Goal: Task Accomplishment & Management: Manage account settings

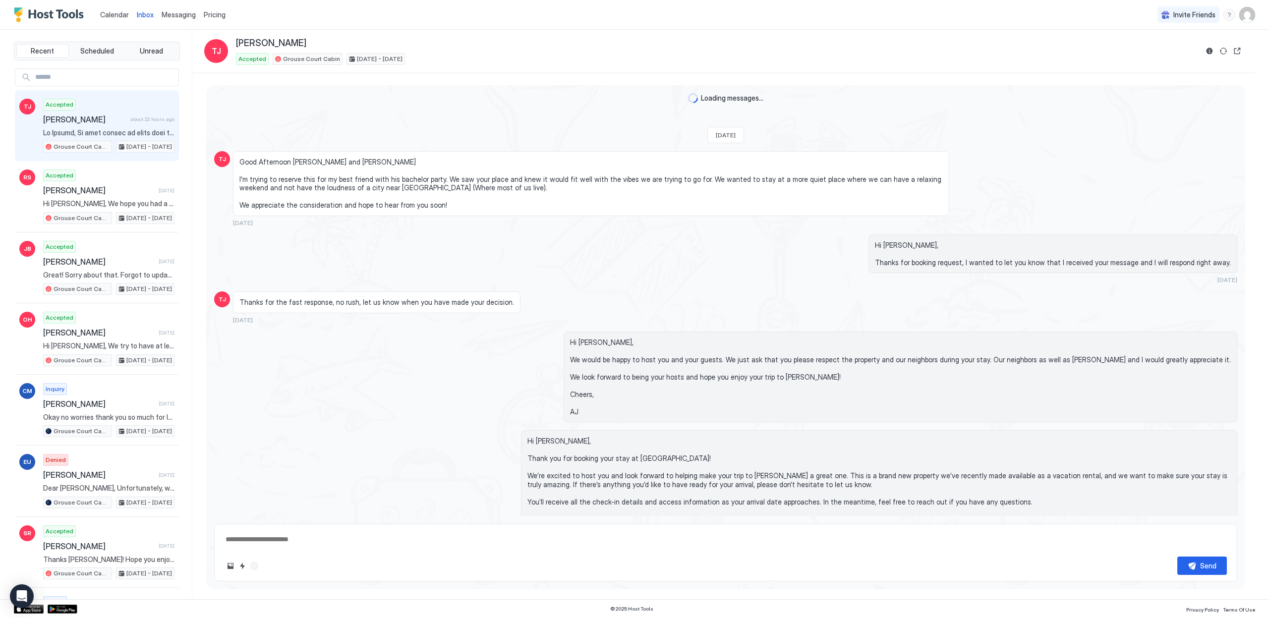
scroll to position [587, 0]
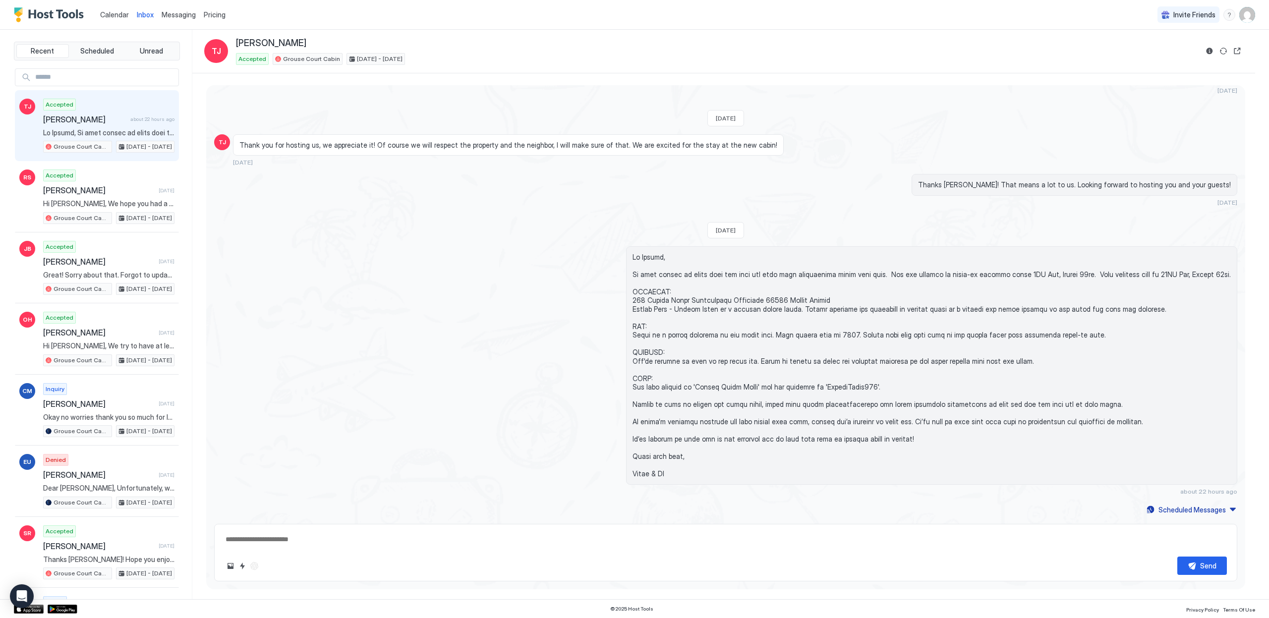
click at [103, 12] on span "Calendar" at bounding box center [114, 14] width 29 height 8
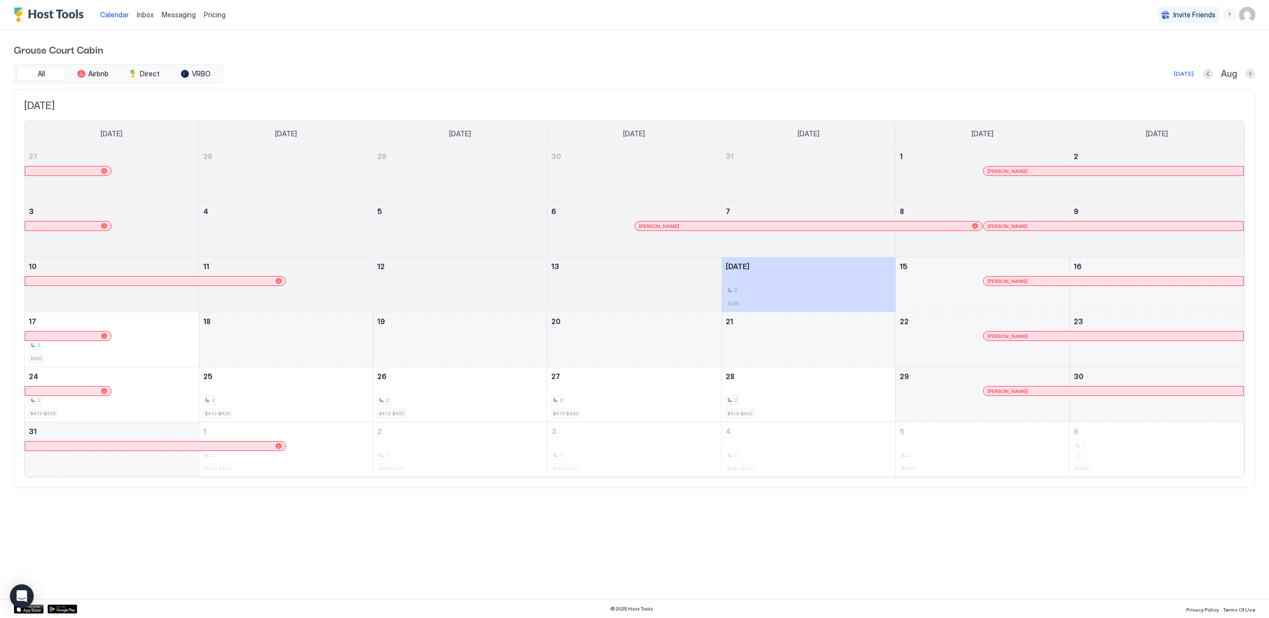
click at [1021, 281] on div at bounding box center [1021, 281] width 8 height 8
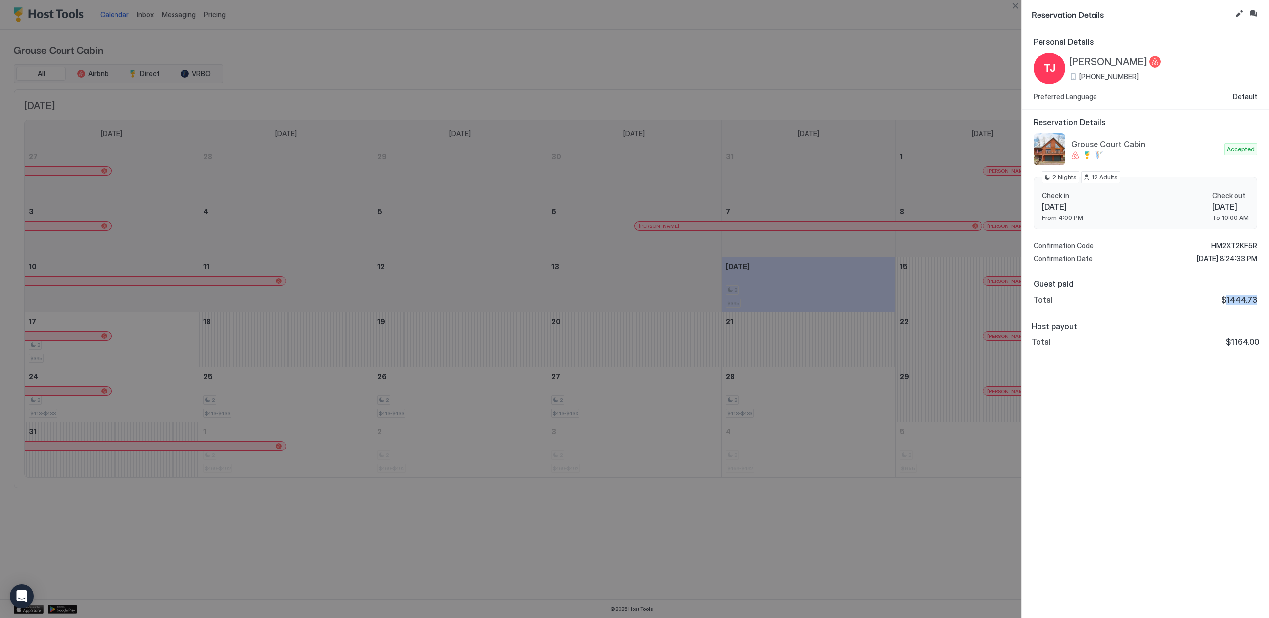
drag, startPoint x: 1229, startPoint y: 299, endPoint x: 1258, endPoint y: 300, distance: 28.8
click at [1257, 300] on span "$1444.73" at bounding box center [1240, 300] width 36 height 10
copy span "1444.73"
click at [1015, 8] on button "Close" at bounding box center [1016, 6] width 12 height 12
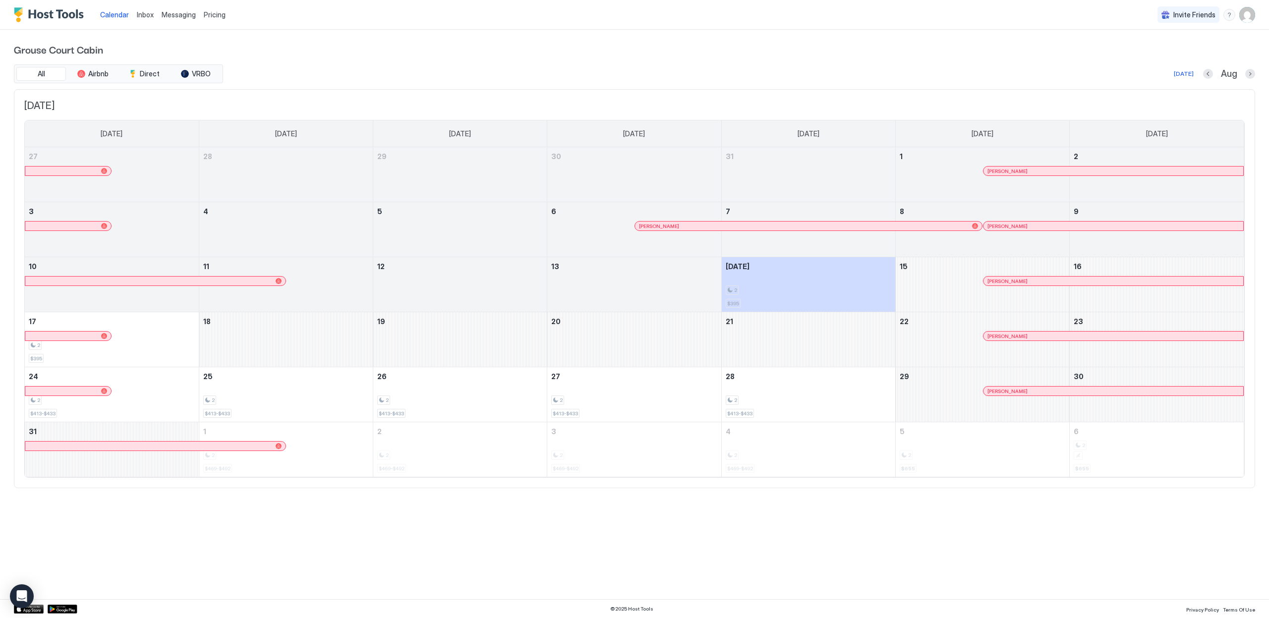
click at [614, 557] on div "Calendar Inbox Messaging Pricing Invite Friends HH Grouse Court Cabin All Airbn…" at bounding box center [634, 309] width 1269 height 618
click at [223, 76] on div "All Airbnb Direct VRBO [DATE] Aug" at bounding box center [635, 73] width 1242 height 19
click at [211, 75] on button "VRBO" at bounding box center [196, 74] width 50 height 14
click at [149, 77] on span "Direct" at bounding box center [150, 73] width 20 height 9
click at [92, 76] on span "Airbnb" at bounding box center [98, 73] width 20 height 9
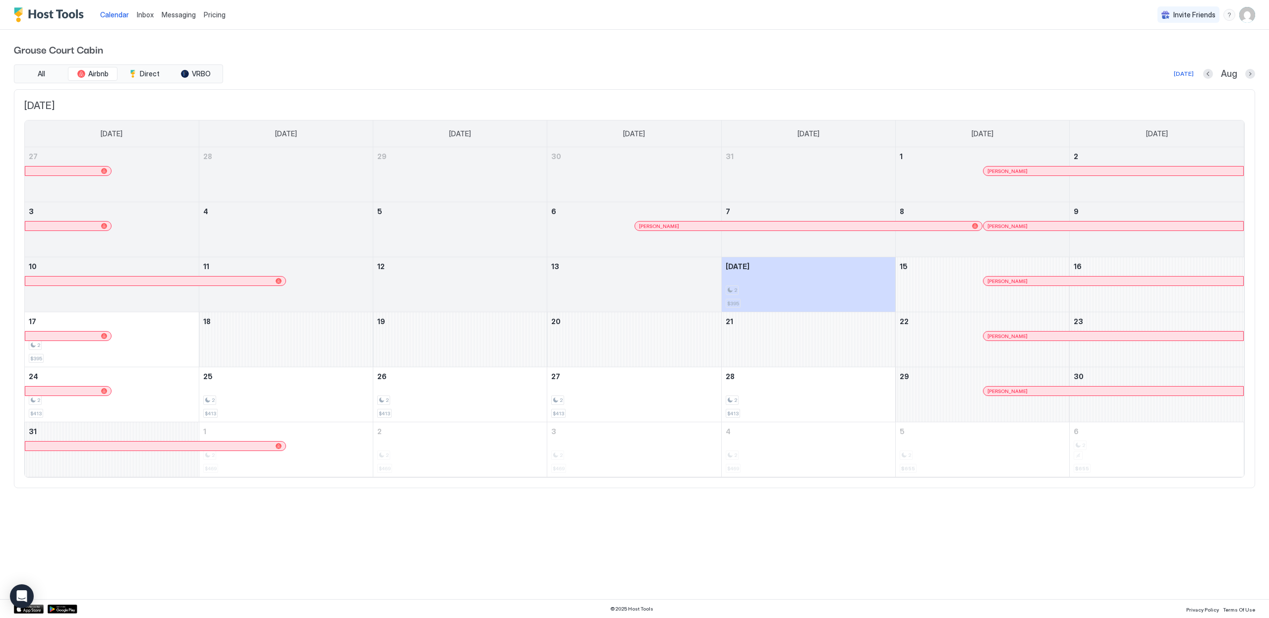
click at [30, 82] on div "All Airbnb Direct VRBO" at bounding box center [118, 73] width 209 height 19
click at [42, 76] on span "All" at bounding box center [41, 73] width 7 height 9
click at [139, 72] on button "Direct" at bounding box center [144, 74] width 50 height 14
click at [111, 72] on button "Airbnb" at bounding box center [93, 74] width 50 height 14
click at [41, 71] on span "All" at bounding box center [41, 73] width 7 height 9
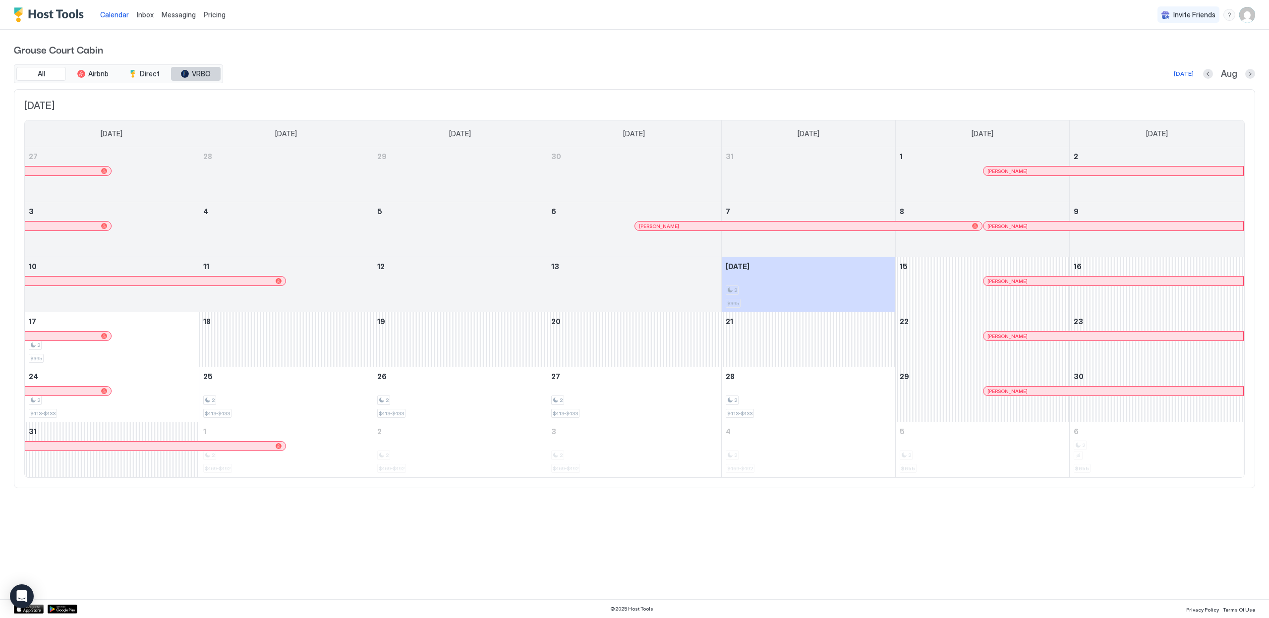
click at [178, 71] on button "VRBO" at bounding box center [196, 74] width 50 height 14
click at [164, 69] on button "Direct" at bounding box center [144, 74] width 50 height 14
click at [185, 70] on div "tab-group" at bounding box center [185, 74] width 8 height 8
click at [102, 70] on span "Airbnb" at bounding box center [98, 73] width 20 height 9
click at [37, 70] on button "All" at bounding box center [41, 74] width 50 height 14
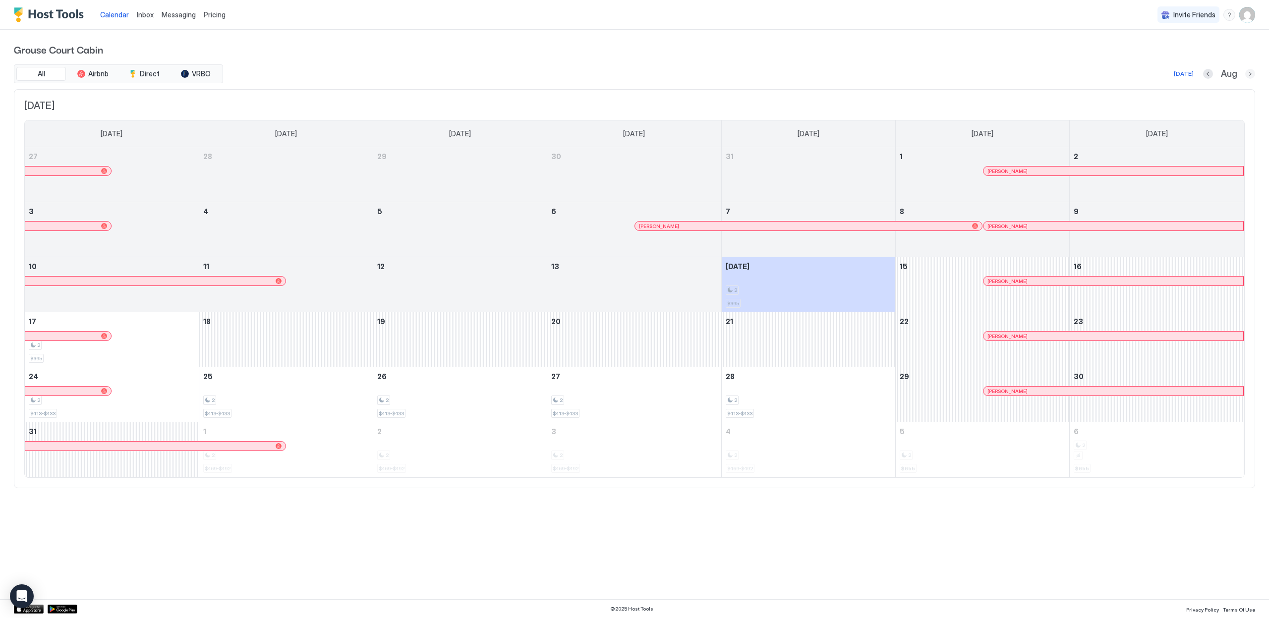
click at [1247, 73] on button "Next month" at bounding box center [1251, 74] width 10 height 10
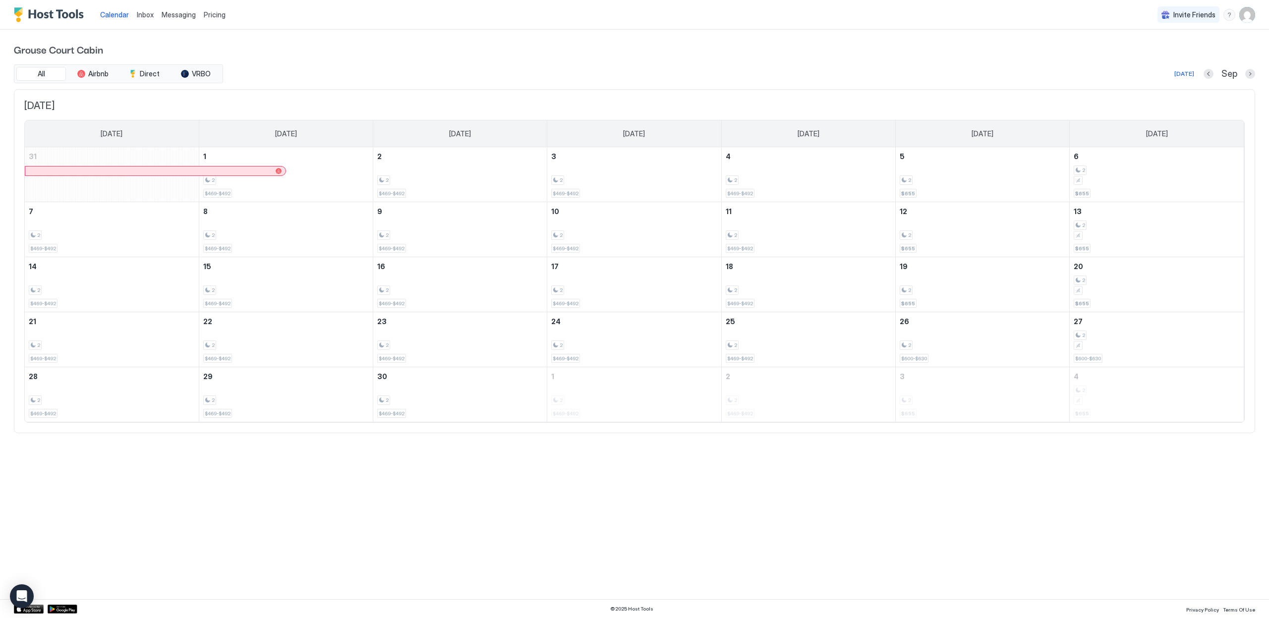
click at [1227, 17] on div "menu" at bounding box center [1230, 15] width 12 height 12
click at [1194, 31] on div "Help Center" at bounding box center [1172, 29] width 118 height 9
click at [153, 77] on span "Direct" at bounding box center [150, 73] width 20 height 9
click at [150, 16] on span "Inbox" at bounding box center [145, 14] width 17 height 8
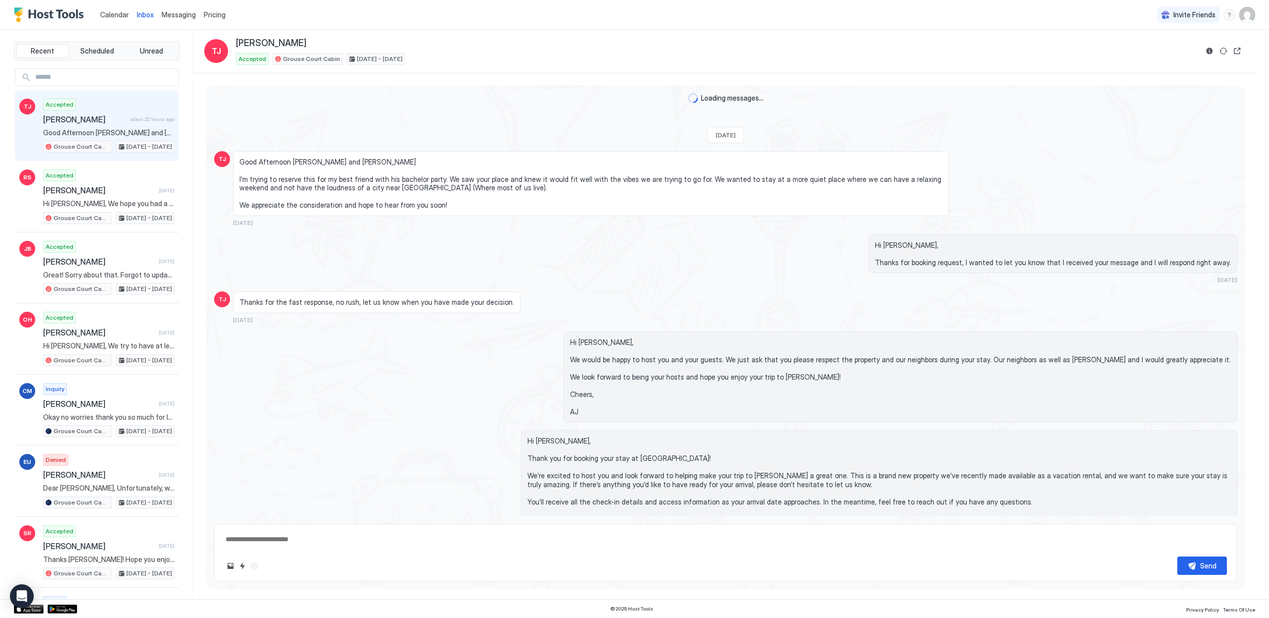
scroll to position [587, 0]
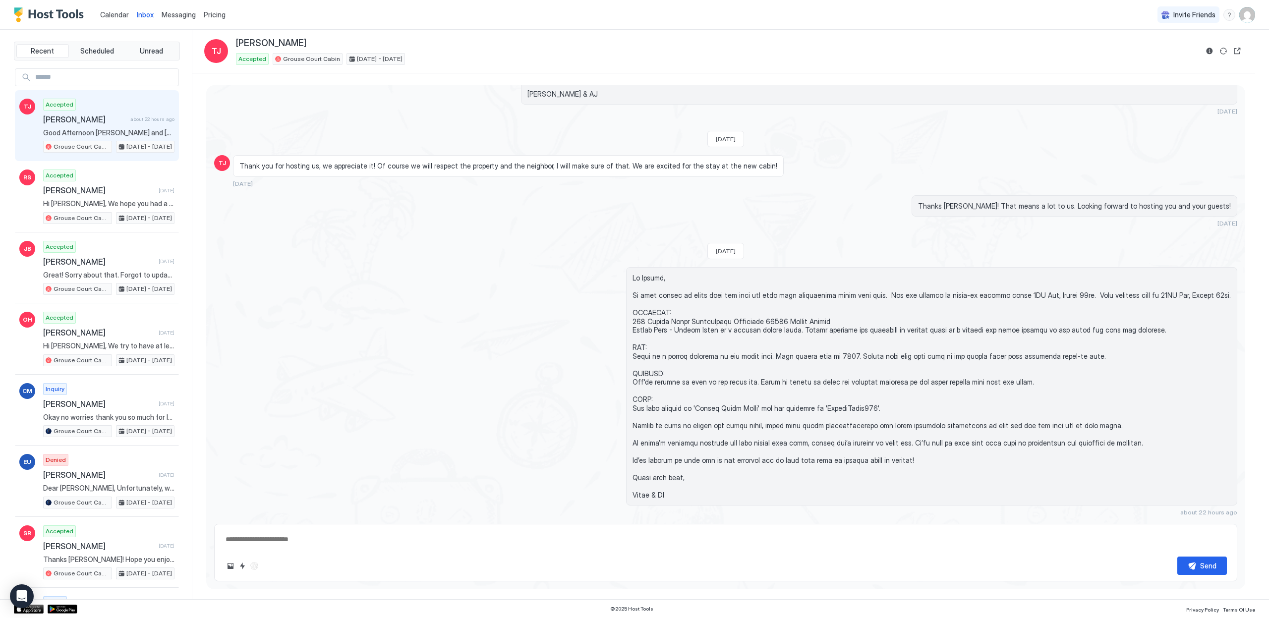
type textarea "*"
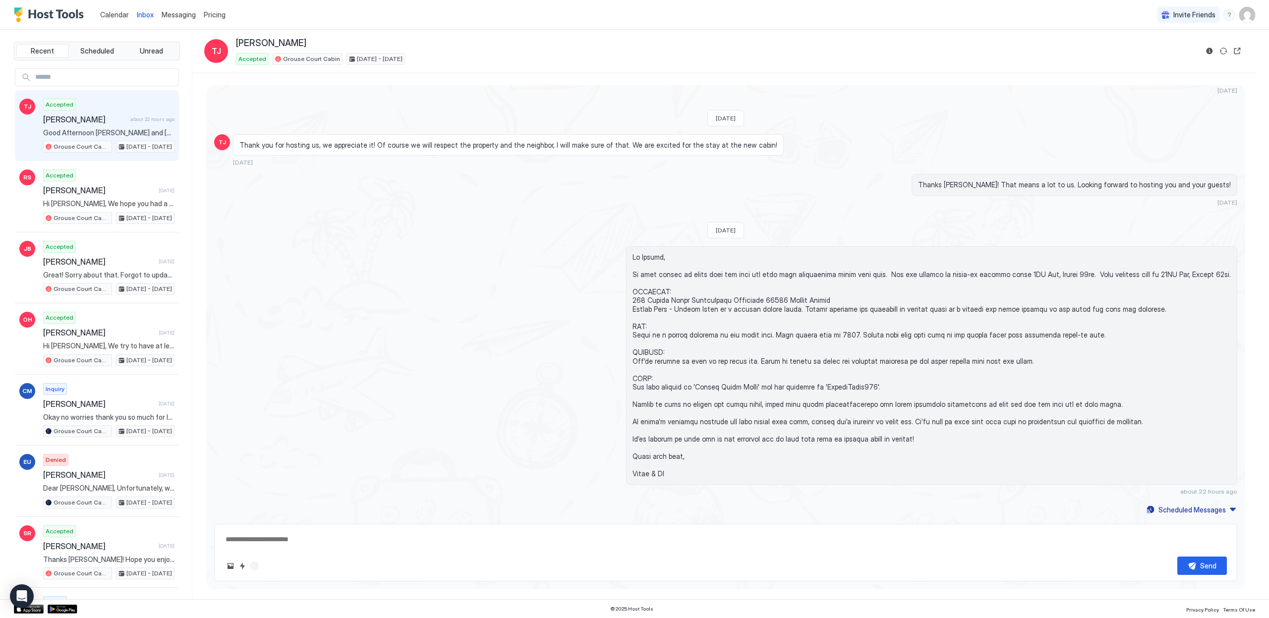
click at [171, 9] on link "Messaging" at bounding box center [179, 14] width 34 height 10
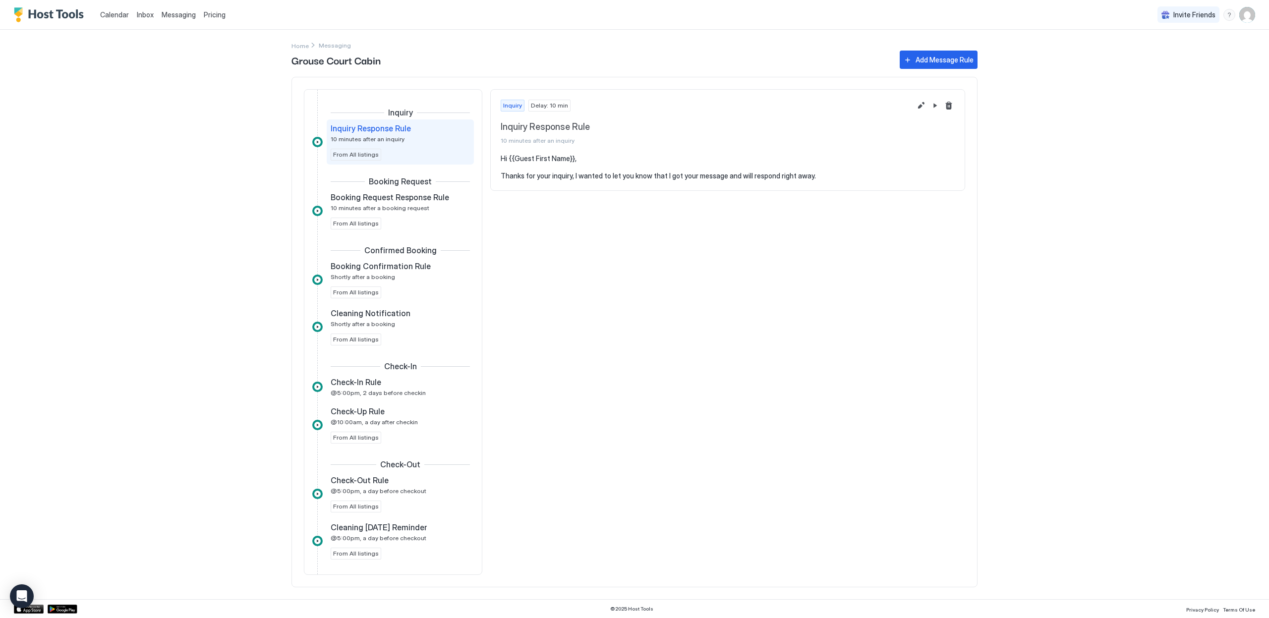
click at [122, 16] on span "Calendar" at bounding box center [114, 14] width 29 height 8
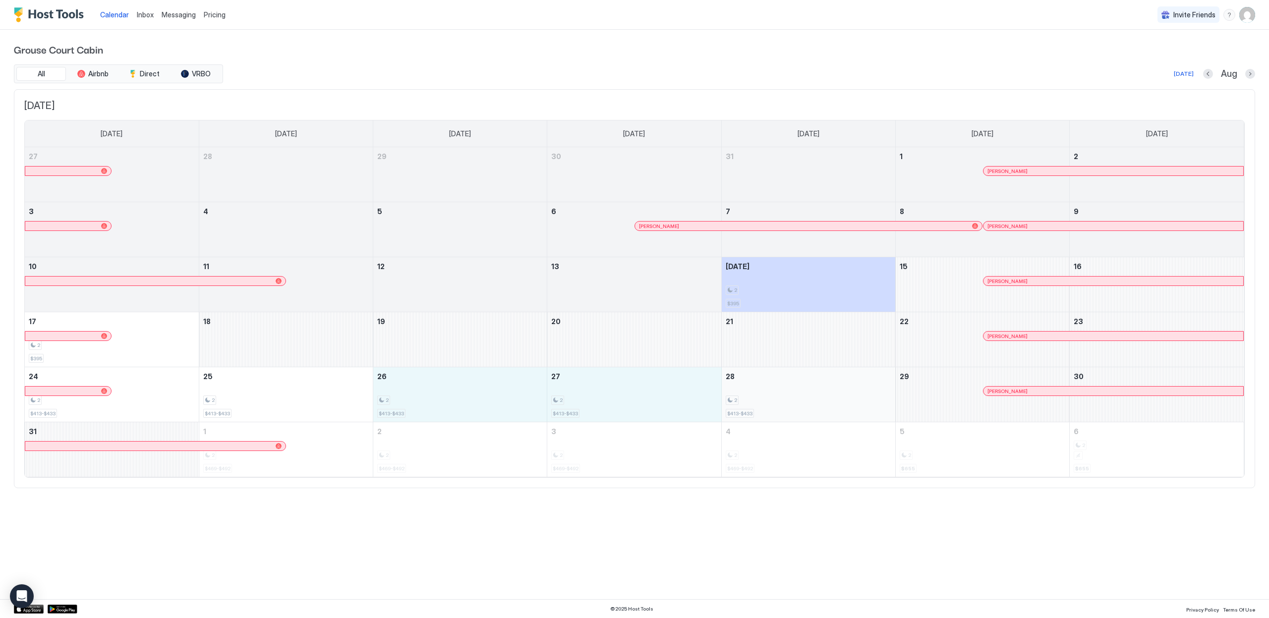
drag, startPoint x: 427, startPoint y: 390, endPoint x: 764, endPoint y: 396, distance: 337.2
click at [764, 396] on tr "24 2 $413-$433 25 2 $413-$433 26 2 $413-$433 27 2 $413-$433 28 2 $413-$433 29 O…" at bounding box center [634, 394] width 1219 height 55
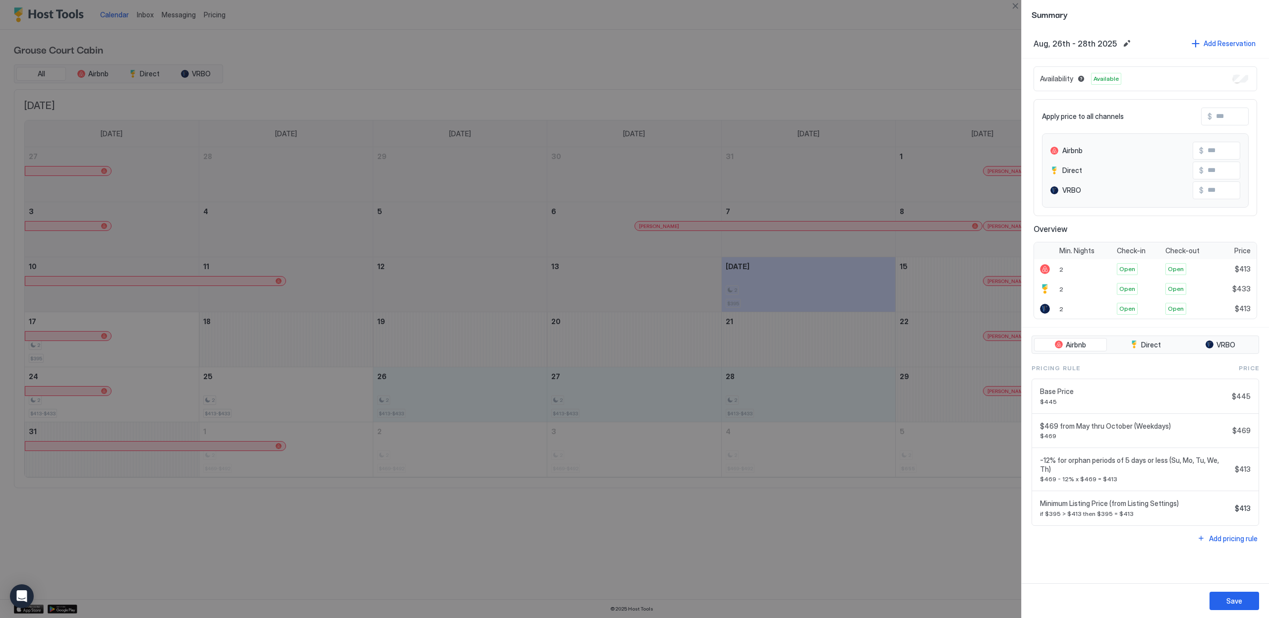
click at [675, 508] on div at bounding box center [634, 309] width 1269 height 618
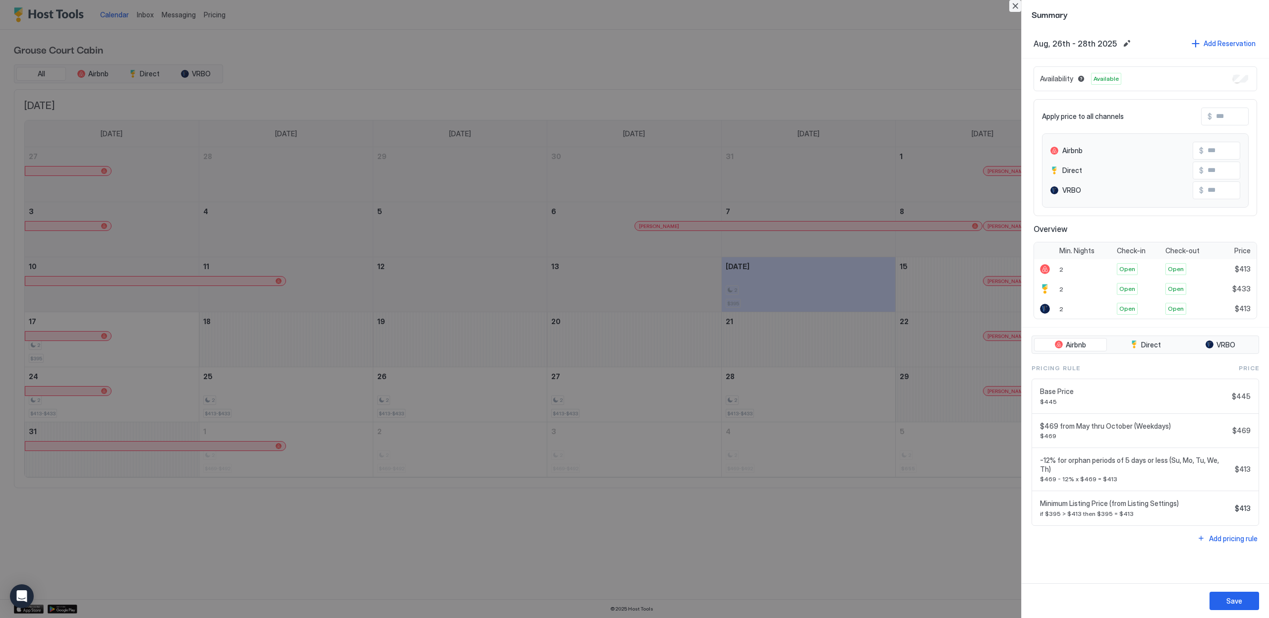
click at [1016, 6] on button "Close" at bounding box center [1016, 6] width 12 height 12
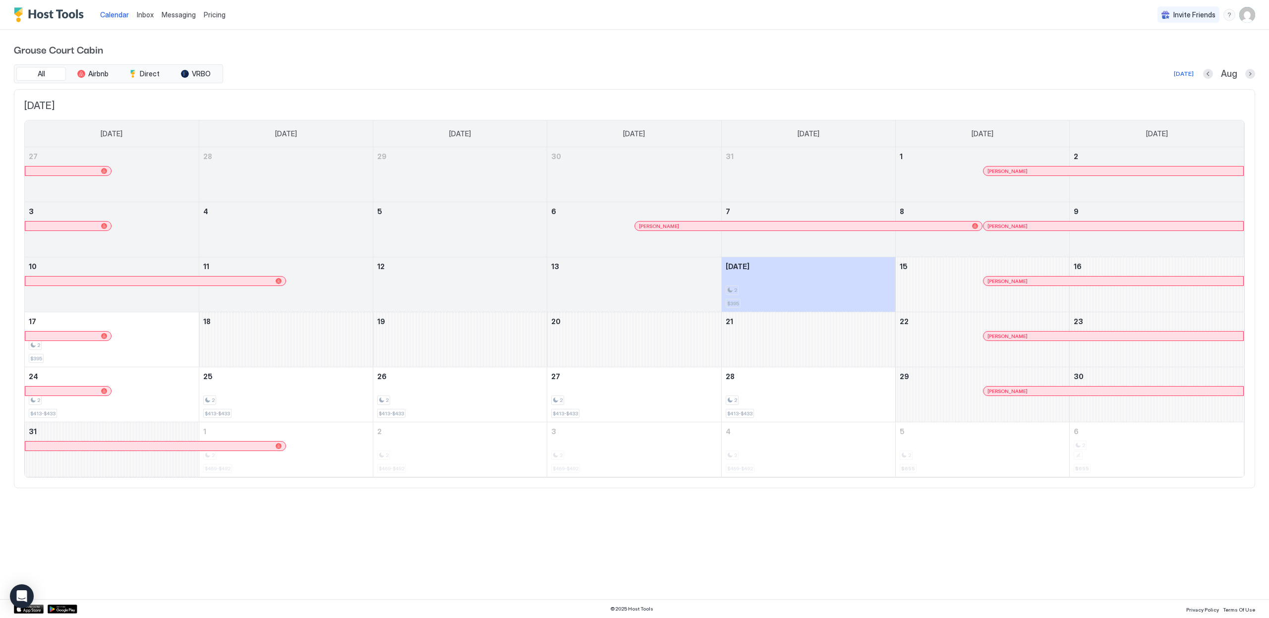
click at [1250, 19] on img "User profile" at bounding box center [1248, 15] width 16 height 16
click at [1160, 59] on span "Settings" at bounding box center [1158, 55] width 27 height 9
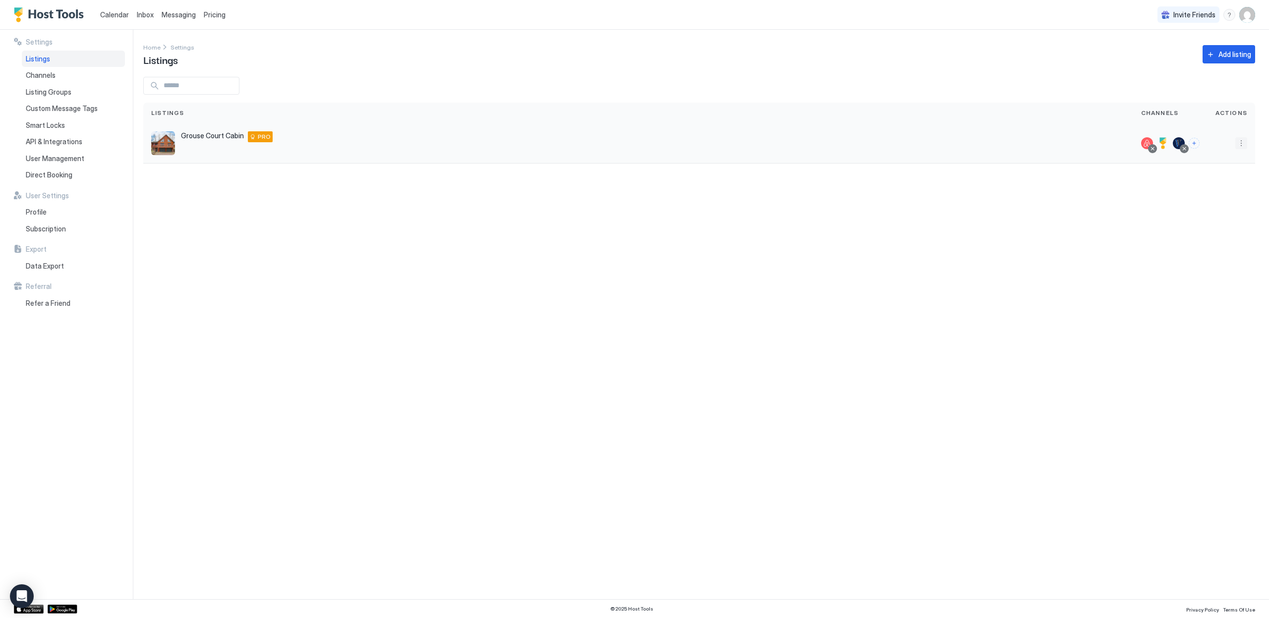
click at [1244, 146] on button "More options" at bounding box center [1242, 143] width 12 height 12
click at [1209, 156] on div "Listing Settings" at bounding box center [1184, 158] width 126 height 16
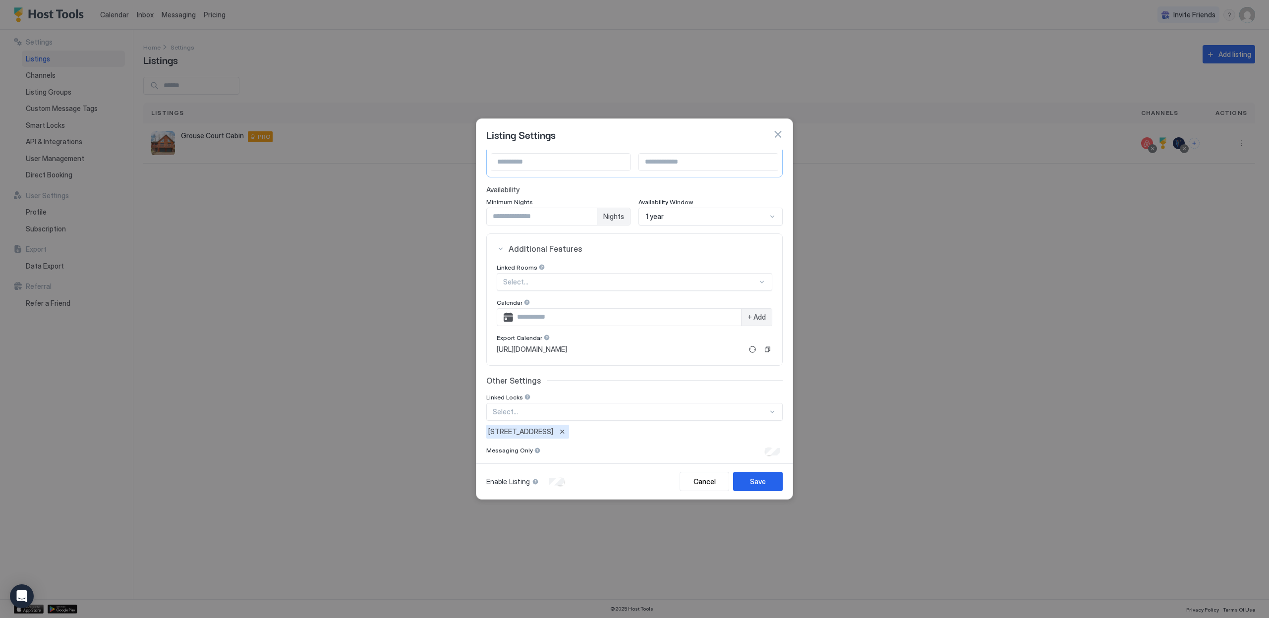
scroll to position [114, 0]
click at [779, 133] on button "button" at bounding box center [778, 134] width 10 height 10
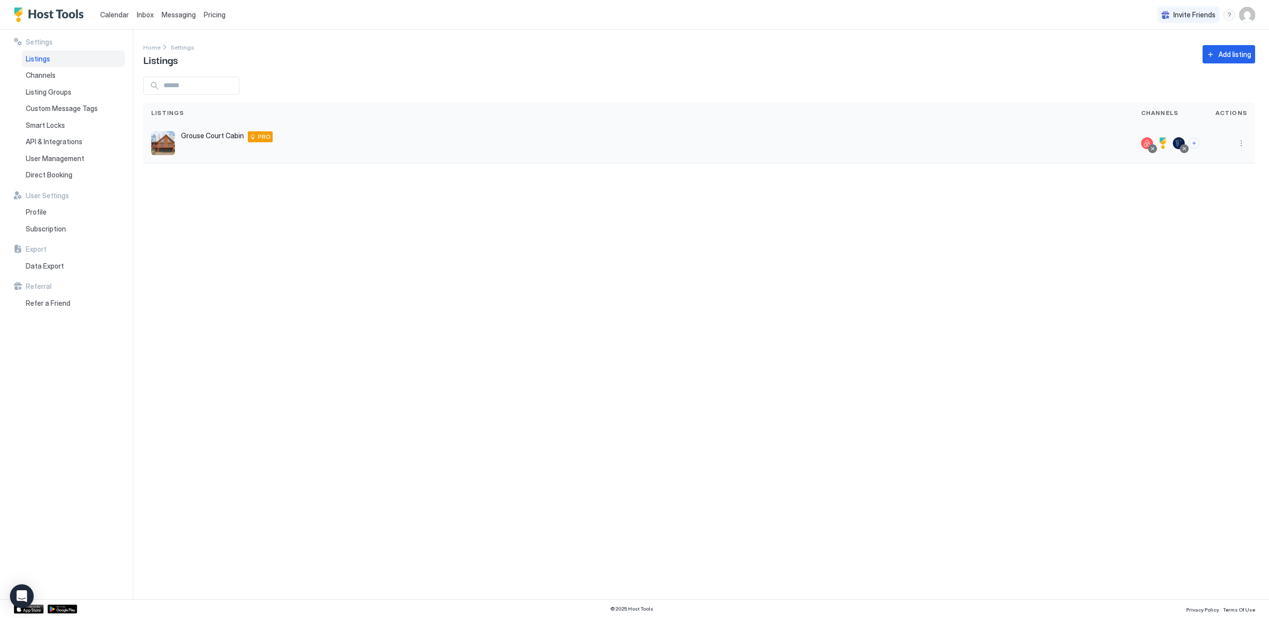
click at [1250, 148] on div at bounding box center [1232, 143] width 48 height 40
click at [1246, 144] on button "More options" at bounding box center [1242, 143] width 12 height 12
click at [1172, 189] on div "Edit Listing" at bounding box center [1184, 189] width 126 height 16
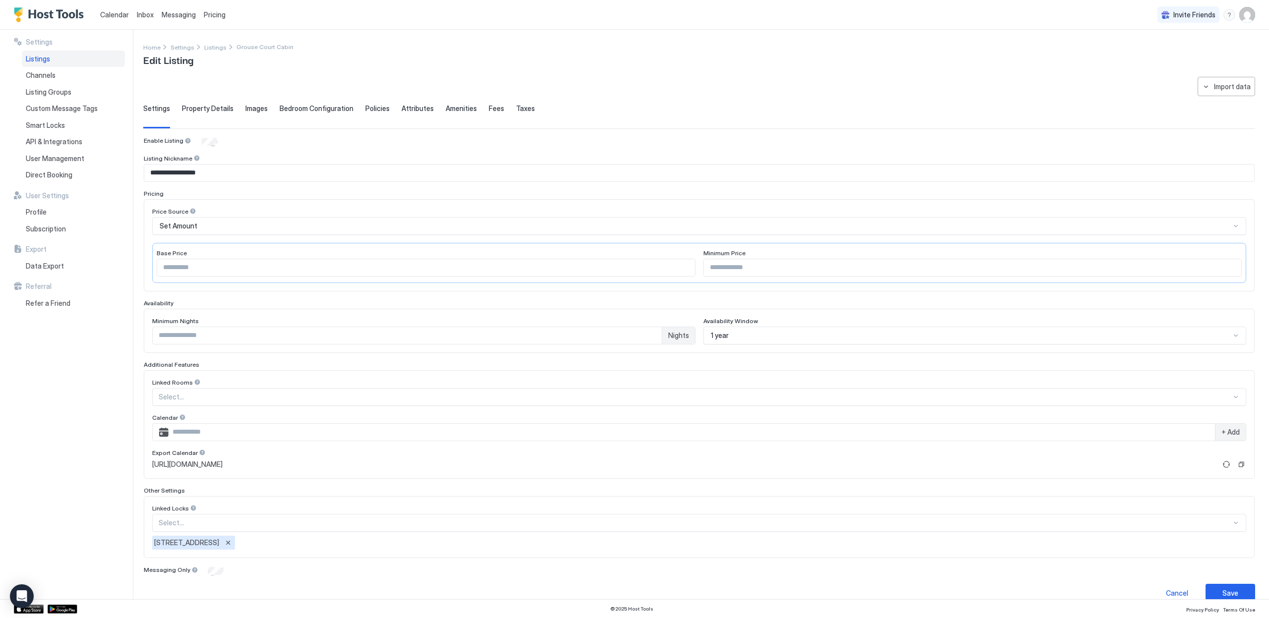
click at [213, 116] on div "Property Details" at bounding box center [208, 116] width 52 height 24
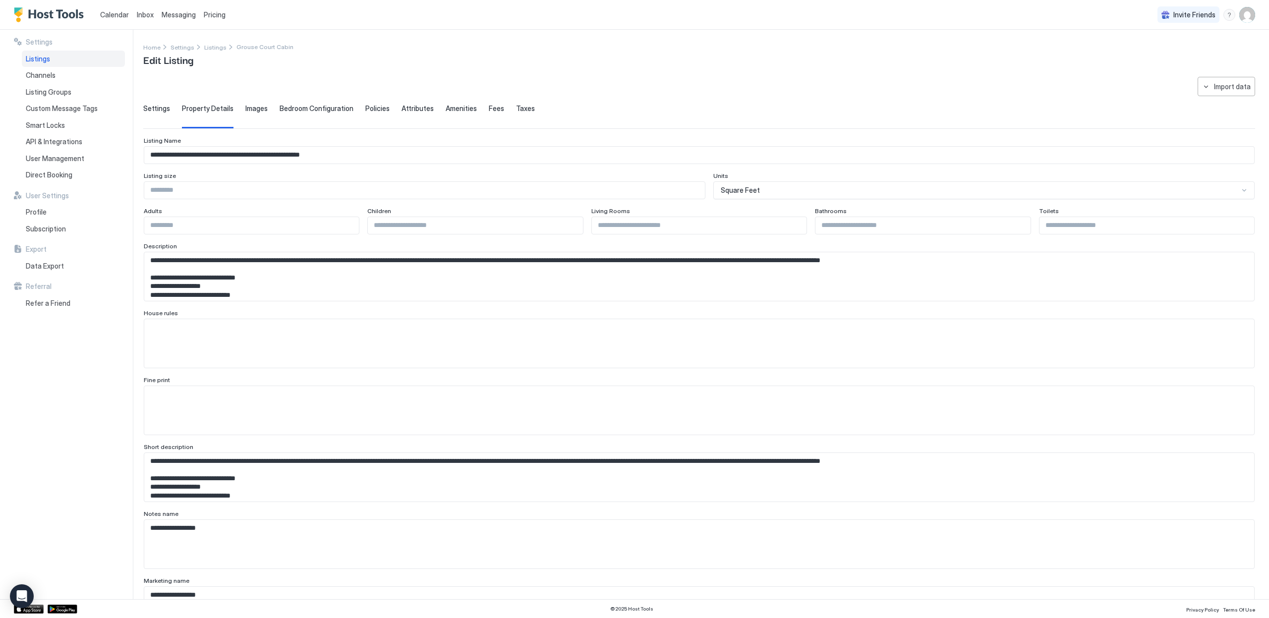
click at [489, 108] on span "Fees" at bounding box center [496, 108] width 15 height 9
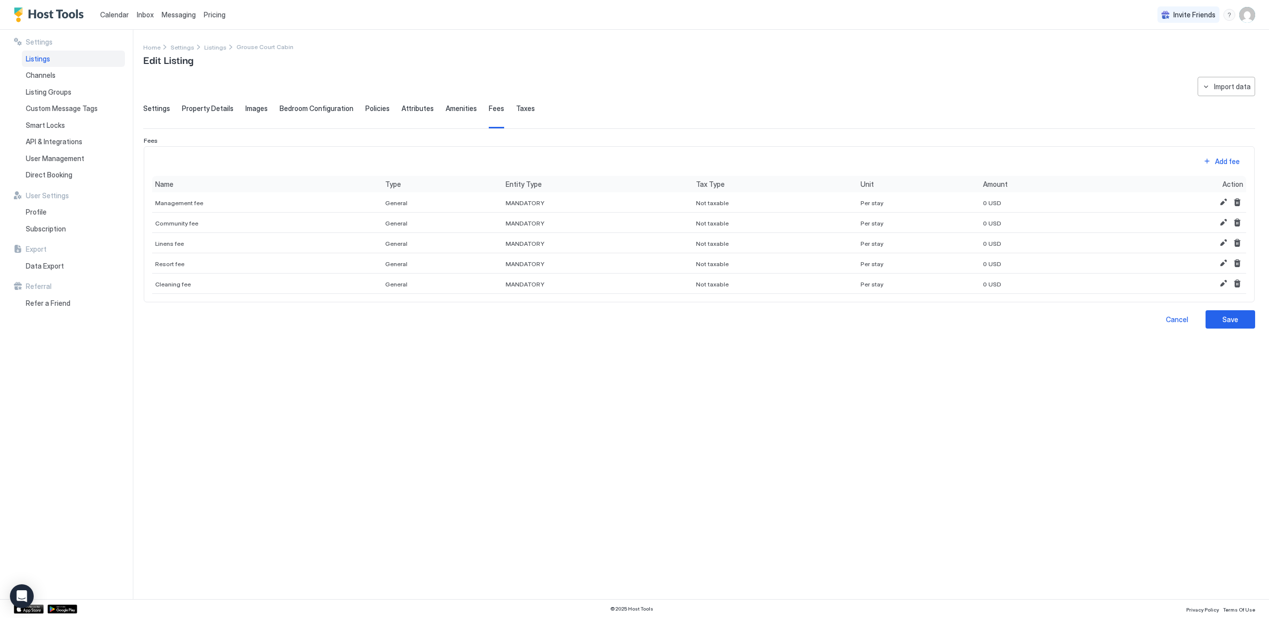
click at [457, 107] on span "Amenities" at bounding box center [461, 108] width 31 height 9
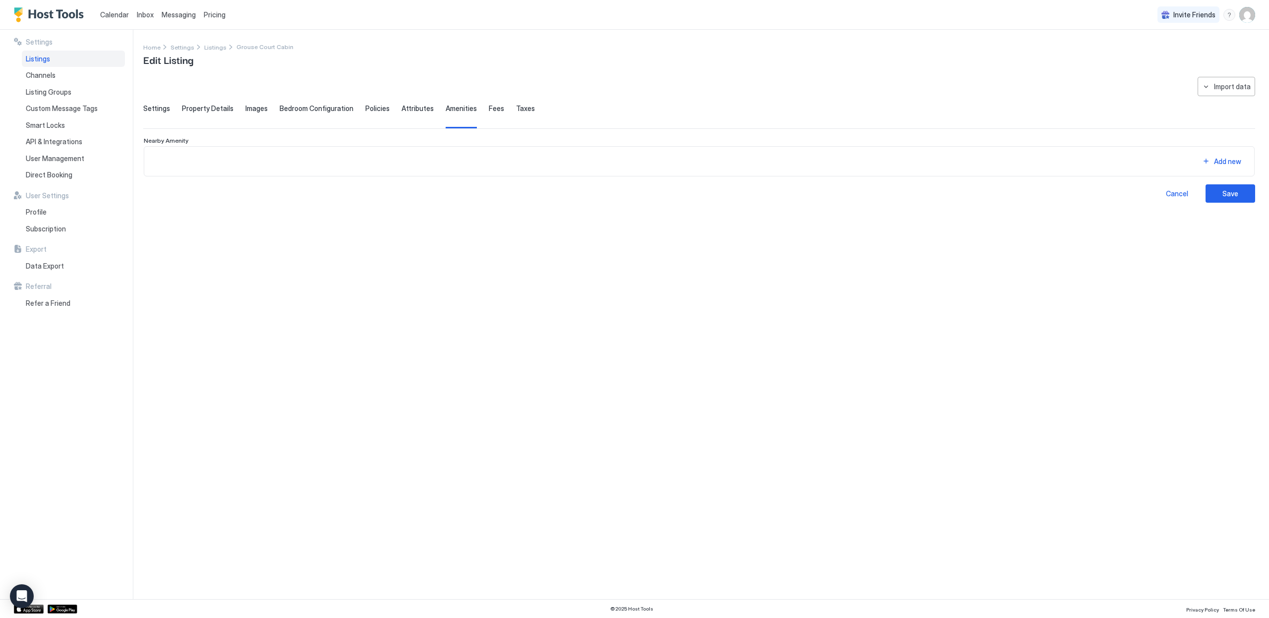
click at [391, 111] on div "Settings Property Details Images Bedroom Configuration Policies Attributes Amen…" at bounding box center [699, 116] width 1112 height 24
click at [427, 109] on div "Settings Property Details Images Bedroom Configuration Policies Attributes Amen…" at bounding box center [699, 116] width 1112 height 24
click at [416, 109] on span "Attributes" at bounding box center [418, 108] width 32 height 9
click at [375, 111] on span "Policies" at bounding box center [377, 108] width 24 height 9
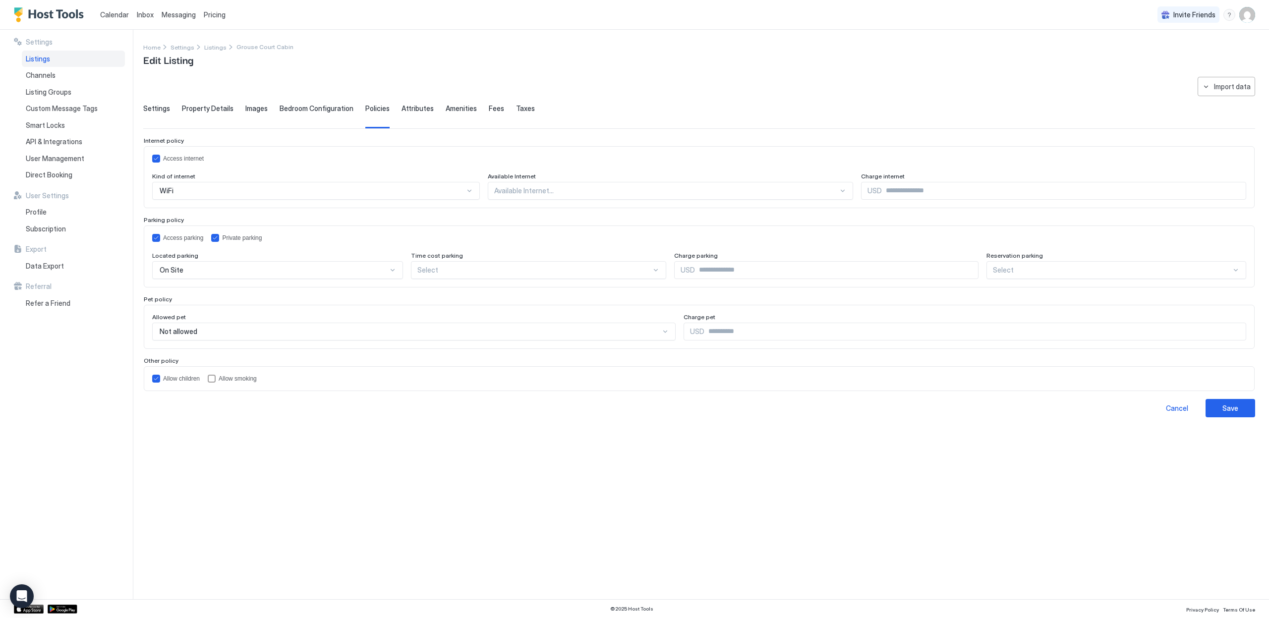
click at [516, 110] on span "Taxes" at bounding box center [525, 108] width 19 height 9
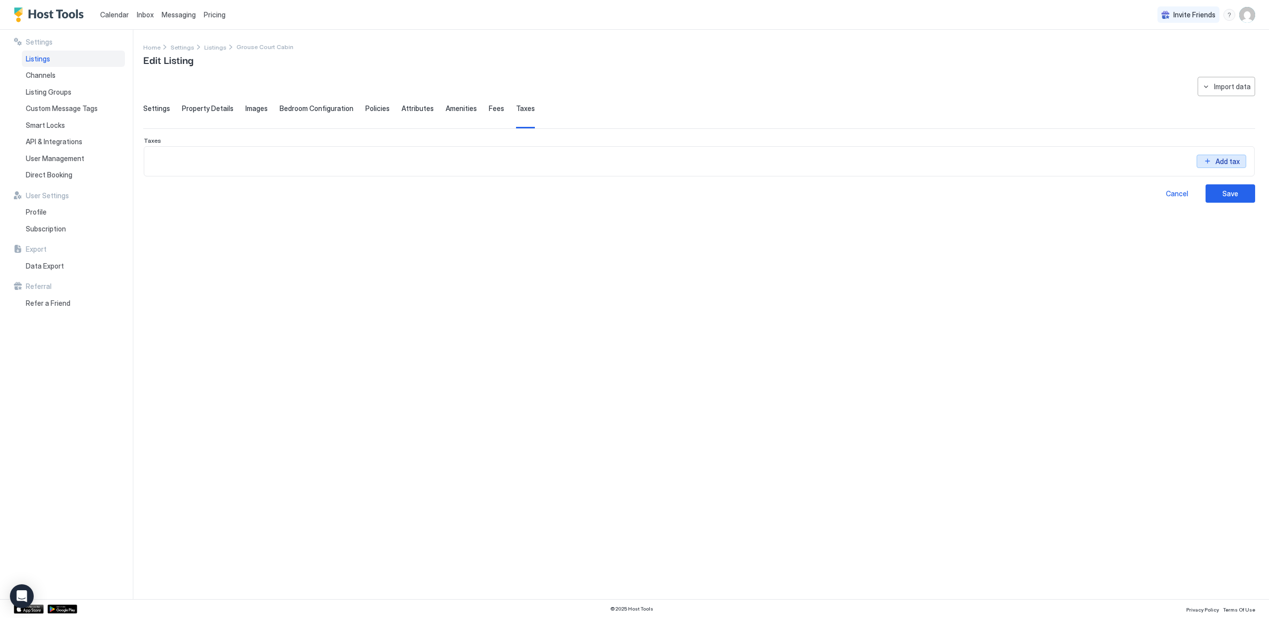
click at [1233, 159] on div "Add tax" at bounding box center [1227, 154] width 27 height 10
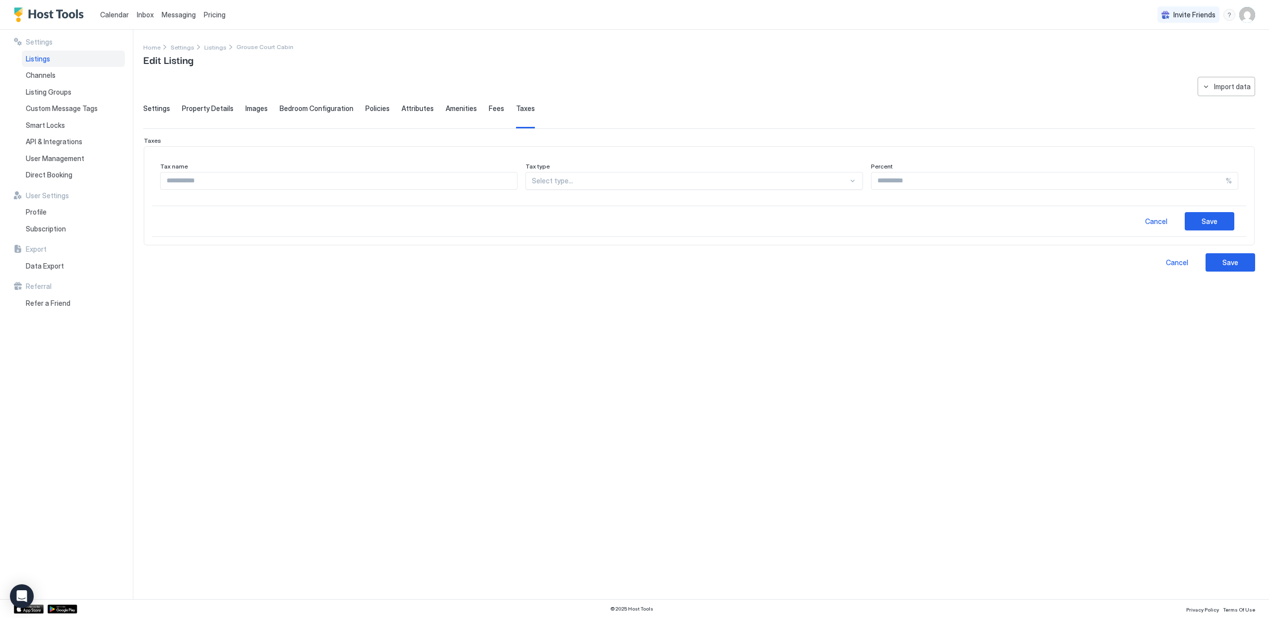
click at [889, 184] on input "Input Field" at bounding box center [1049, 181] width 355 height 17
type input "*"
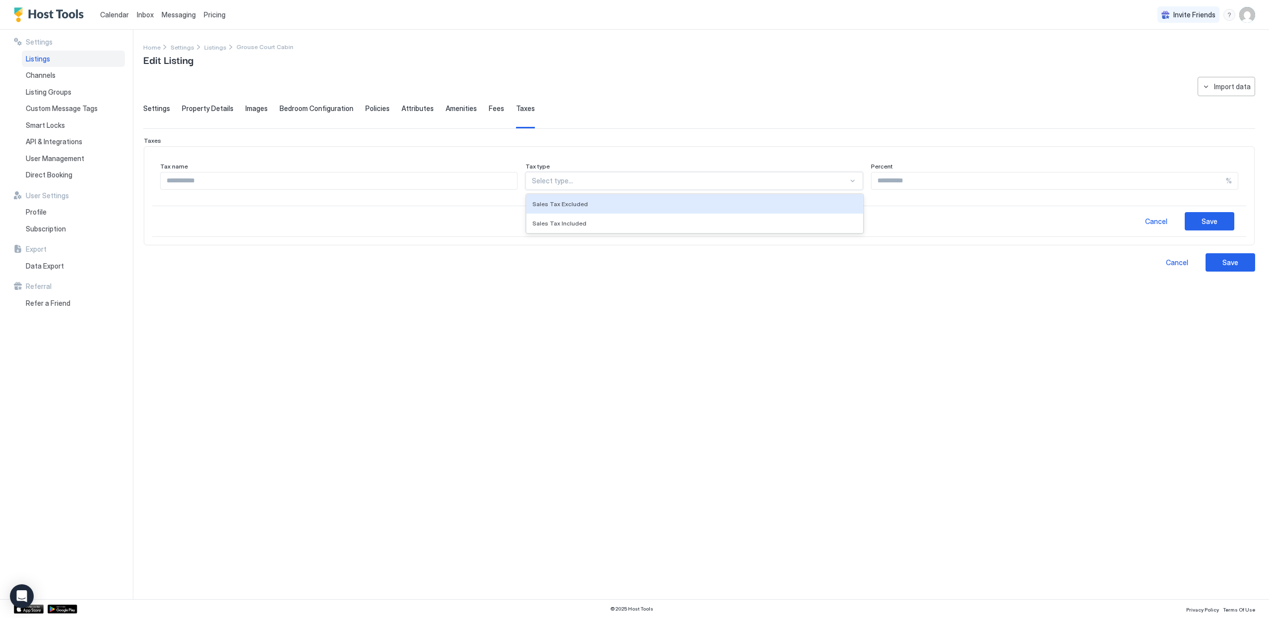
click at [714, 183] on div at bounding box center [690, 181] width 316 height 9
click at [626, 223] on div "Sales Tax Included" at bounding box center [695, 223] width 325 height 7
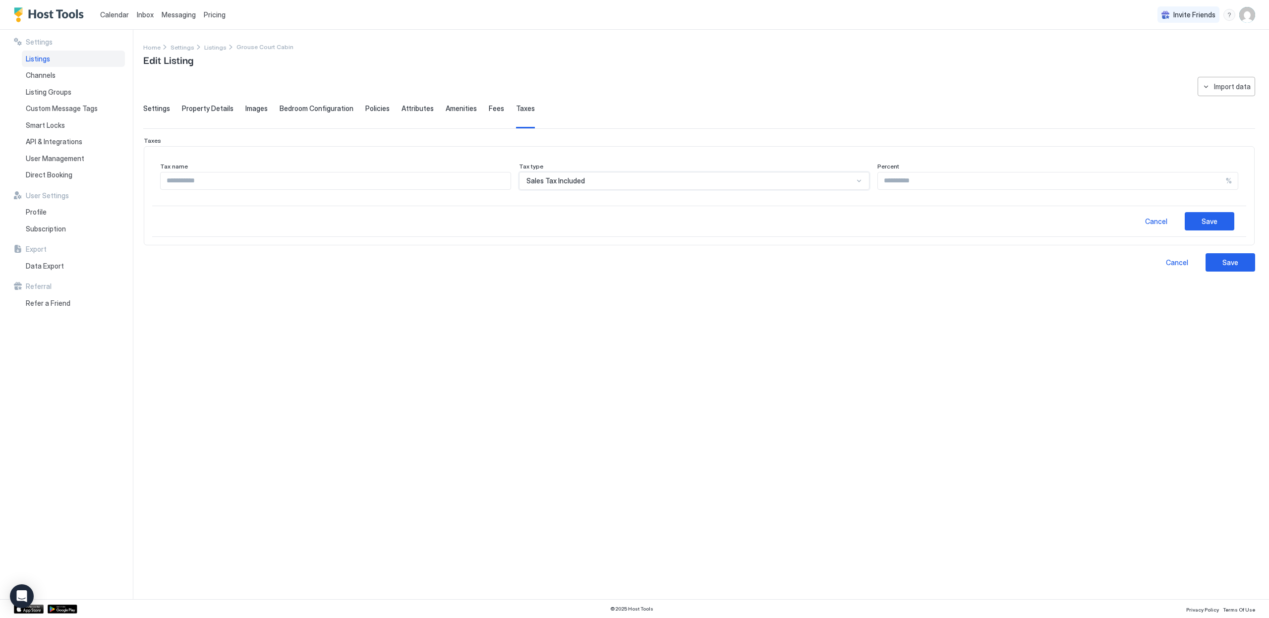
click at [442, 180] on input "Input Field" at bounding box center [336, 181] width 350 height 17
click at [644, 198] on div "Tax name Tax type Sales Tax Included Percent * %" at bounding box center [699, 180] width 1094 height 51
click at [635, 191] on div "Tax name Tax type Sales Tax Included Percent * %" at bounding box center [699, 180] width 1094 height 51
click at [419, 180] on input "Input Field" at bounding box center [336, 181] width 350 height 17
type input "**********"
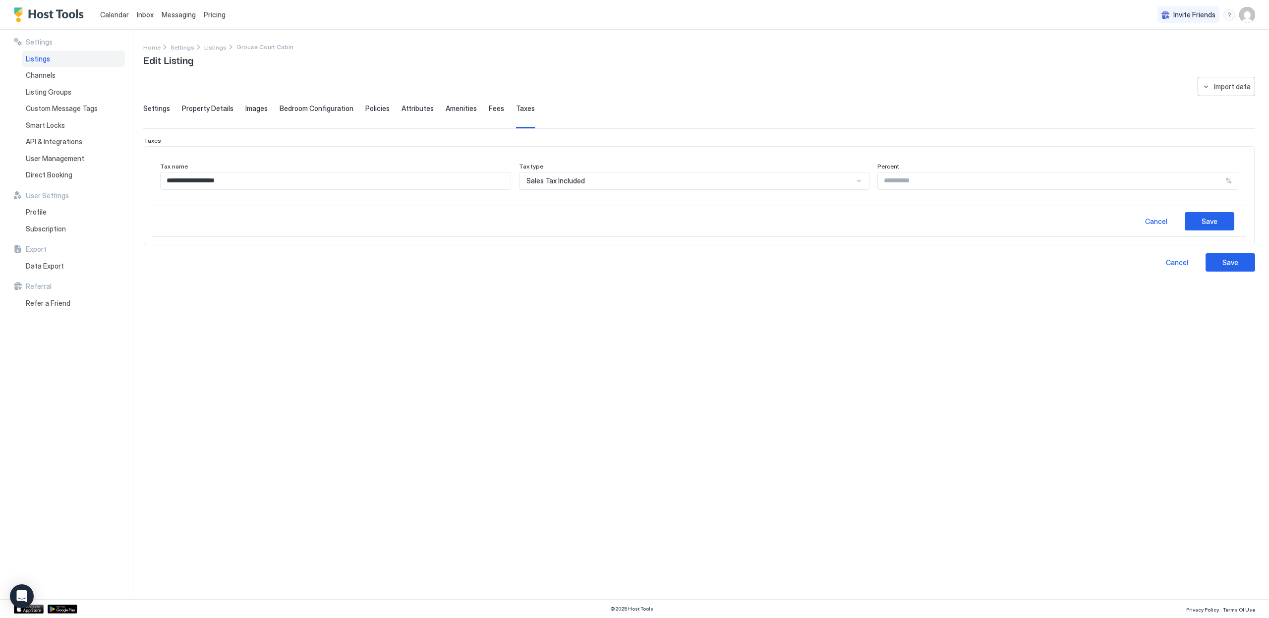
click at [1200, 229] on button "Save" at bounding box center [1210, 221] width 50 height 18
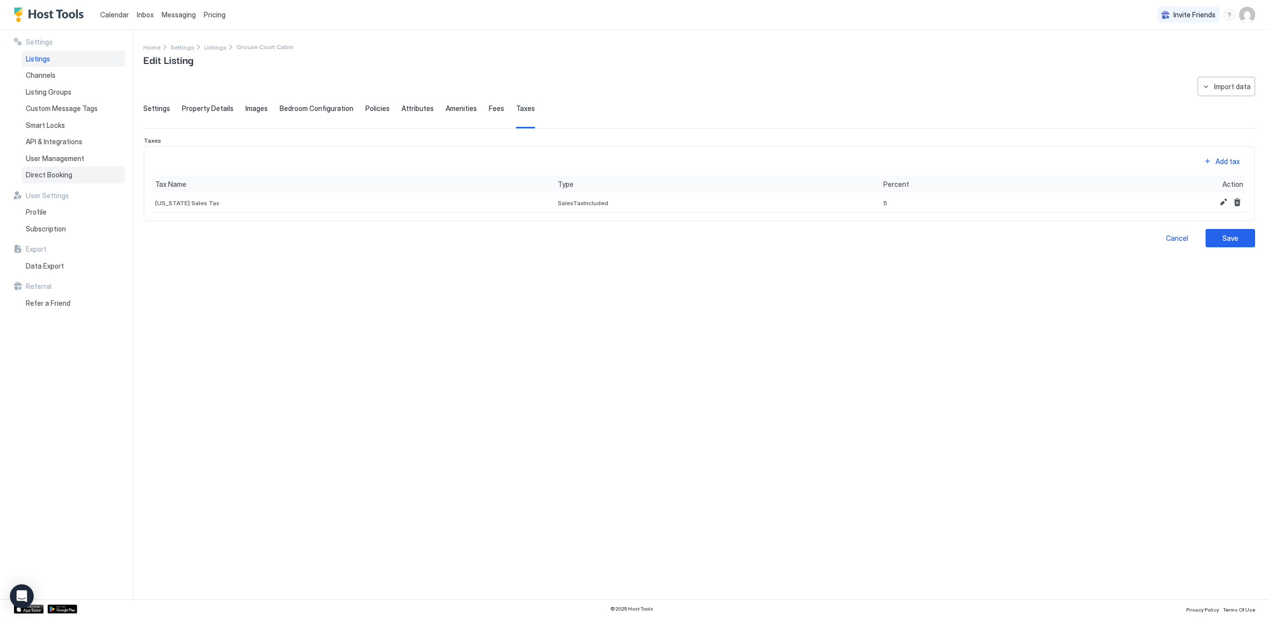
click at [71, 176] on span "Direct Booking" at bounding box center [49, 175] width 47 height 9
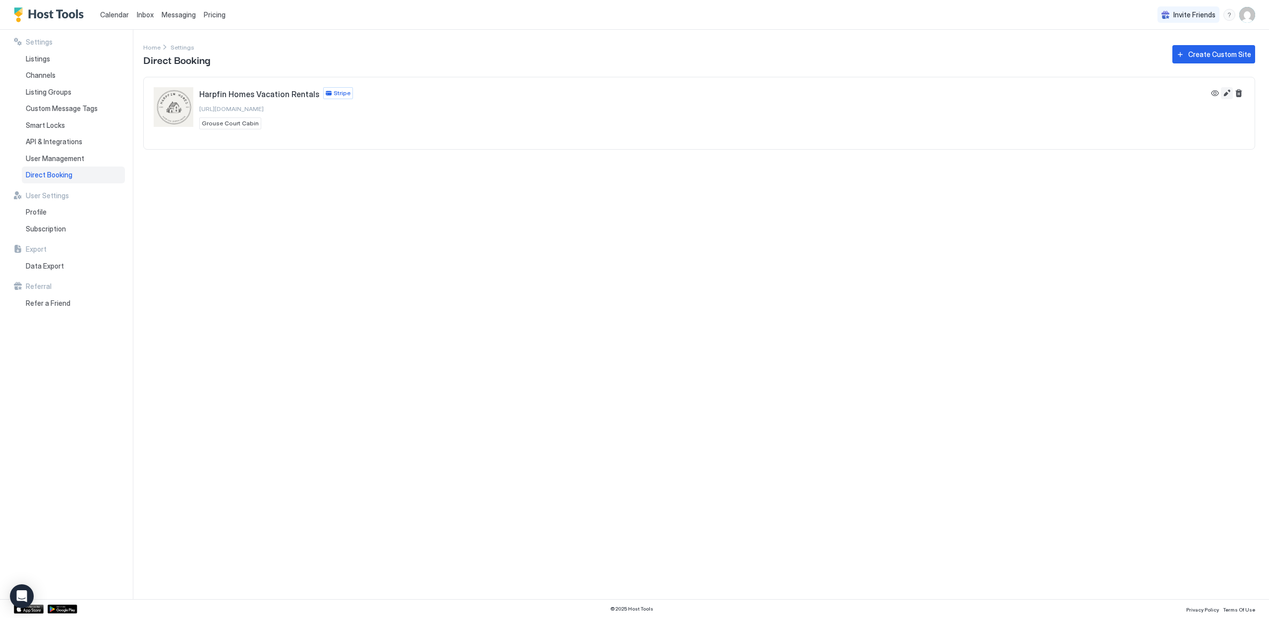
click at [1228, 92] on button "Edit" at bounding box center [1227, 93] width 12 height 12
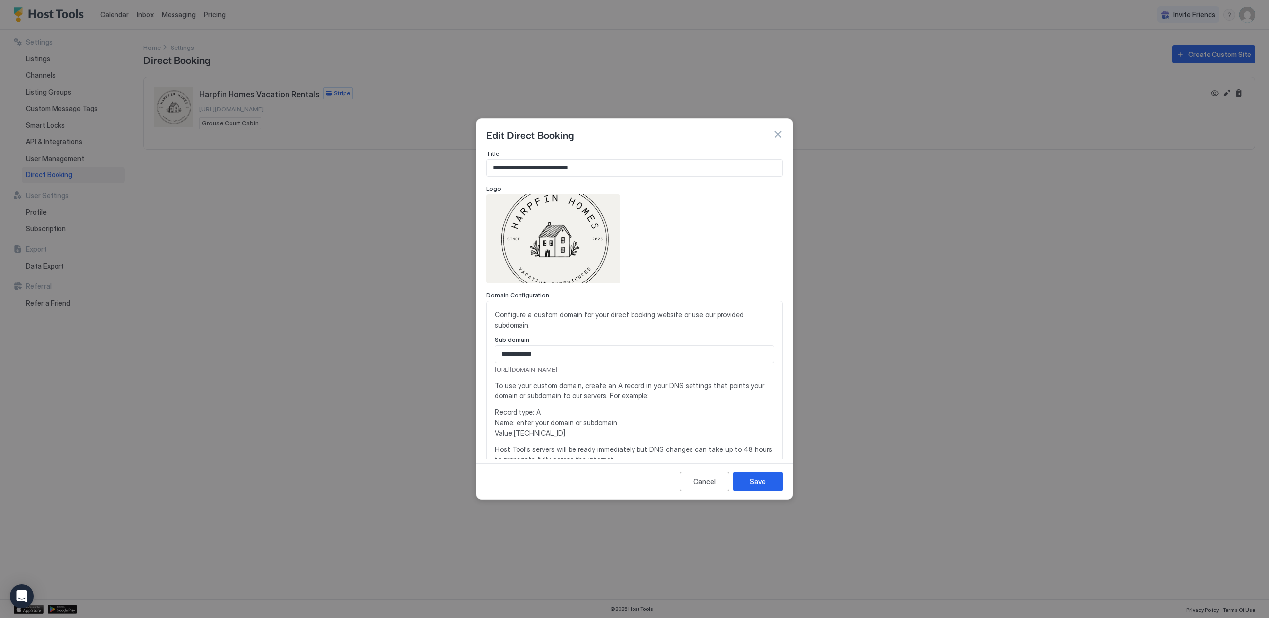
click at [572, 377] on div "**********" at bounding box center [635, 403] width 280 height 189
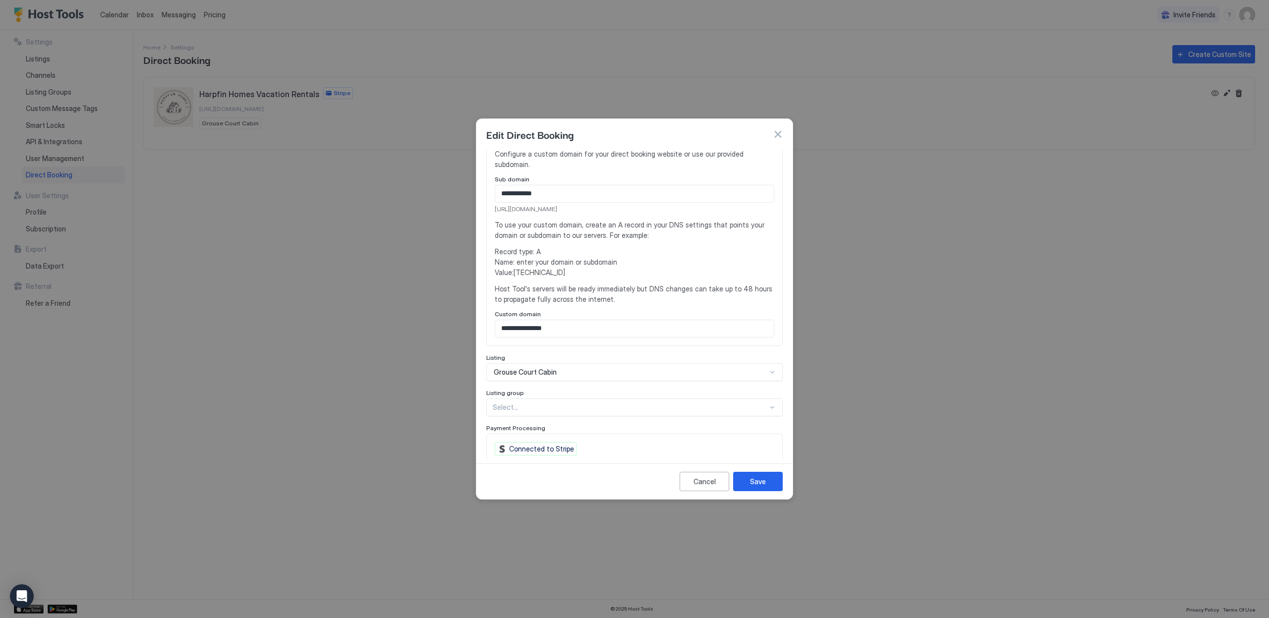
scroll to position [245, 0]
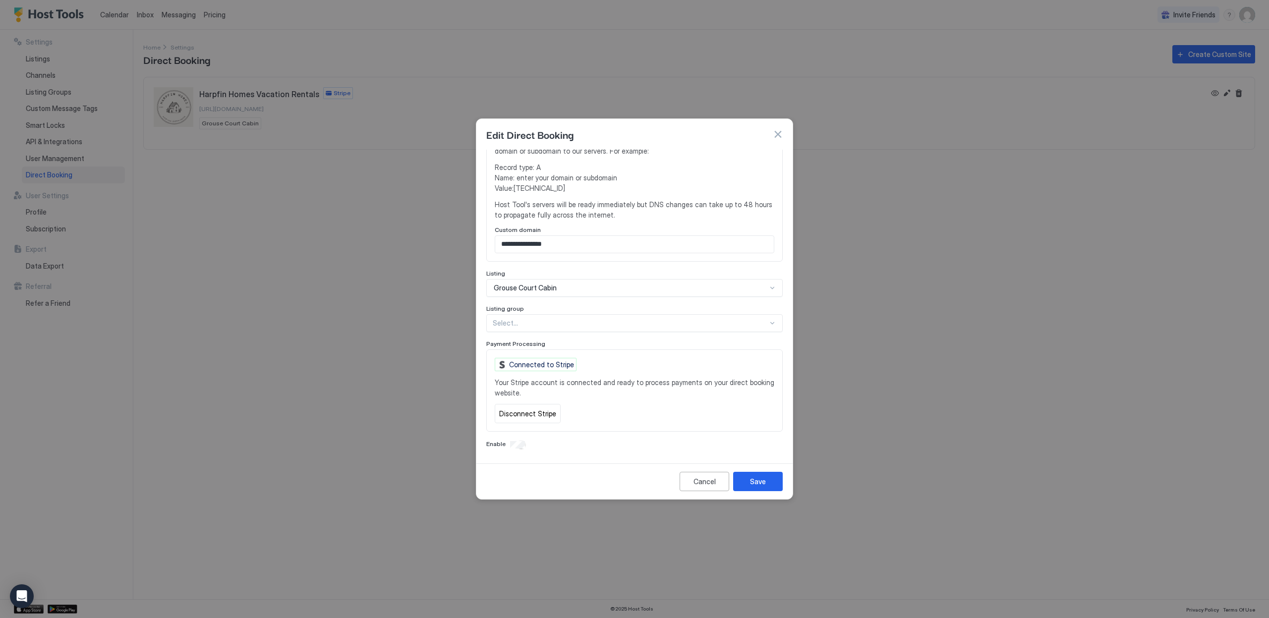
click at [519, 441] on div "Enable" at bounding box center [634, 445] width 297 height 10
click at [748, 483] on button "Save" at bounding box center [758, 481] width 50 height 19
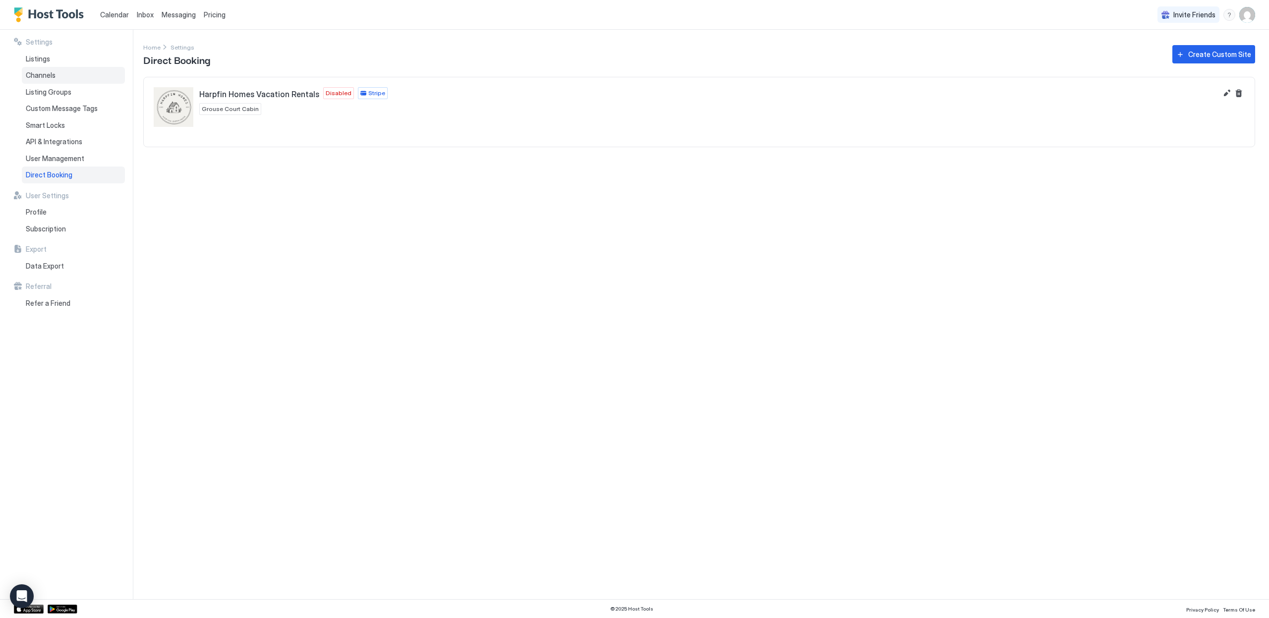
click at [49, 69] on div "Channels" at bounding box center [73, 75] width 103 height 17
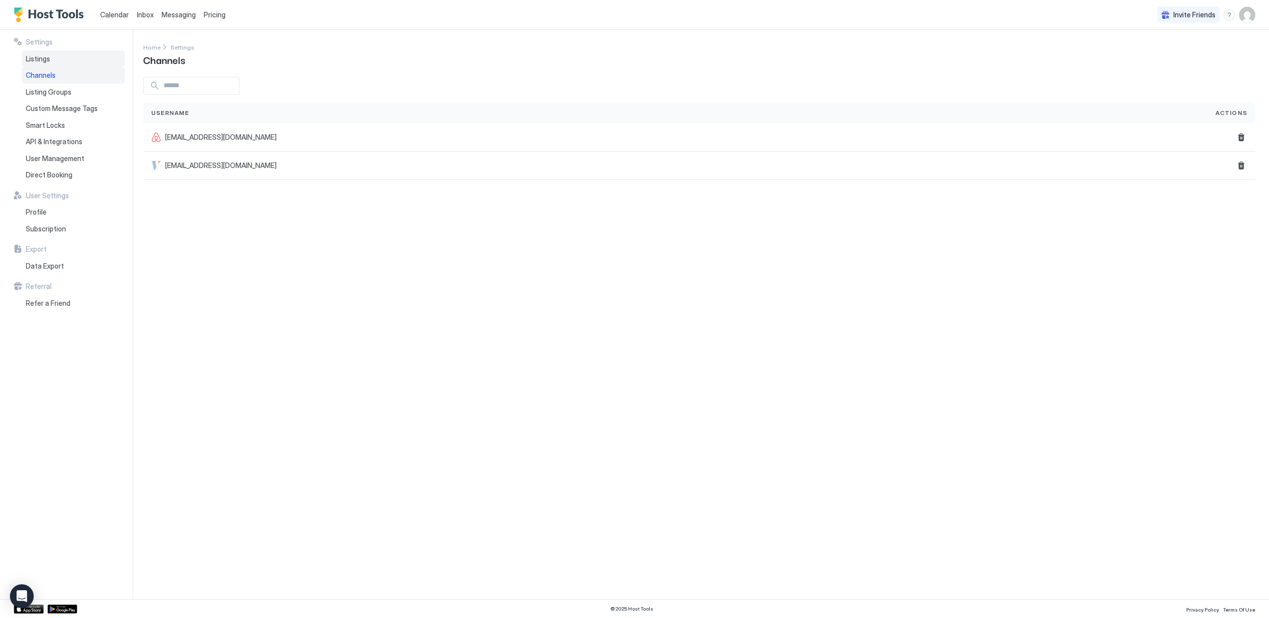
click at [48, 60] on span "Listings" at bounding box center [38, 59] width 24 height 9
click at [280, 231] on div "Settings Home Settings Listings Add listing Listings Channels Actions Grouse Co…" at bounding box center [706, 315] width 1126 height 570
click at [144, 10] on link "Inbox" at bounding box center [145, 14] width 17 height 10
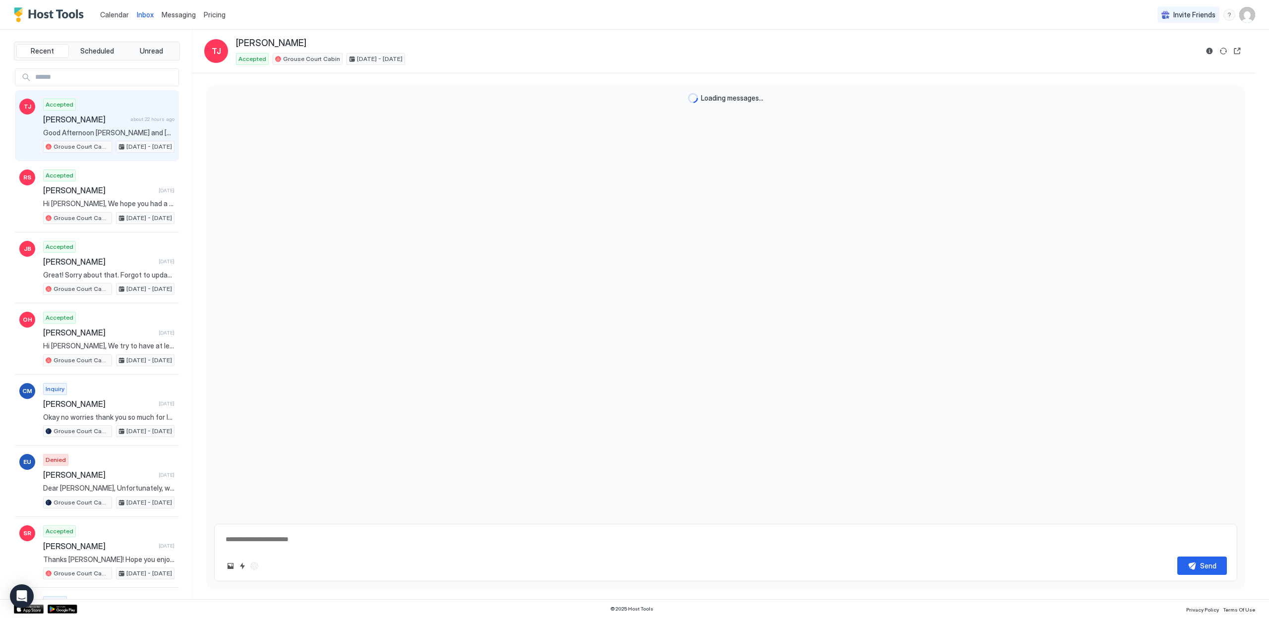
type textarea "*"
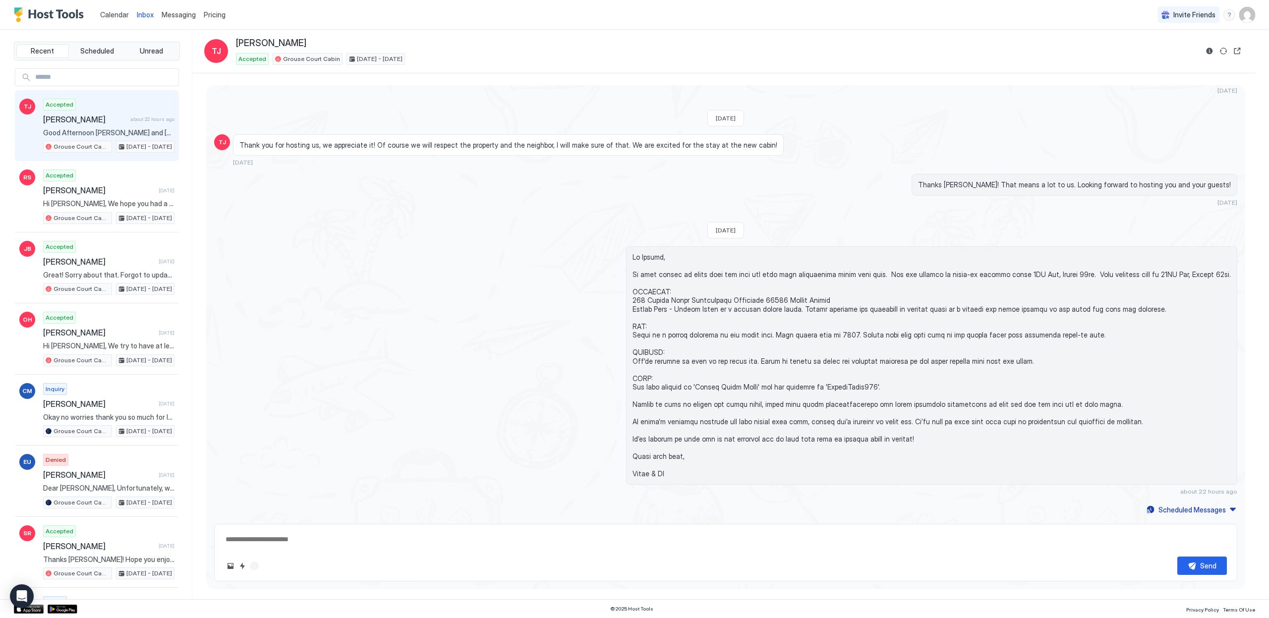
click at [118, 10] on span "Calendar" at bounding box center [114, 14] width 29 height 8
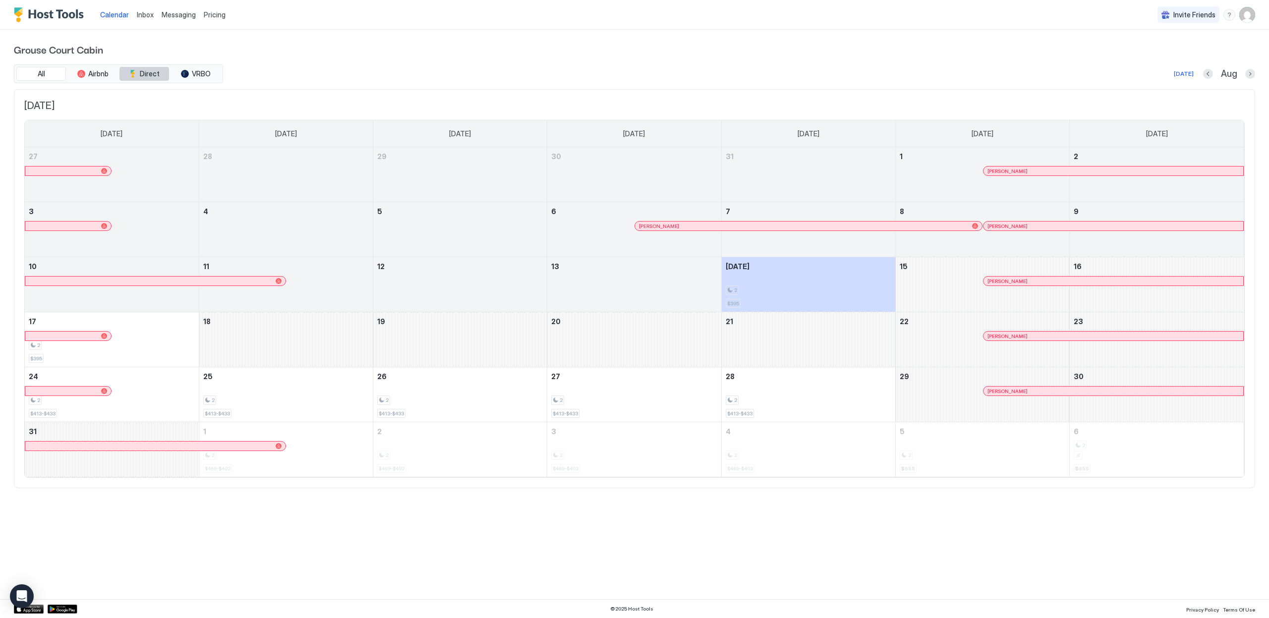
click at [160, 73] on button "Direct" at bounding box center [144, 74] width 50 height 14
click at [77, 69] on button "Airbnb" at bounding box center [93, 74] width 50 height 14
click at [42, 70] on span "All" at bounding box center [41, 73] width 7 height 9
click at [1252, 78] on div at bounding box center [1251, 74] width 10 height 10
click at [1253, 74] on button "Next month" at bounding box center [1251, 74] width 10 height 10
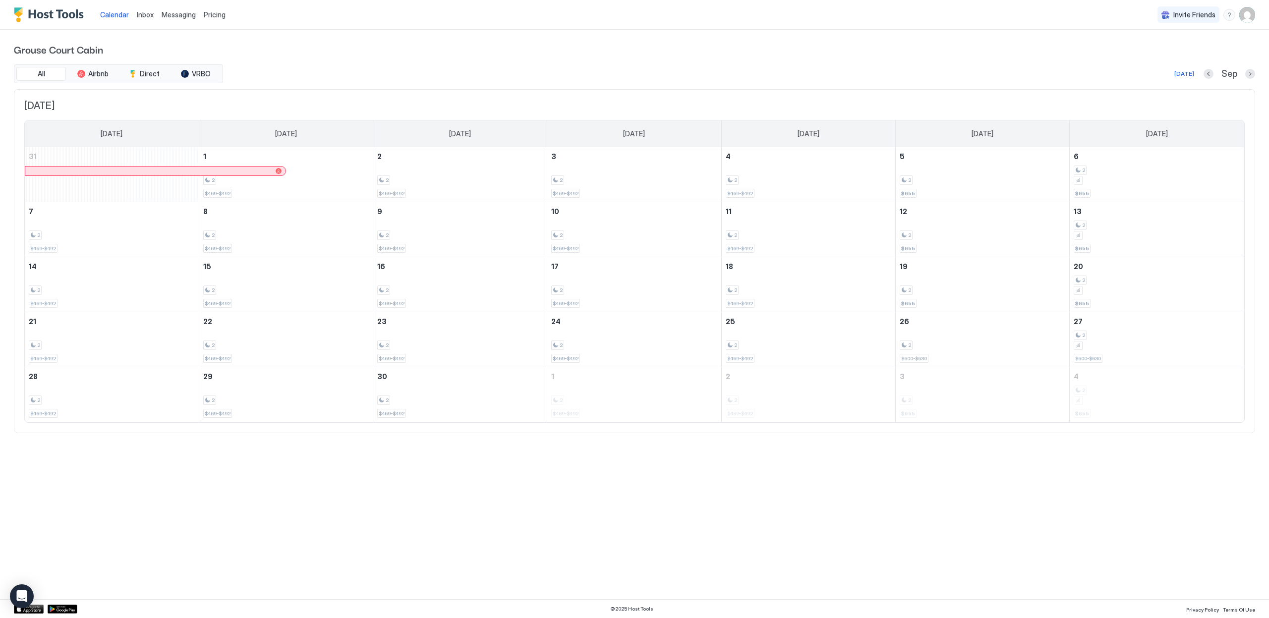
click at [1254, 77] on div at bounding box center [1251, 74] width 10 height 10
click at [1251, 76] on button "Next month" at bounding box center [1251, 74] width 10 height 10
click at [1245, 14] on img "User profile" at bounding box center [1248, 15] width 16 height 16
click at [1184, 50] on div "Settings" at bounding box center [1192, 55] width 126 height 17
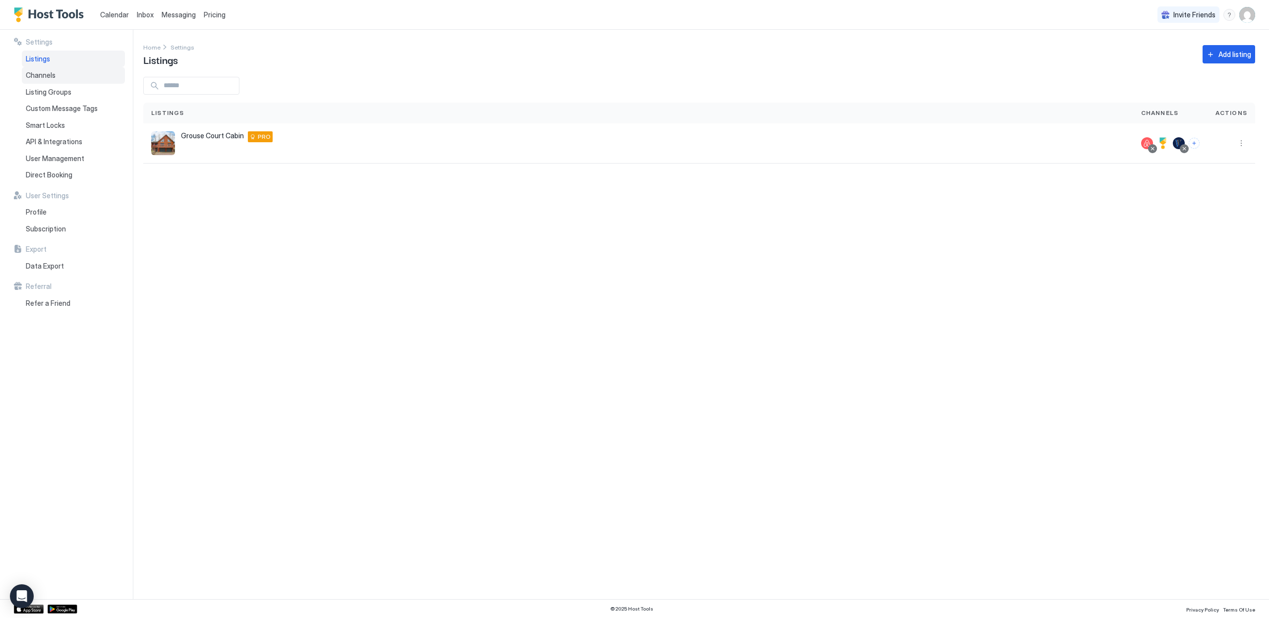
click at [42, 80] on div "Channels" at bounding box center [73, 75] width 103 height 17
click at [44, 61] on span "Listings" at bounding box center [38, 59] width 24 height 9
click at [1194, 142] on button "Connect channels" at bounding box center [1194, 143] width 11 height 11
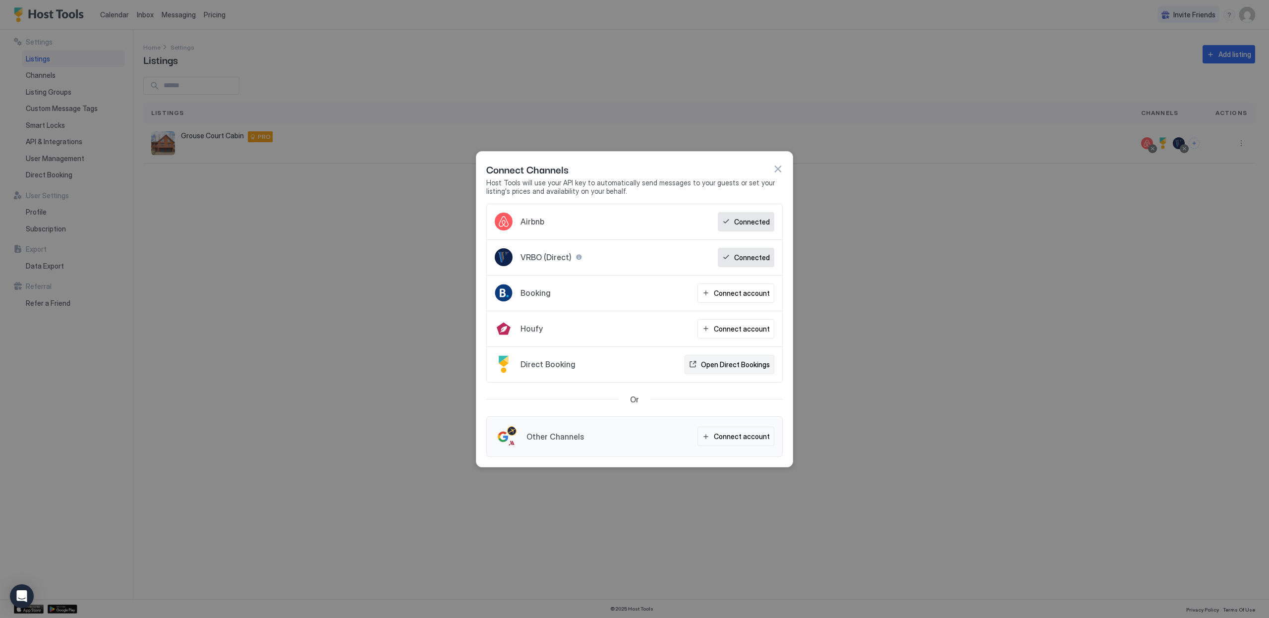
click at [755, 362] on div "Open Direct Bookings" at bounding box center [735, 364] width 69 height 10
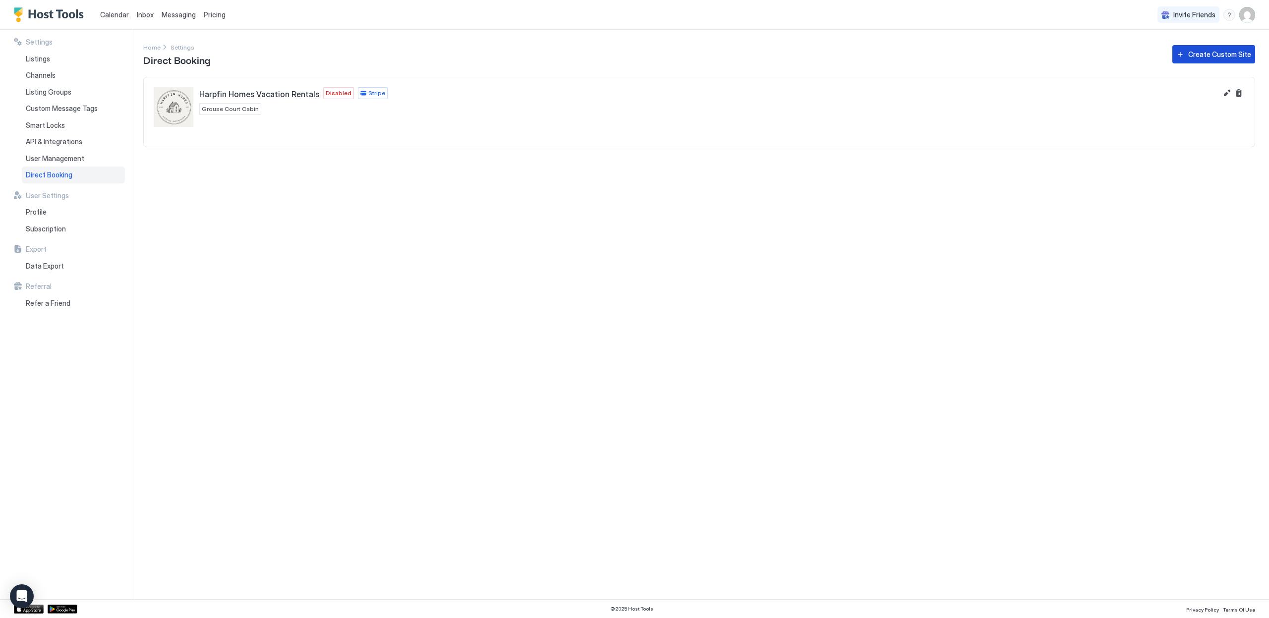
click at [1208, 59] on button "Create Custom Site" at bounding box center [1214, 54] width 83 height 18
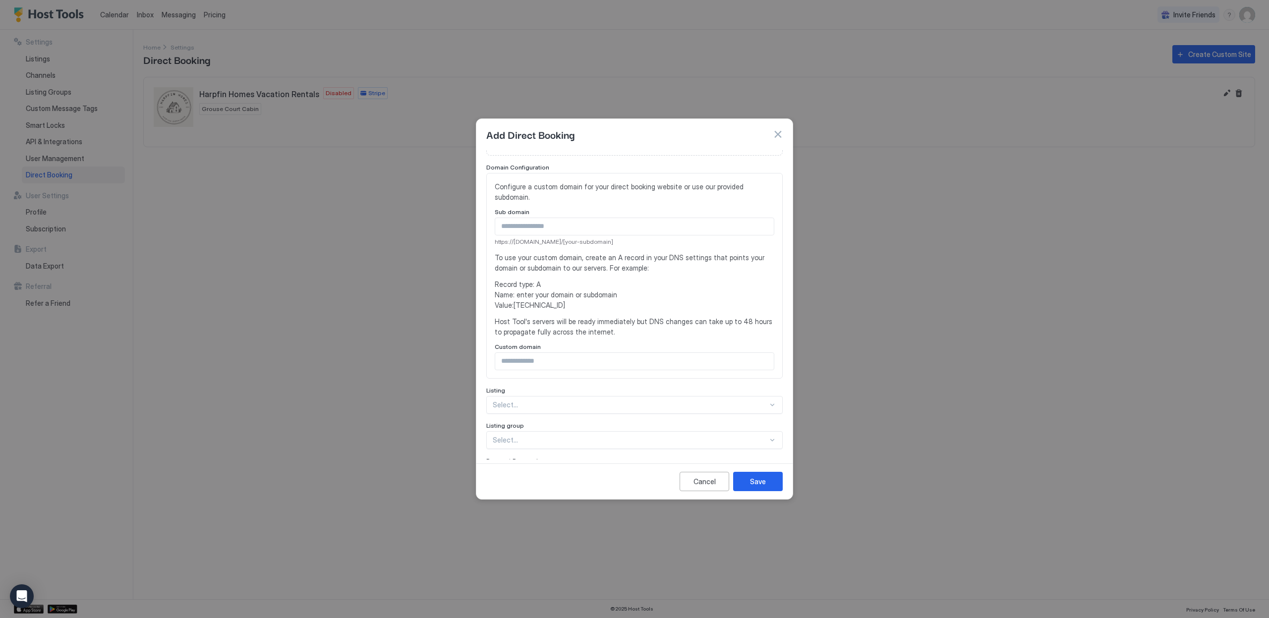
scroll to position [195, 0]
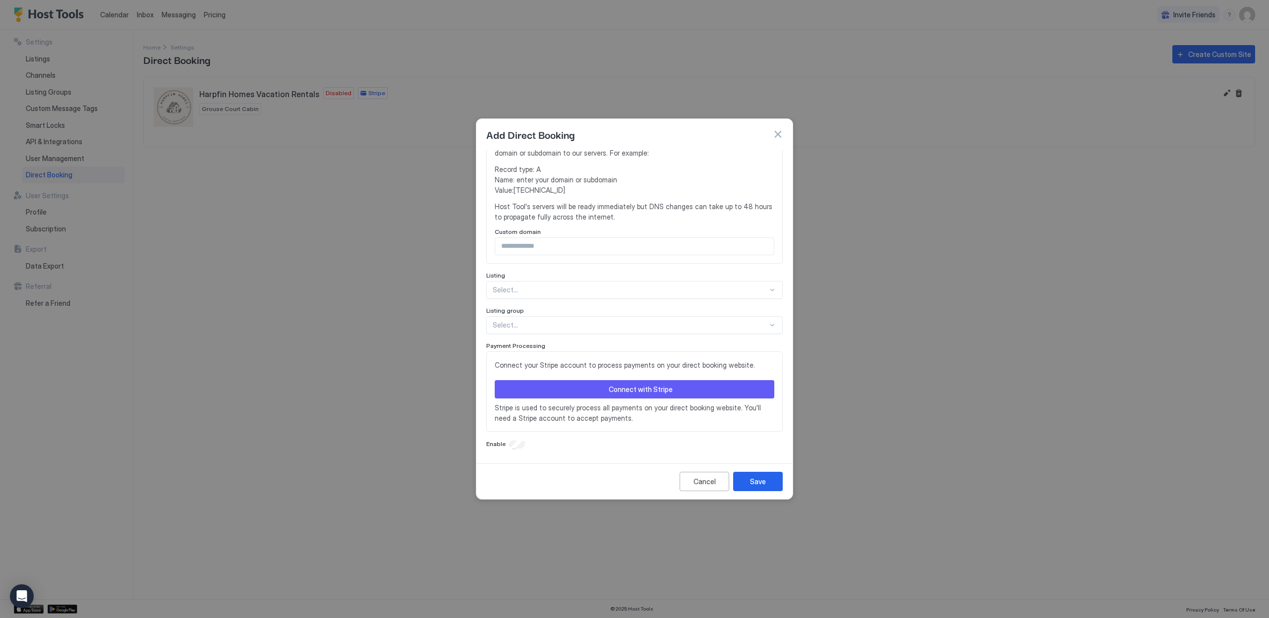
click at [780, 133] on button "button" at bounding box center [778, 134] width 10 height 10
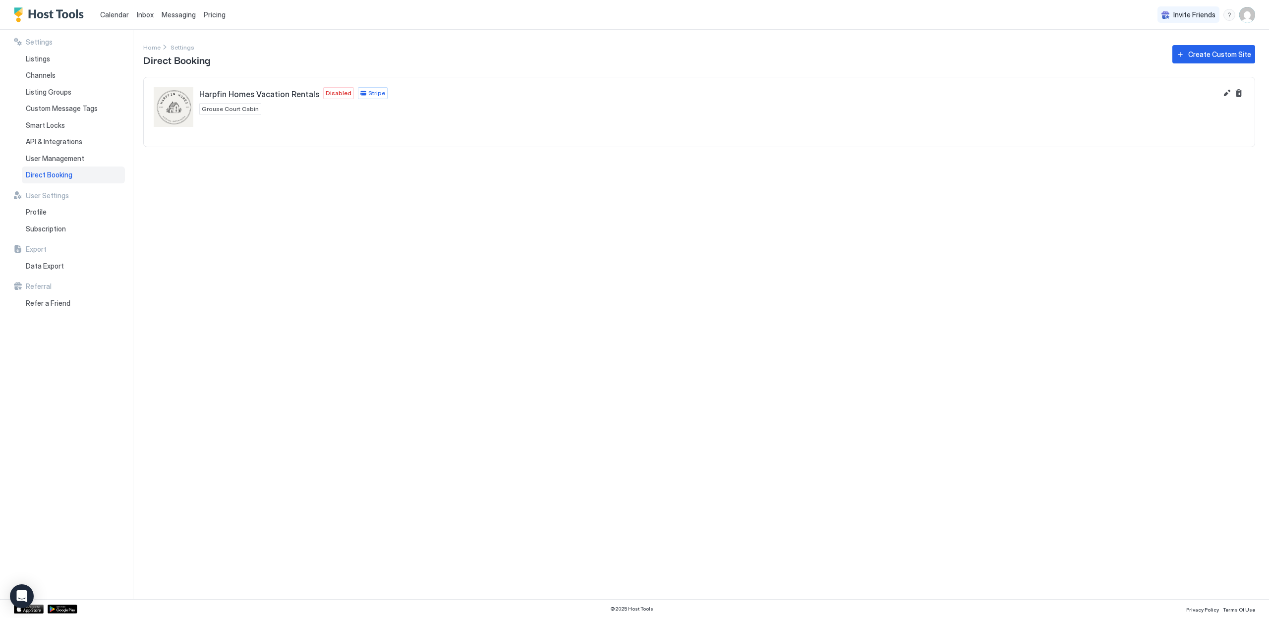
click at [456, 187] on div "Settings Home Settings Direct Booking Create Custom Site Harpfin Homes Vacation…" at bounding box center [706, 315] width 1126 height 570
click at [1224, 92] on button "Edit" at bounding box center [1227, 93] width 12 height 12
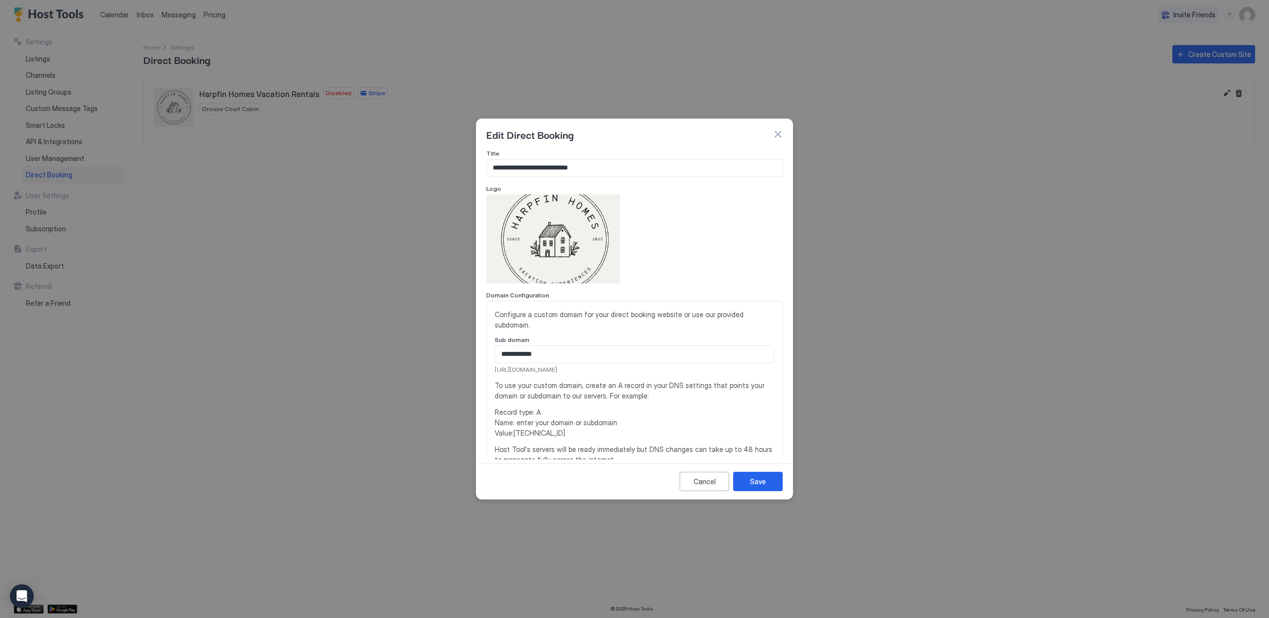
scroll to position [245, 0]
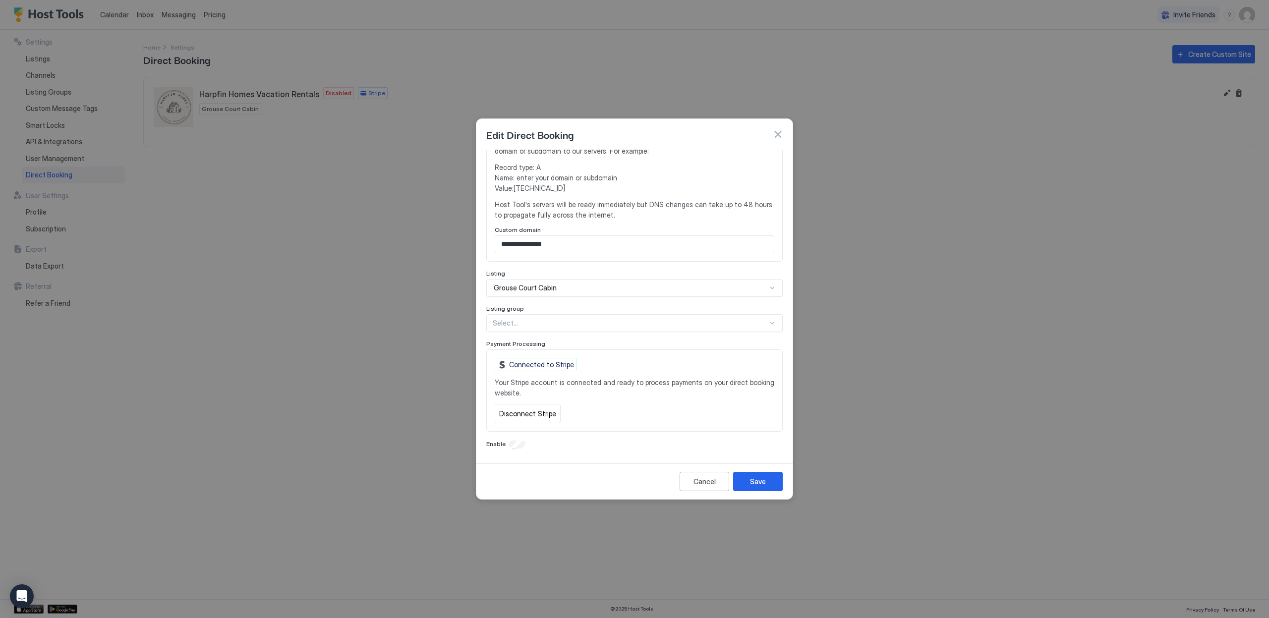
click at [517, 449] on div "Enable" at bounding box center [634, 445] width 297 height 10
click at [595, 447] on div "Enable" at bounding box center [634, 445] width 297 height 10
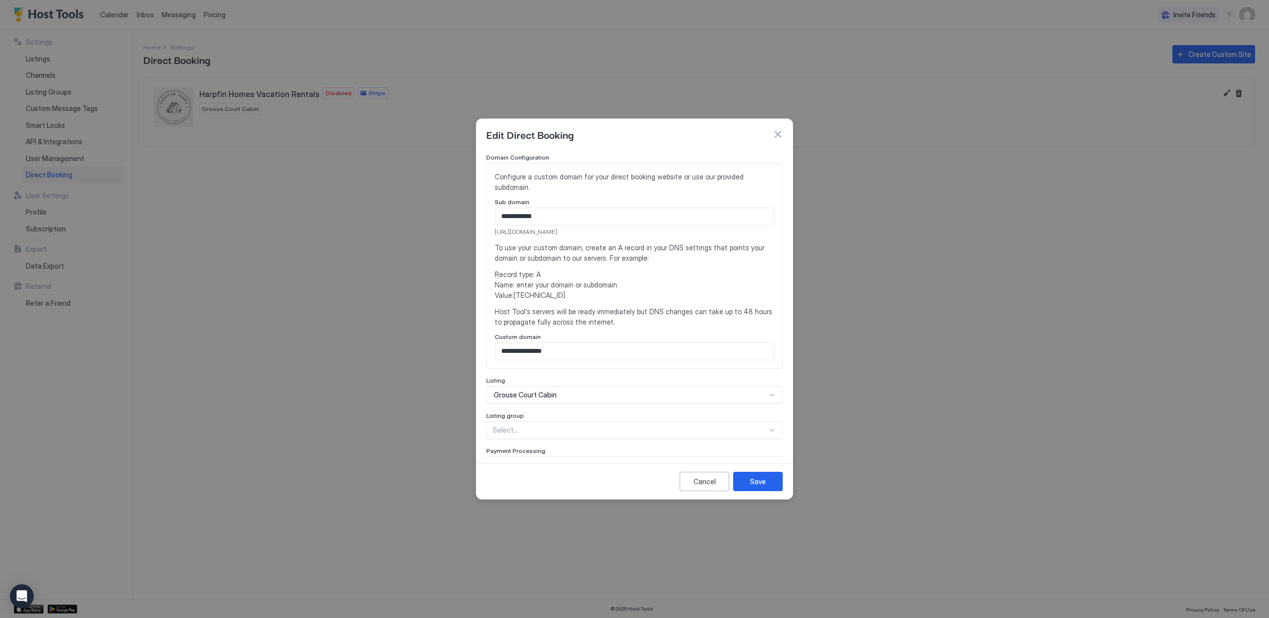
scroll to position [31, 0]
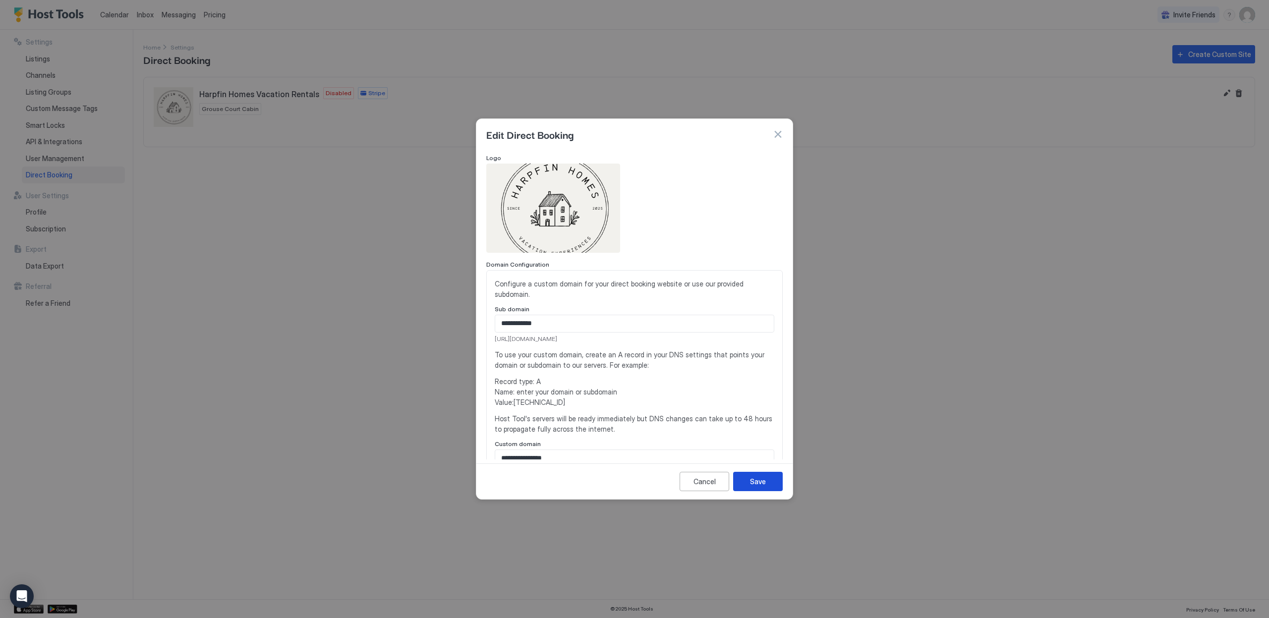
click at [753, 482] on div "Save" at bounding box center [758, 481] width 16 height 10
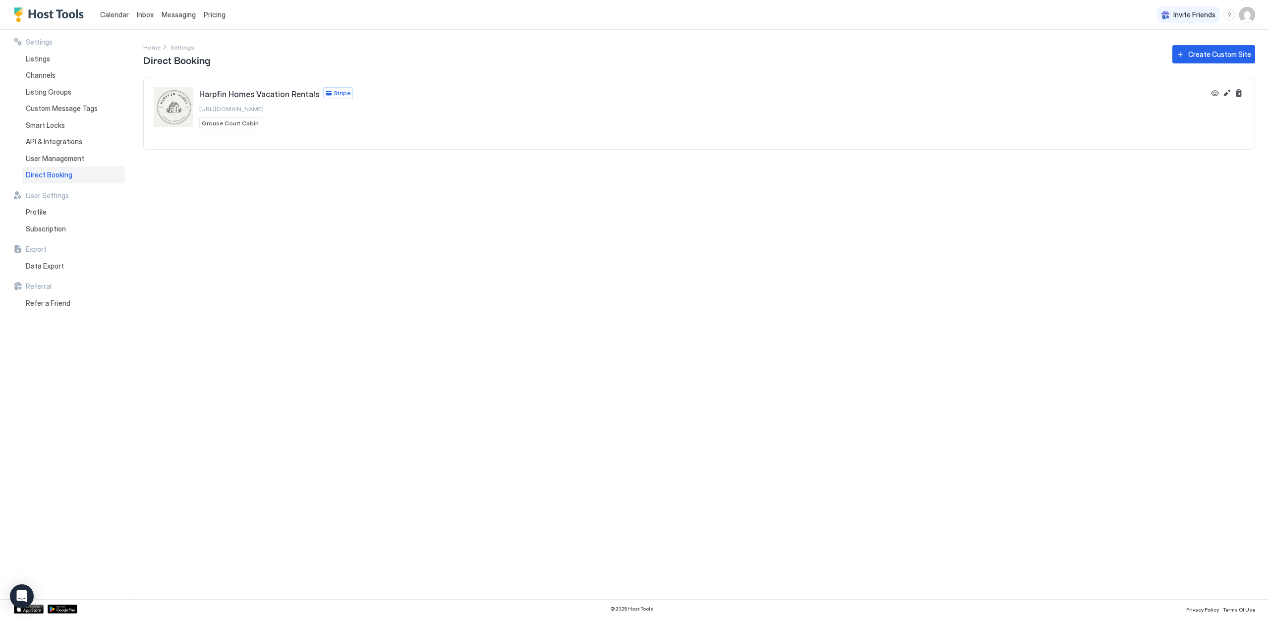
click at [336, 213] on div "Settings Home Settings Direct Booking Create Custom Site Harpfin Homes Vacation…" at bounding box center [706, 315] width 1126 height 570
click at [1230, 92] on button "Edit" at bounding box center [1227, 93] width 12 height 12
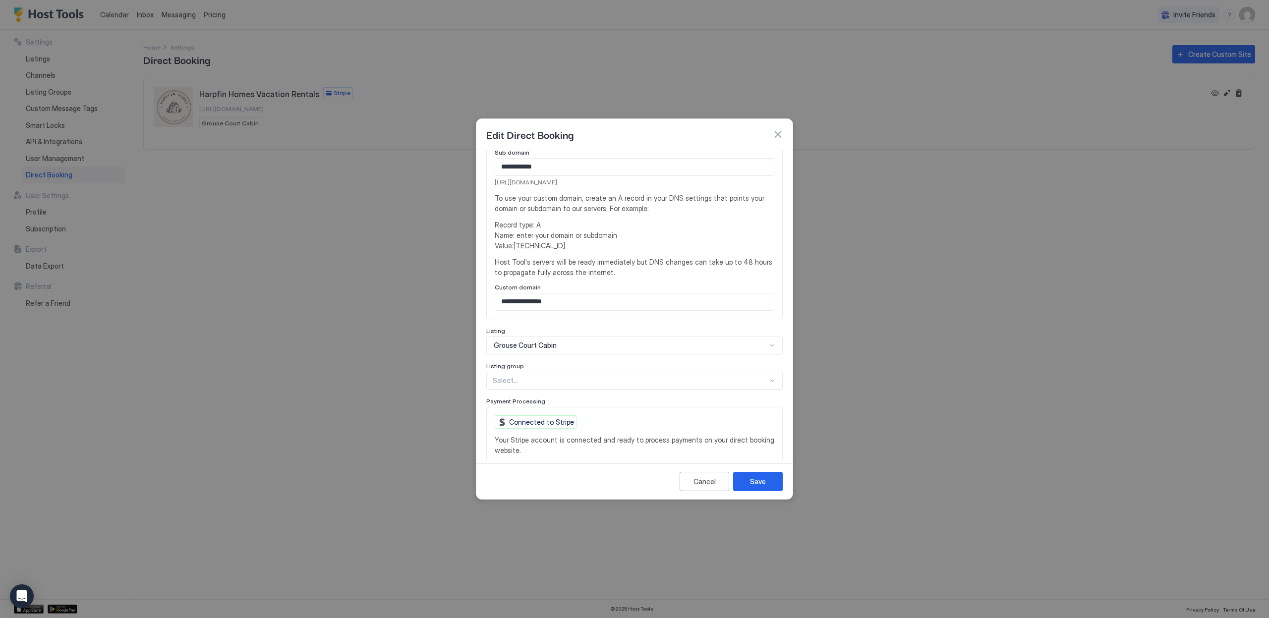
scroll to position [245, 0]
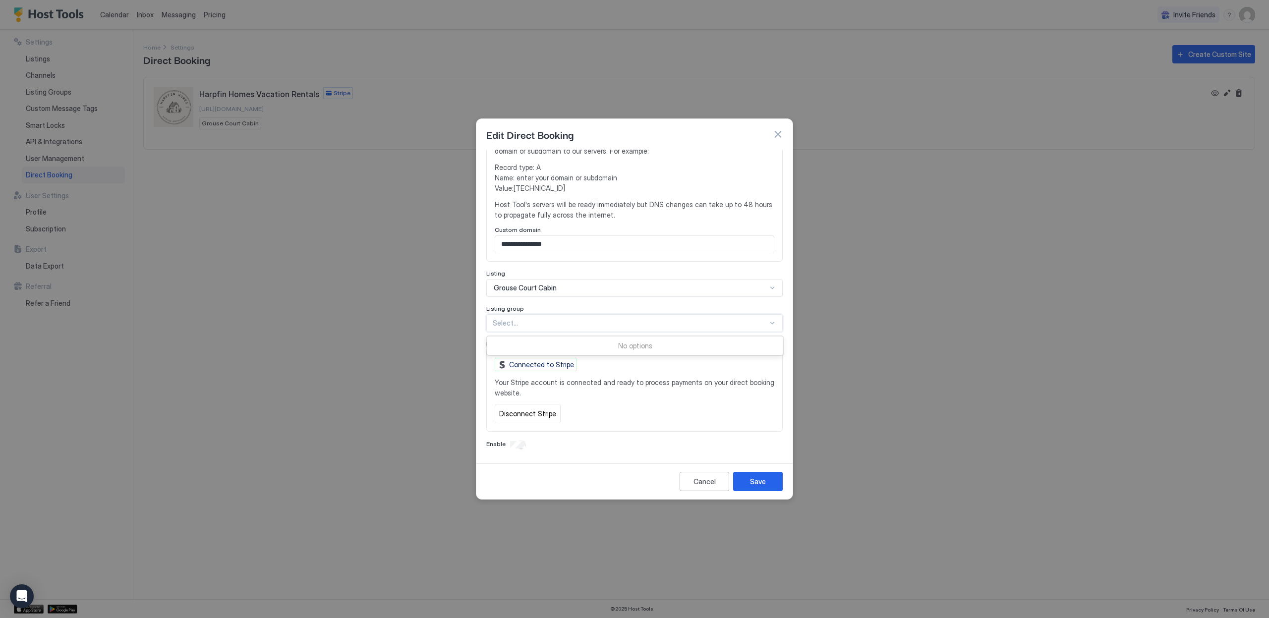
click at [577, 320] on div at bounding box center [630, 323] width 275 height 9
click at [564, 291] on div "Grouse Court Cabin" at bounding box center [630, 288] width 273 height 9
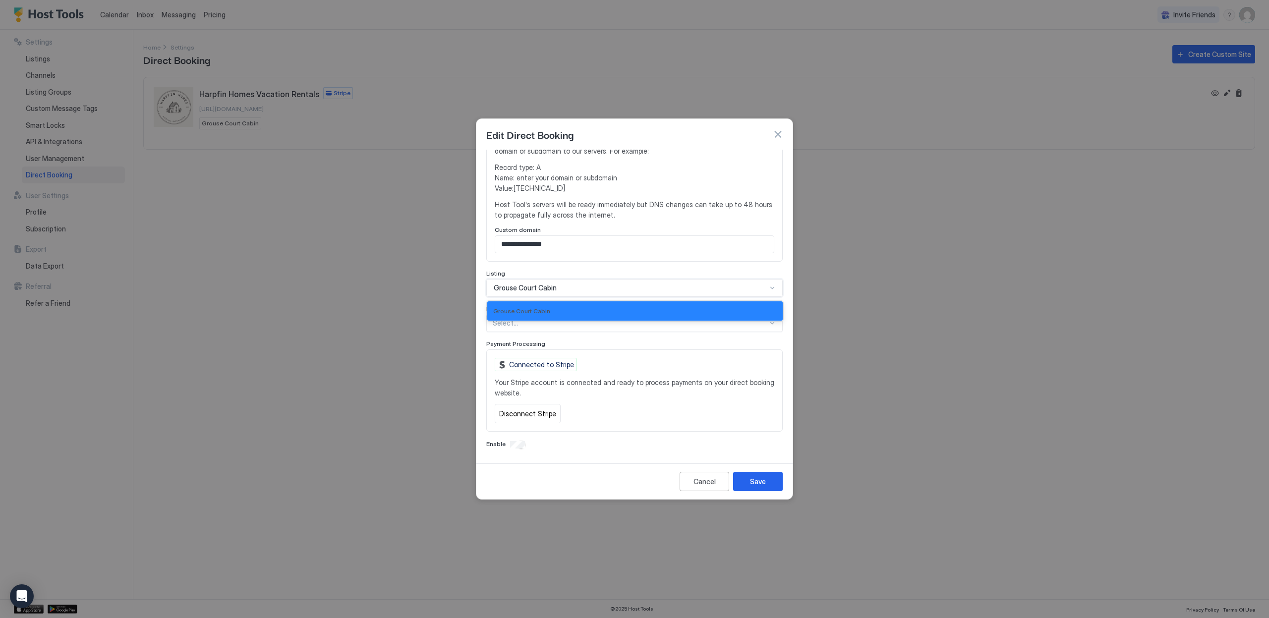
click at [564, 291] on div "Grouse Court Cabin" at bounding box center [630, 288] width 273 height 9
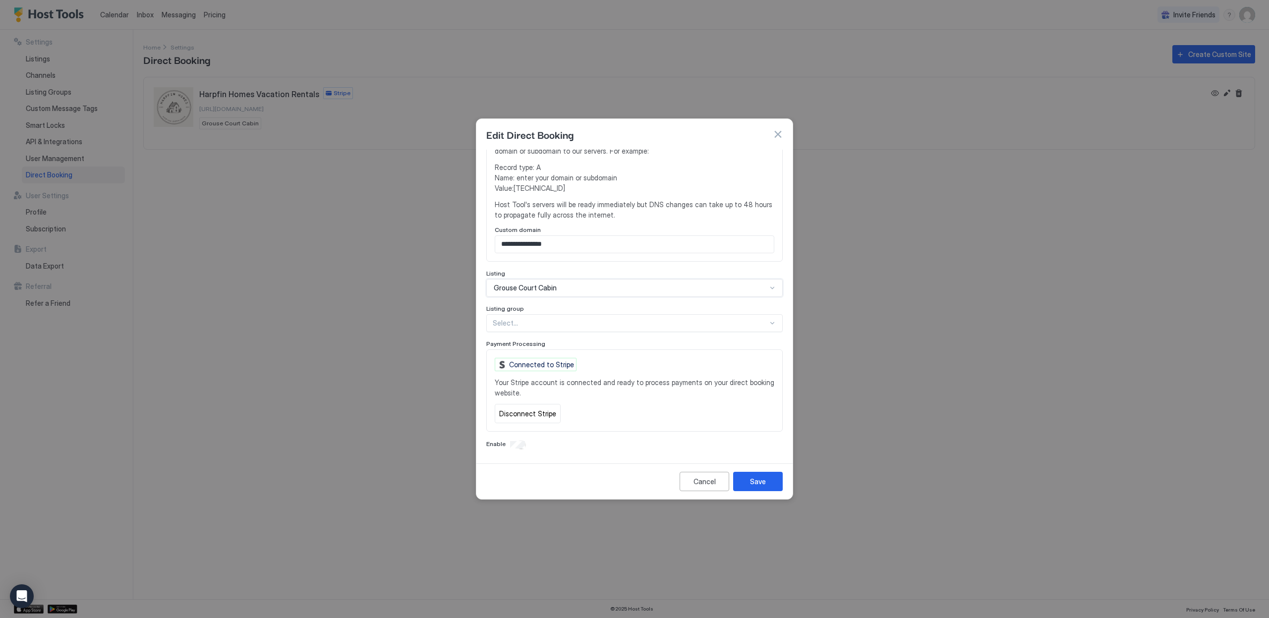
scroll to position [0, 0]
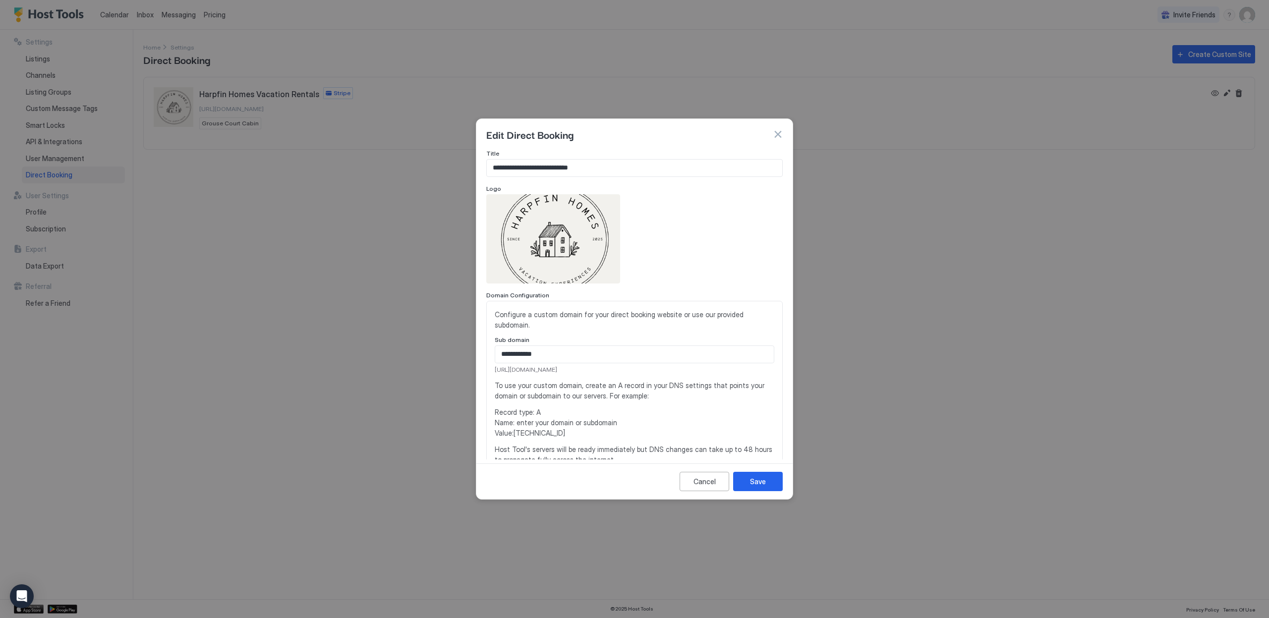
click at [785, 134] on div "Edit Direct Booking" at bounding box center [634, 134] width 316 height 31
click at [778, 131] on button "button" at bounding box center [778, 134] width 10 height 10
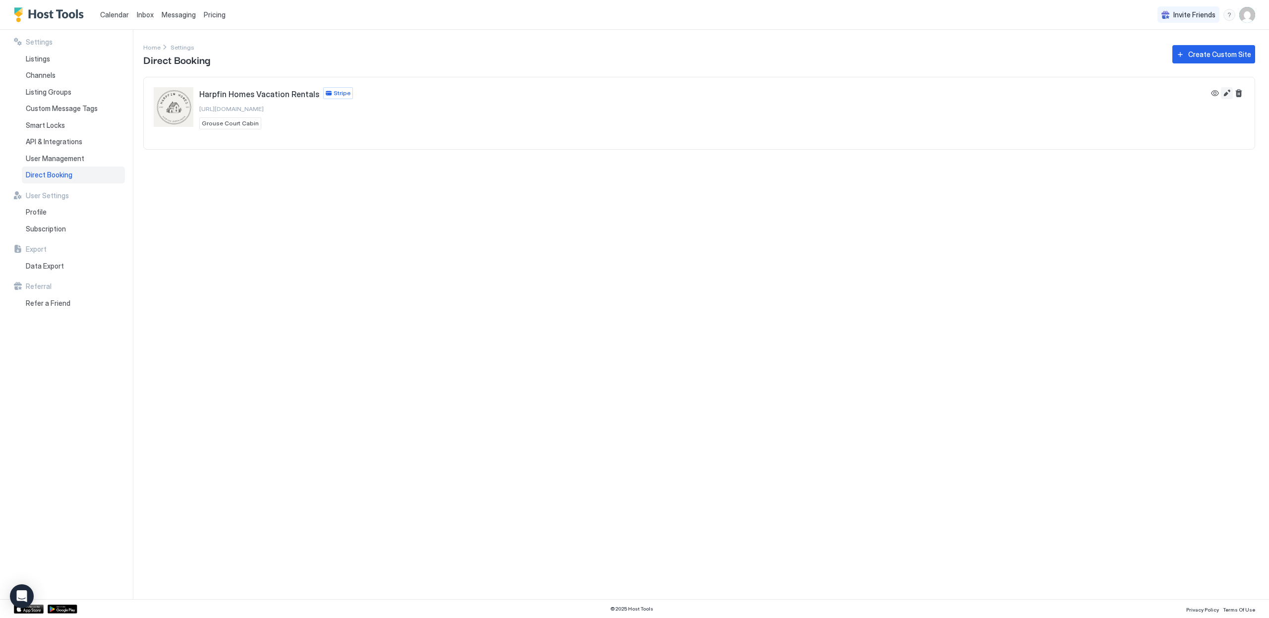
click at [1224, 94] on button "Edit" at bounding box center [1227, 93] width 12 height 12
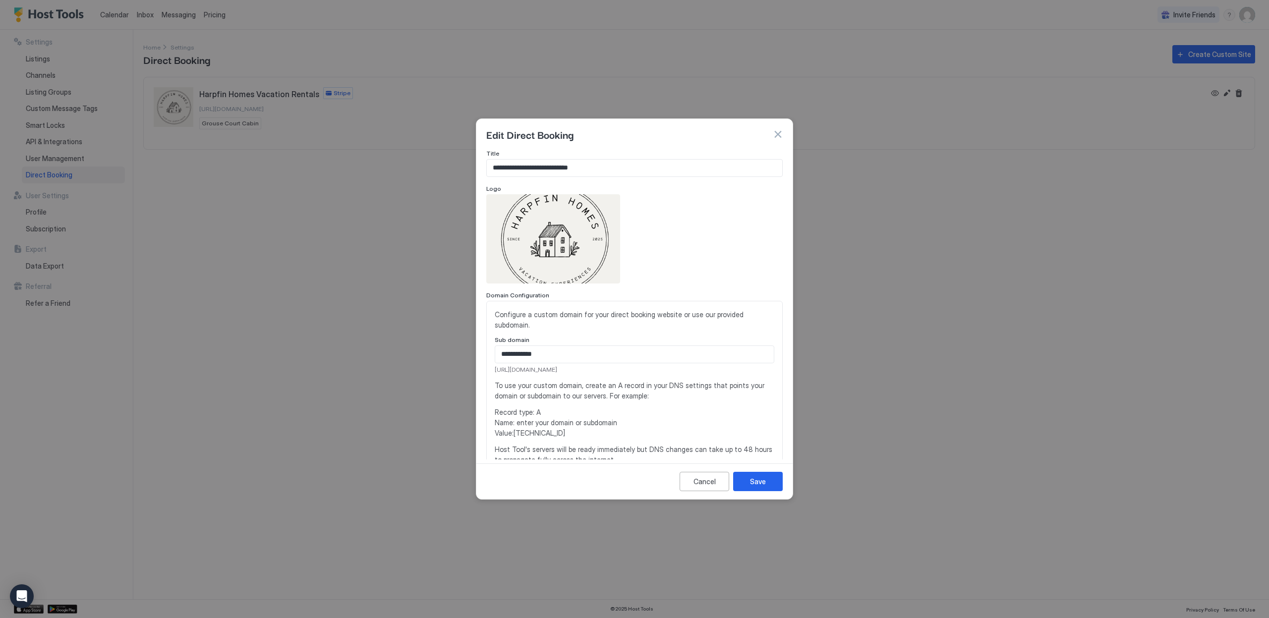
click at [777, 131] on button "button" at bounding box center [778, 134] width 10 height 10
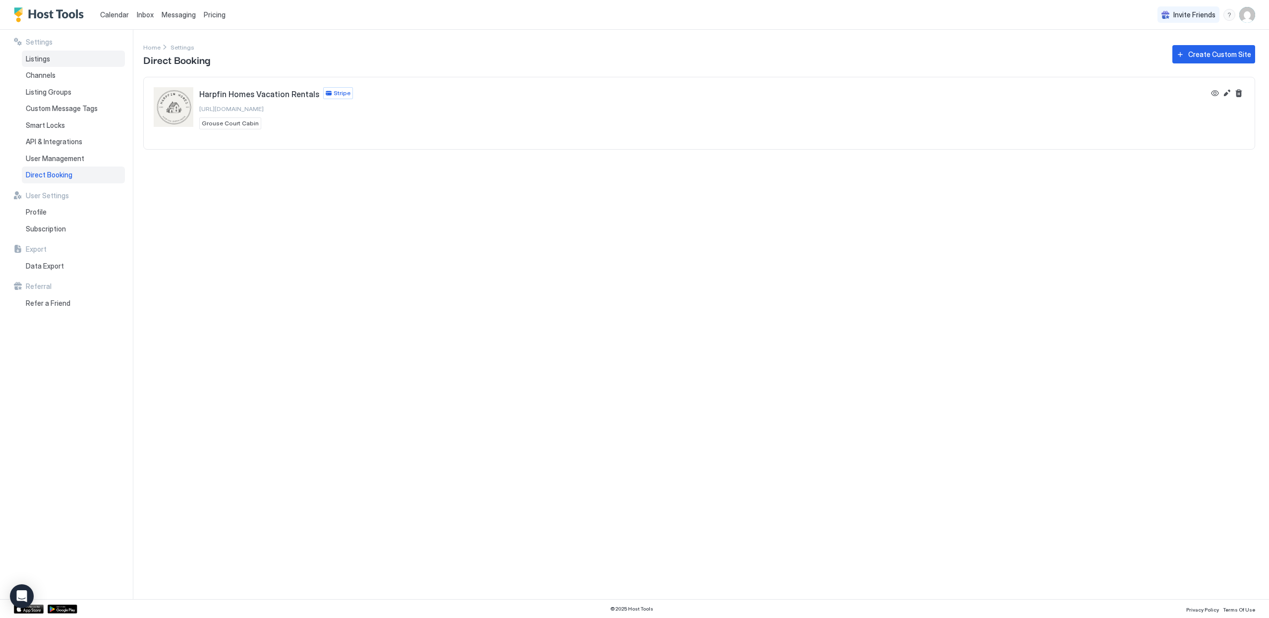
click at [78, 63] on div "Listings" at bounding box center [73, 59] width 103 height 17
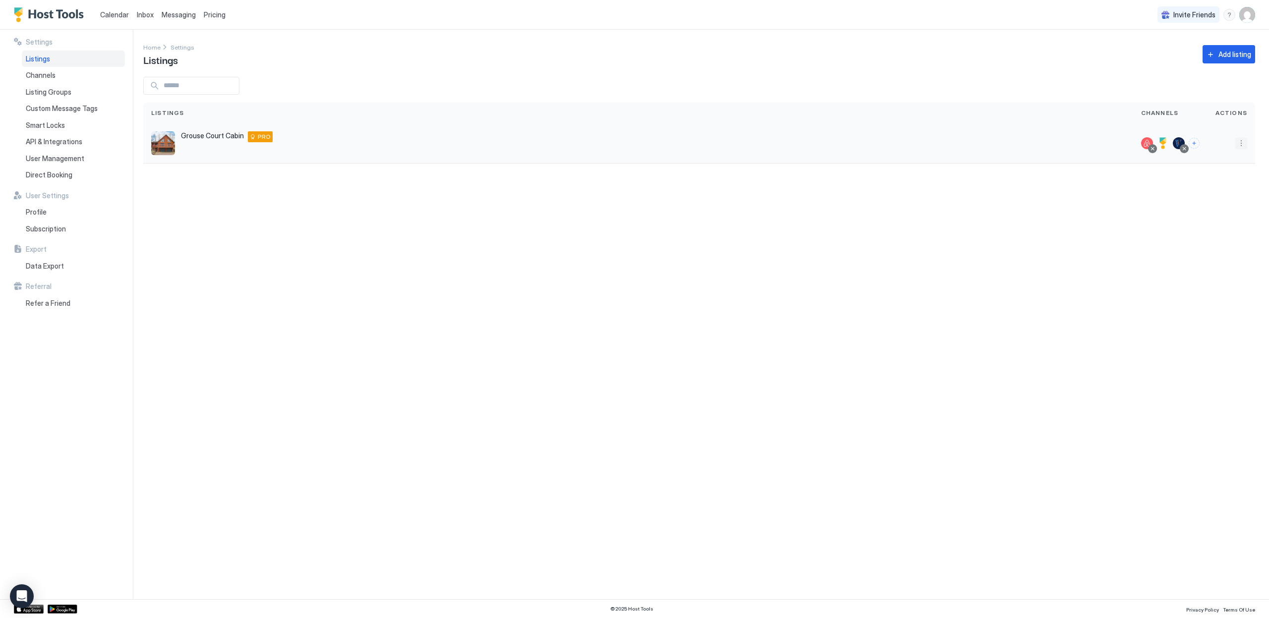
click at [1242, 144] on button "More options" at bounding box center [1242, 143] width 12 height 12
click at [1199, 191] on div "Edit Listing" at bounding box center [1184, 189] width 126 height 16
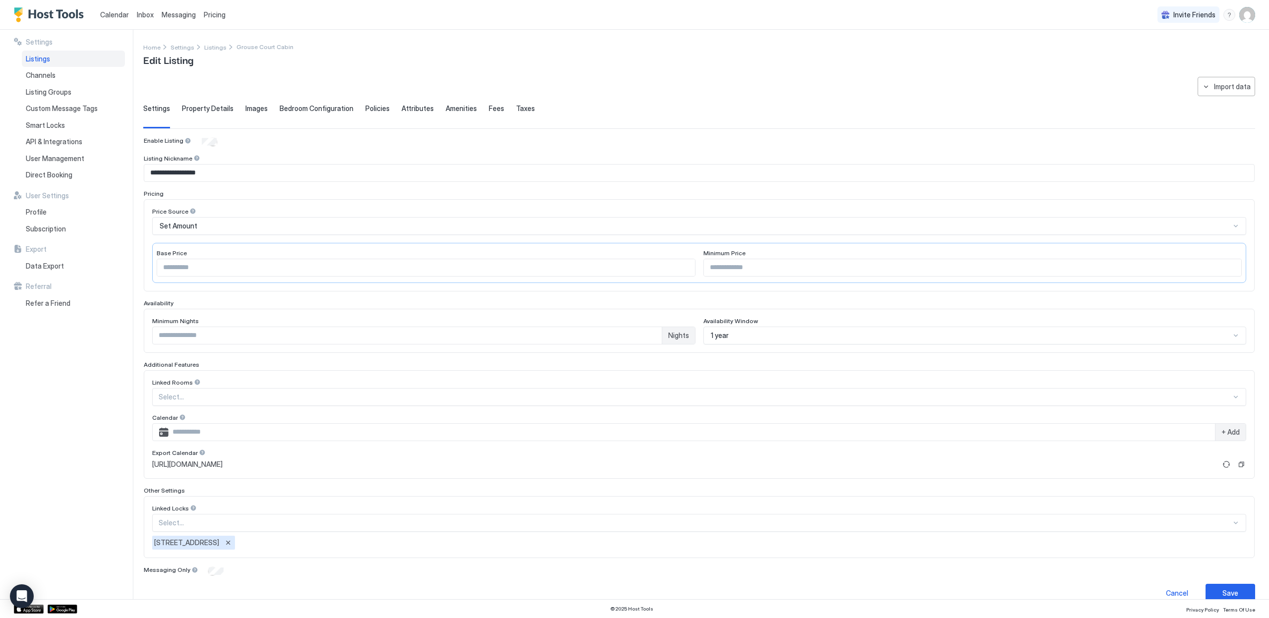
scroll to position [15, 0]
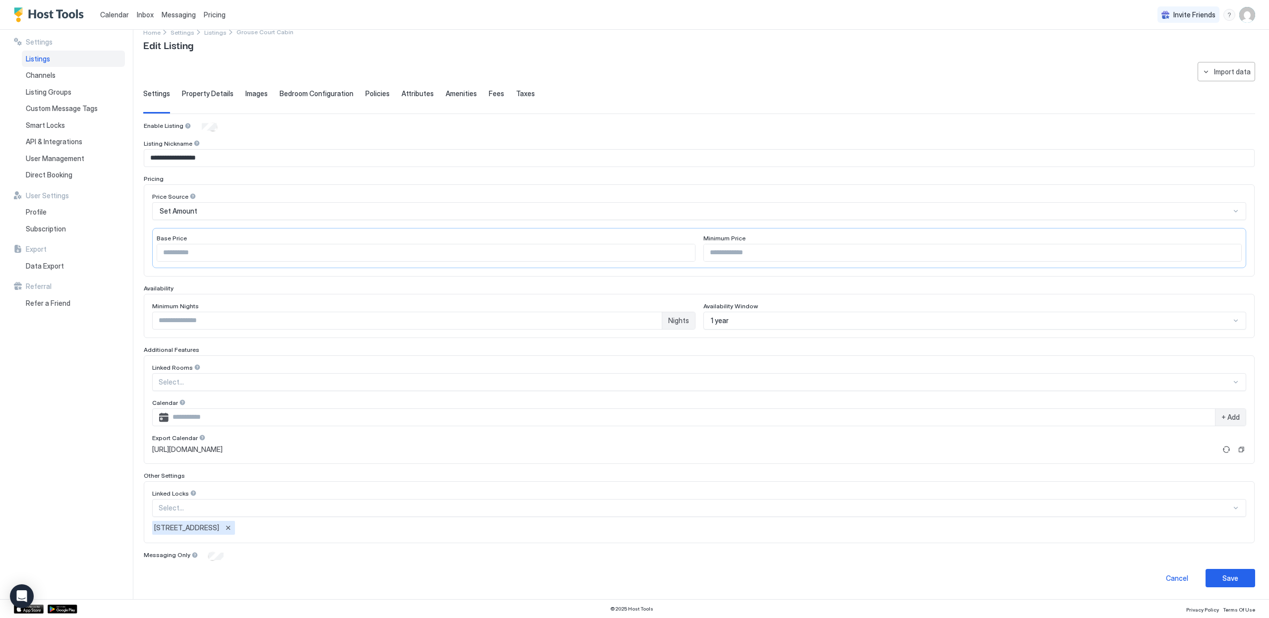
click at [212, 96] on span "Property Details" at bounding box center [208, 93] width 52 height 9
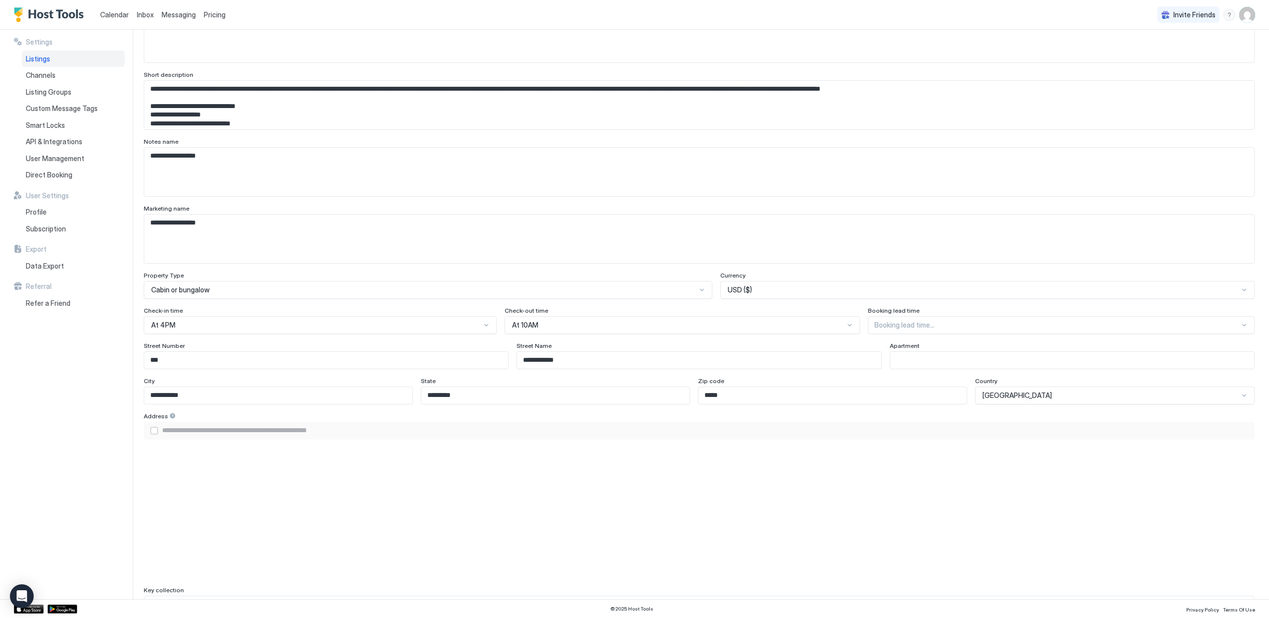
scroll to position [0, 0]
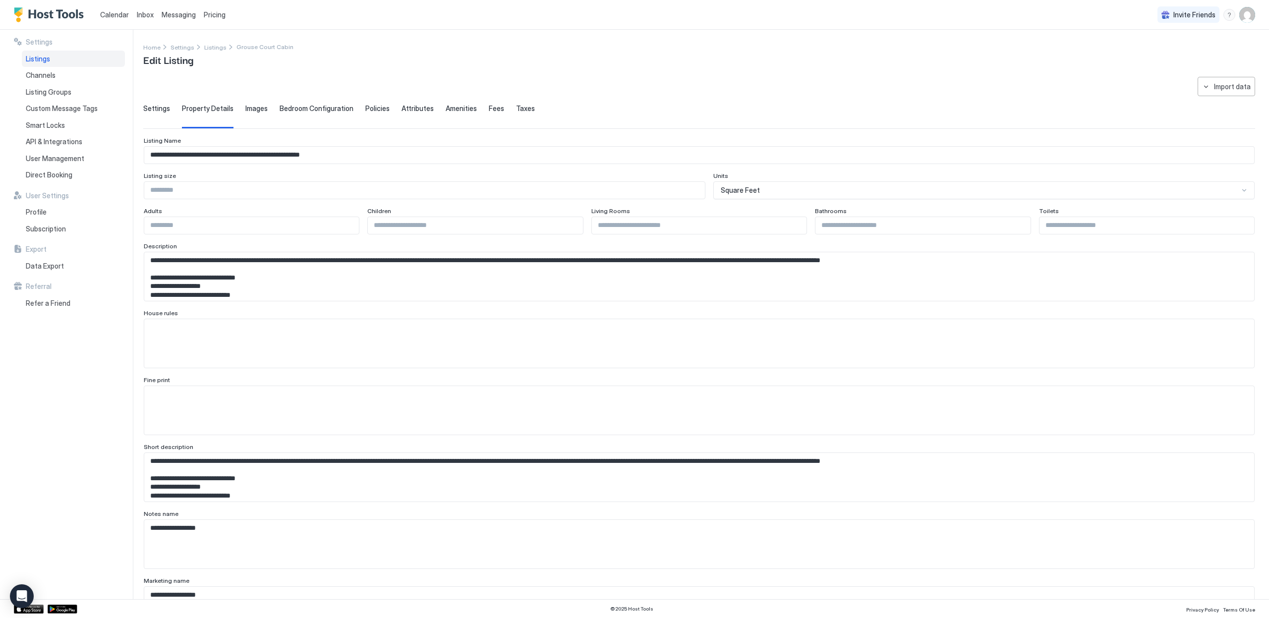
click at [245, 115] on div "Images" at bounding box center [256, 116] width 22 height 24
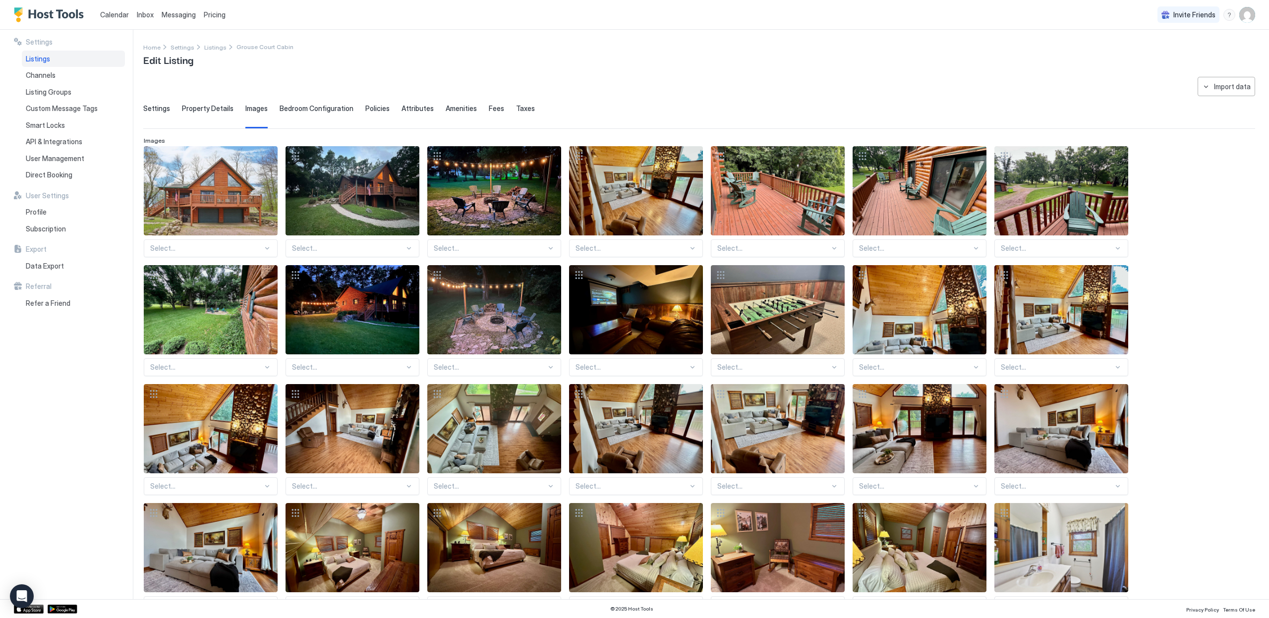
click at [288, 113] on div "Bedroom Configuration" at bounding box center [317, 116] width 74 height 24
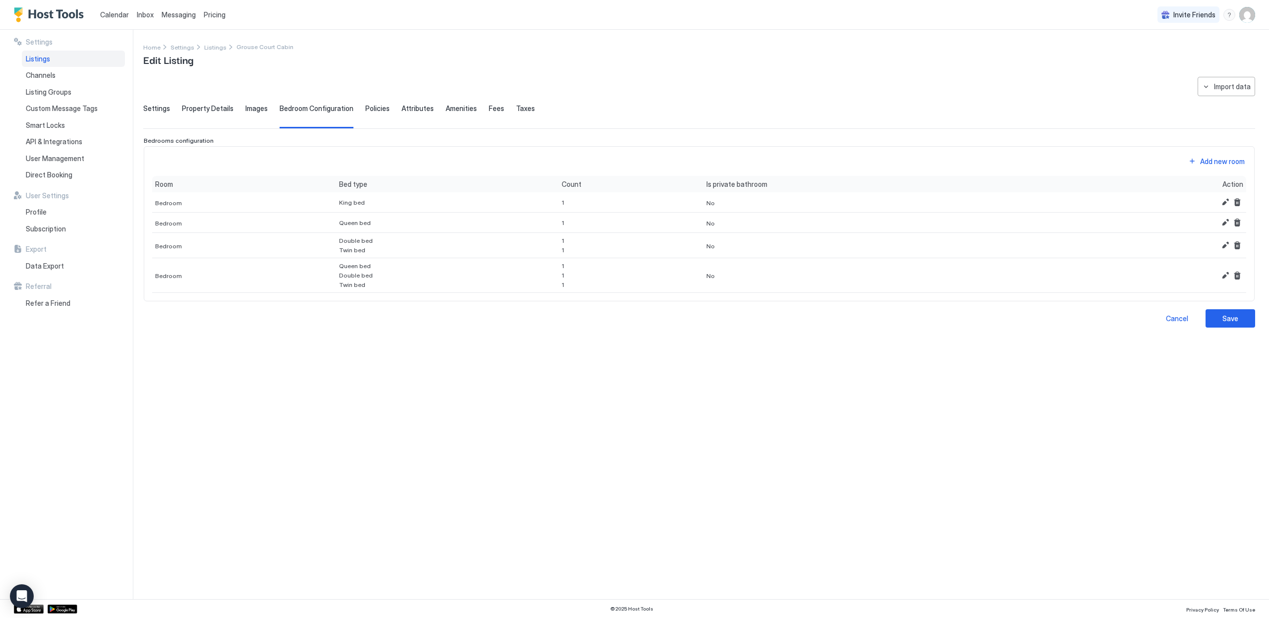
click at [369, 113] on span "Policies" at bounding box center [377, 108] width 24 height 9
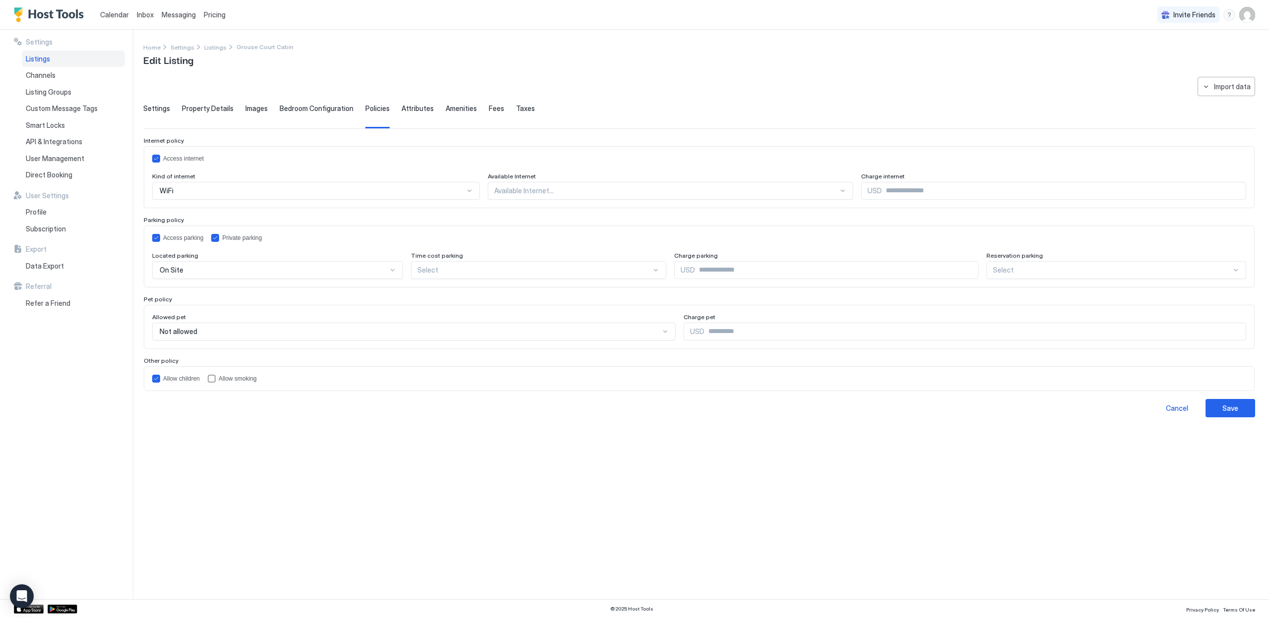
click at [403, 114] on div "Attributes" at bounding box center [418, 116] width 32 height 24
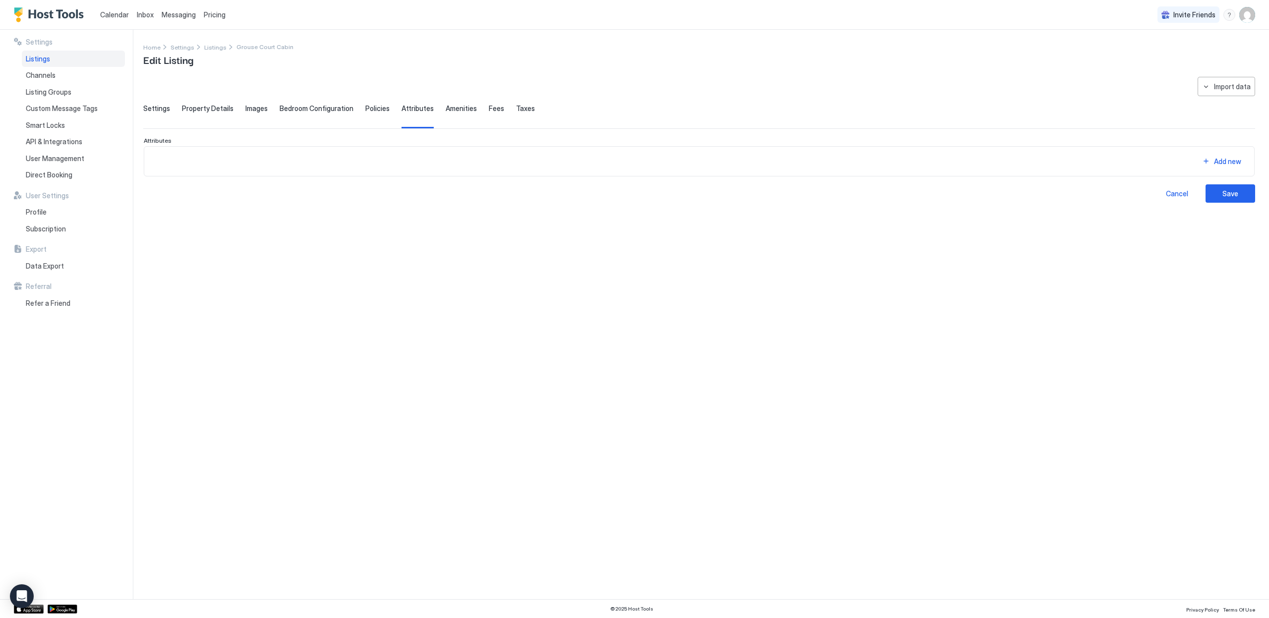
click at [455, 110] on span "Amenities" at bounding box center [461, 108] width 31 height 9
drag, startPoint x: 491, startPoint y: 110, endPoint x: 496, endPoint y: 111, distance: 5.0
click at [491, 111] on span "Fees" at bounding box center [496, 108] width 15 height 9
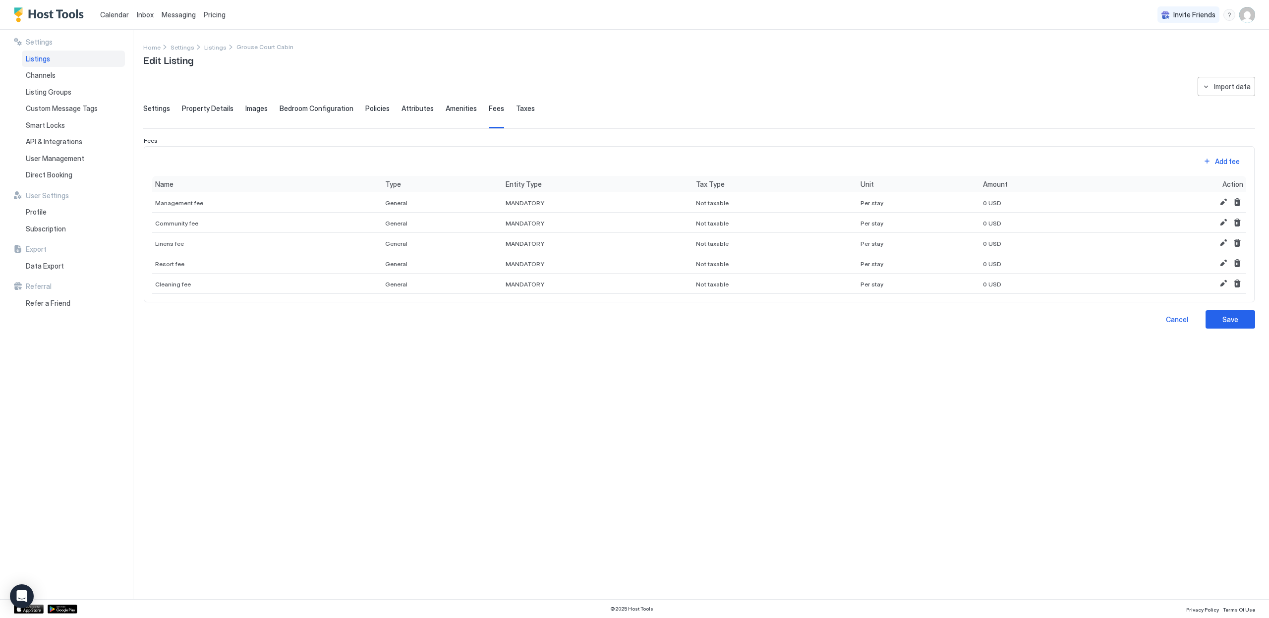
click at [516, 111] on span "Taxes" at bounding box center [525, 108] width 19 height 9
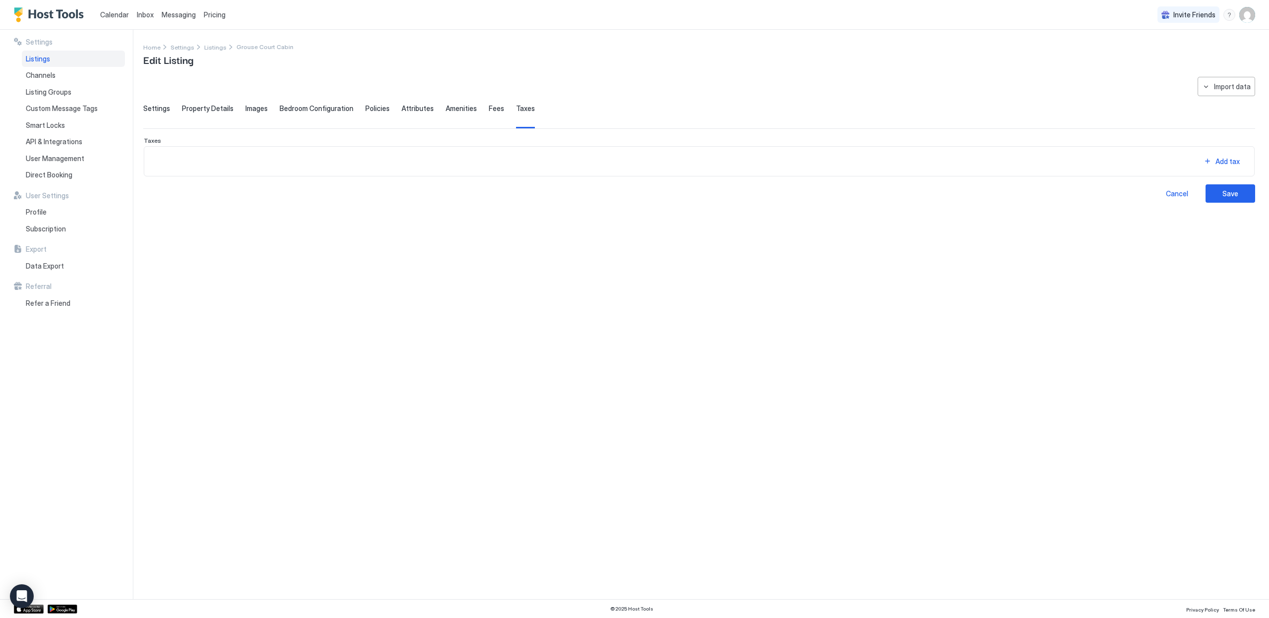
click at [149, 107] on span "Settings" at bounding box center [156, 108] width 27 height 9
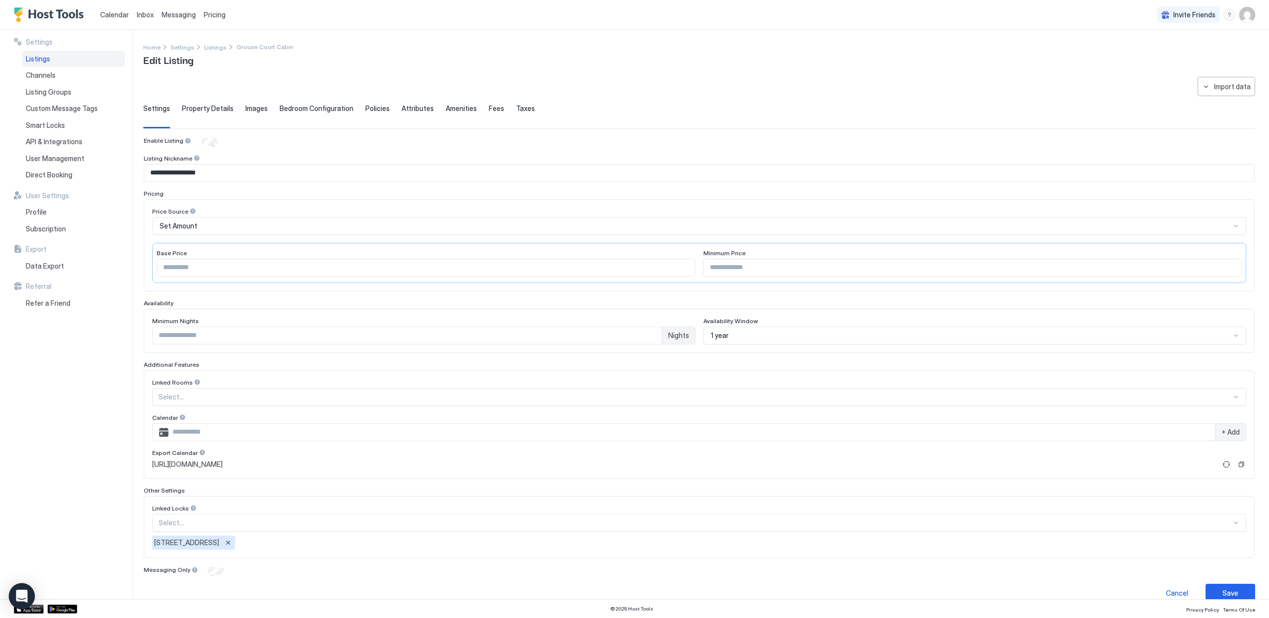
click at [17, 592] on icon "Open Intercom Messenger" at bounding box center [21, 596] width 11 height 13
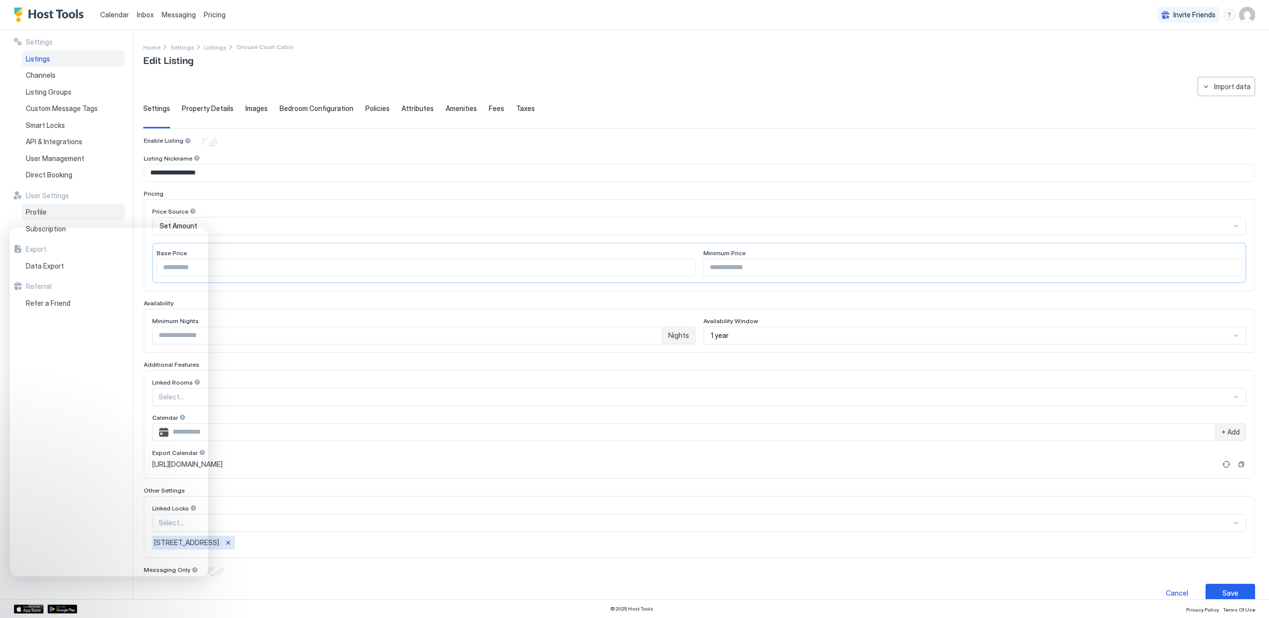
click at [96, 215] on div "Profile" at bounding box center [73, 212] width 103 height 17
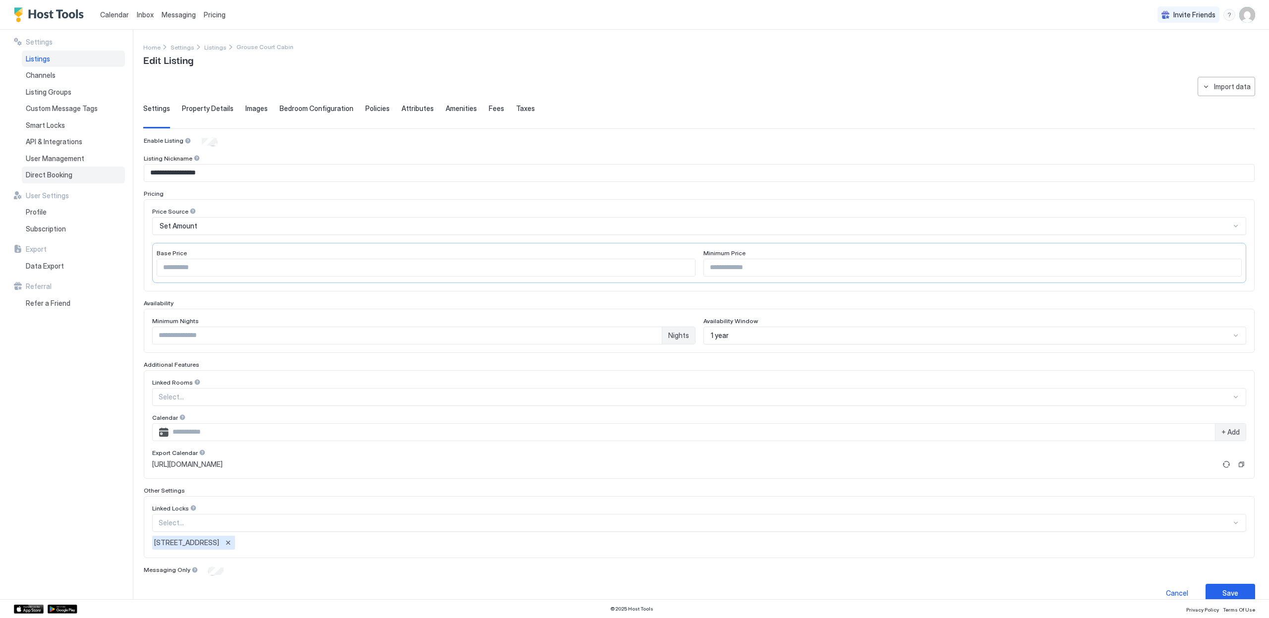
click at [73, 180] on div "Direct Booking" at bounding box center [73, 175] width 103 height 17
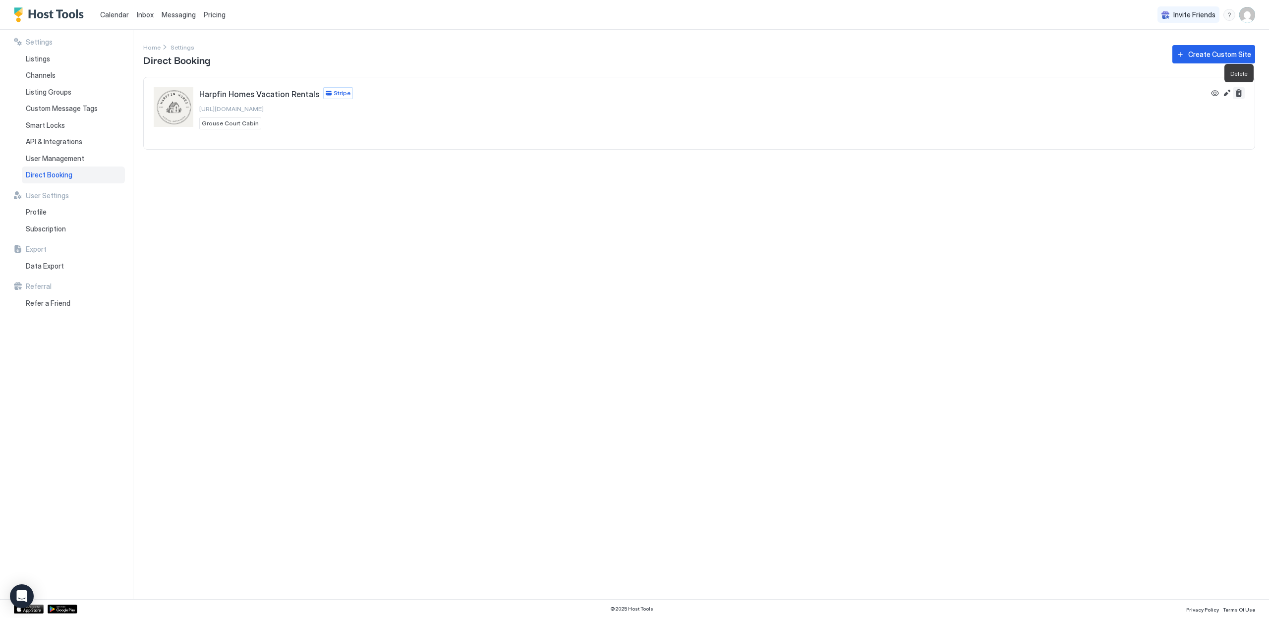
click at [1240, 92] on button "Delete" at bounding box center [1239, 93] width 12 height 12
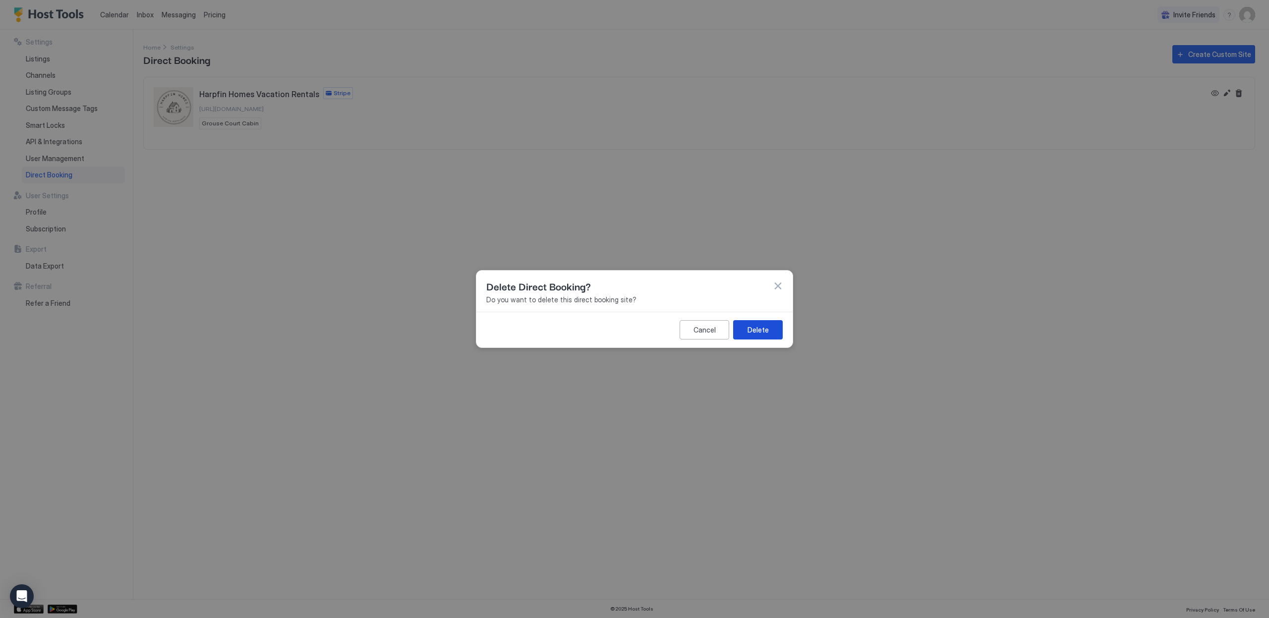
click at [778, 329] on button "Delete" at bounding box center [758, 329] width 50 height 19
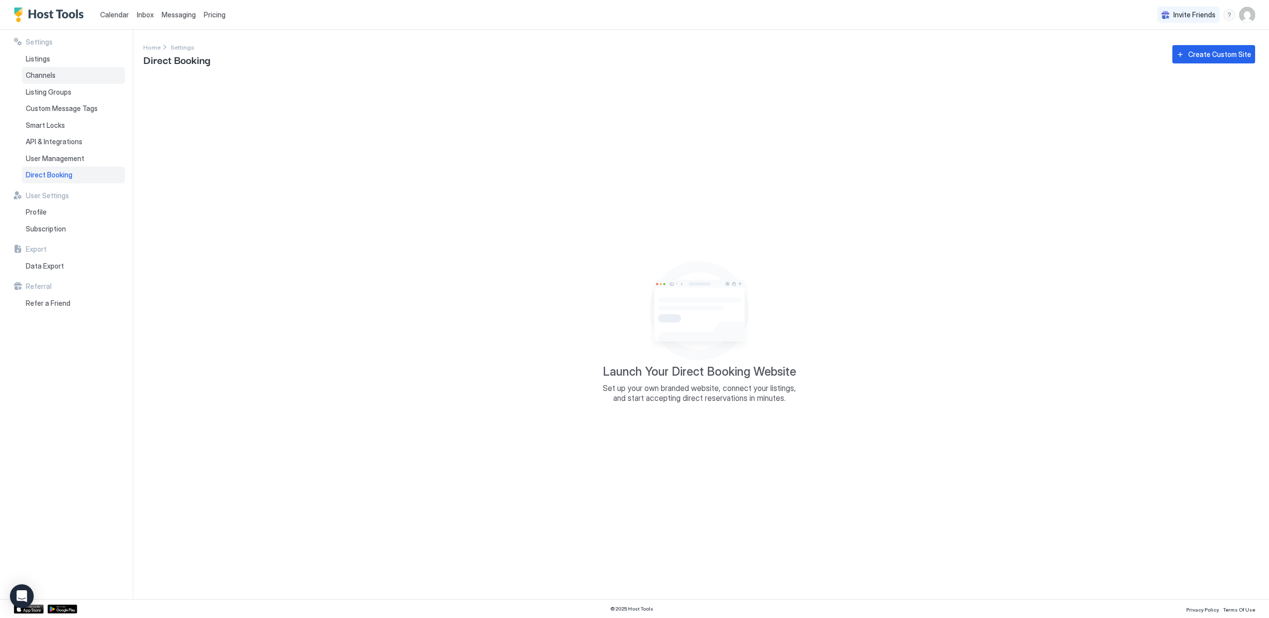
click at [79, 76] on div "Channels" at bounding box center [73, 75] width 103 height 17
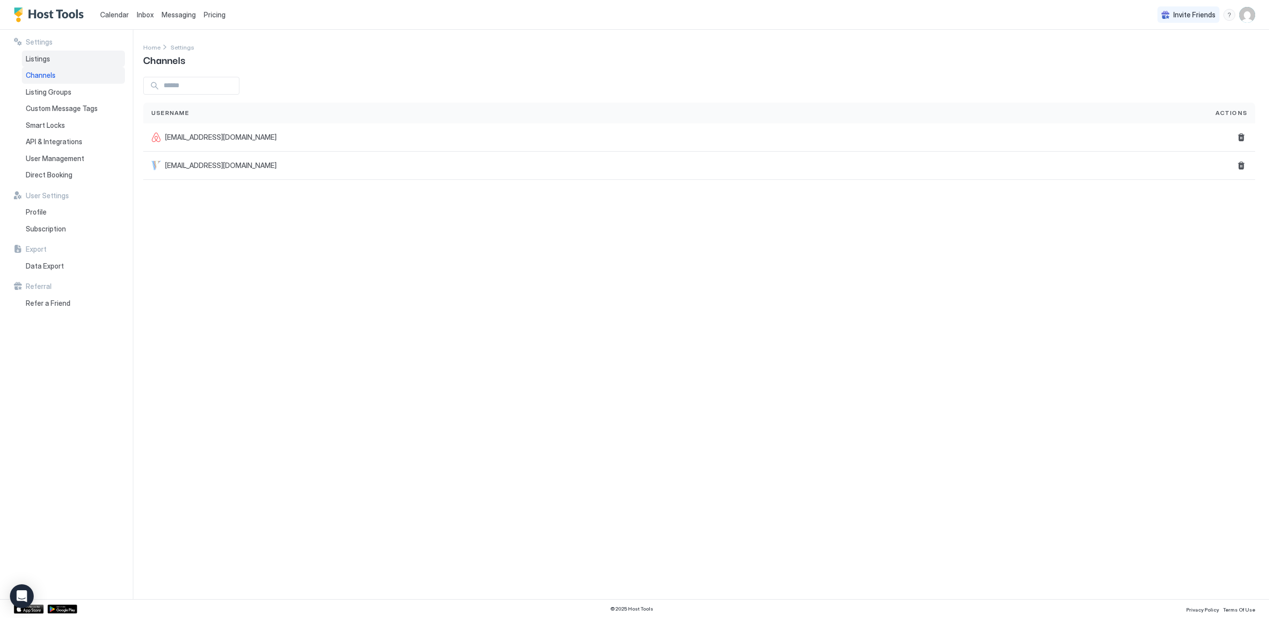
click at [45, 63] on span "Listings" at bounding box center [38, 59] width 24 height 9
drag, startPoint x: 750, startPoint y: 247, endPoint x: 777, endPoint y: 238, distance: 28.4
click at [750, 247] on div "Settings Home Settings Listings Add listing Listings Channels Actions Grouse Co…" at bounding box center [706, 315] width 1126 height 570
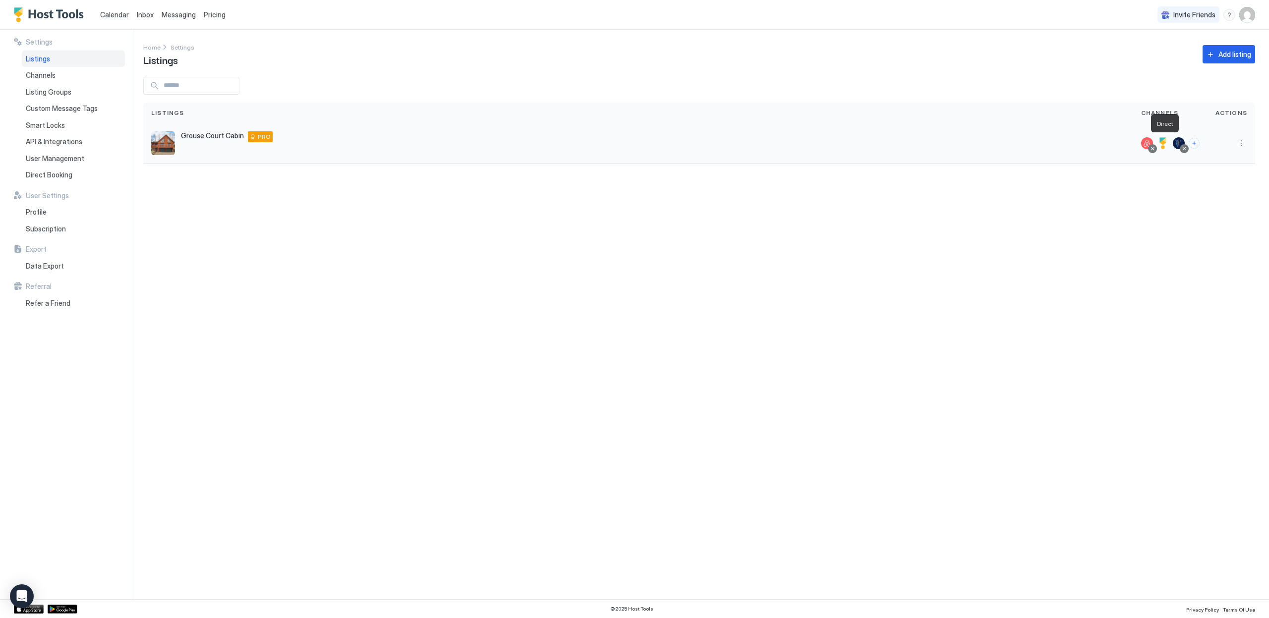
click at [1168, 143] on div at bounding box center [1163, 143] width 12 height 12
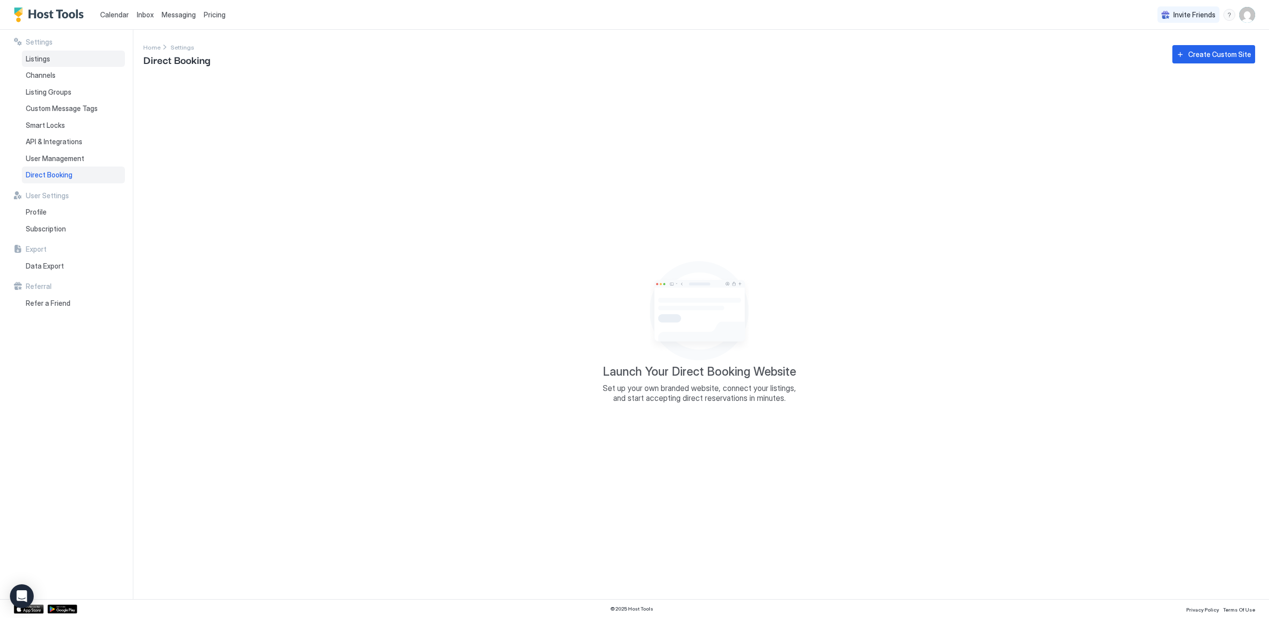
click at [46, 55] on span "Listings" at bounding box center [38, 59] width 24 height 9
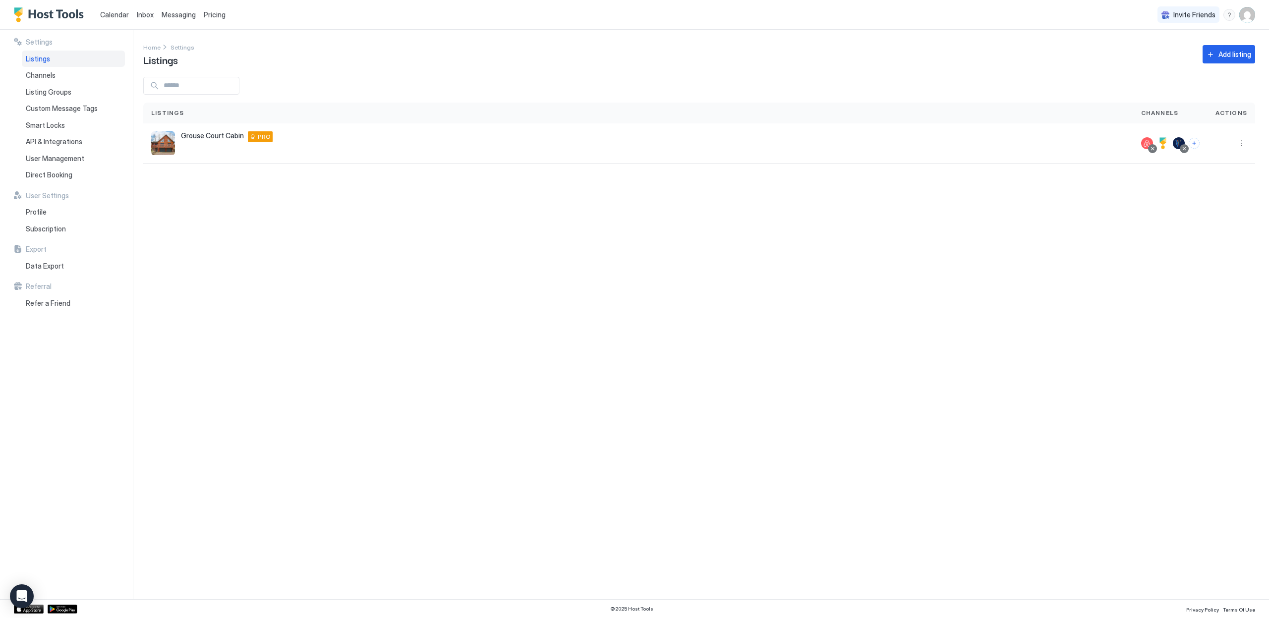
click at [144, 15] on span "Inbox" at bounding box center [145, 14] width 17 height 8
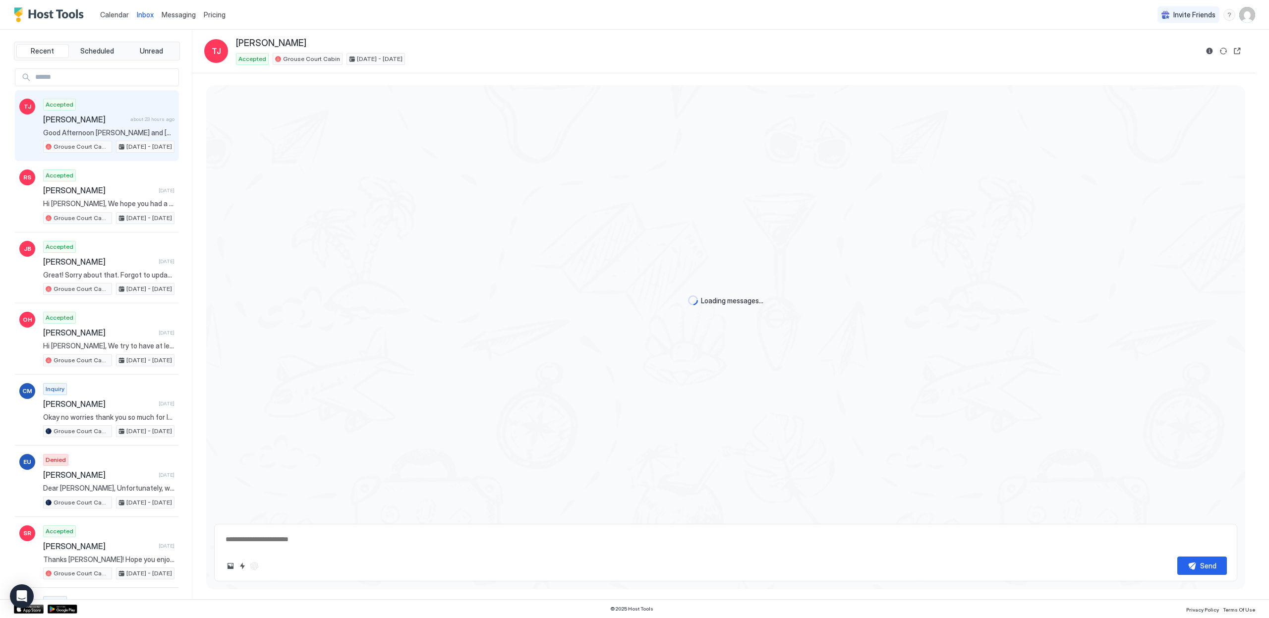
click at [113, 16] on span "Calendar" at bounding box center [114, 14] width 29 height 8
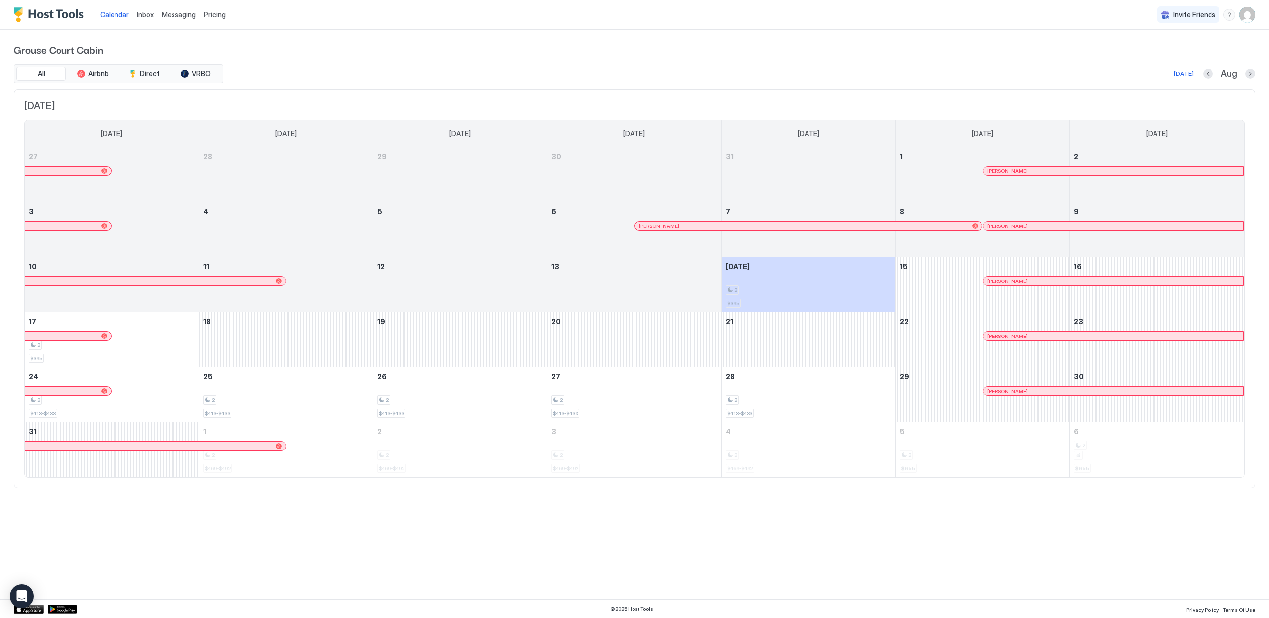
click at [1243, 72] on div "Aug" at bounding box center [1229, 73] width 52 height 11
click at [1247, 72] on button "Next month" at bounding box center [1251, 74] width 10 height 10
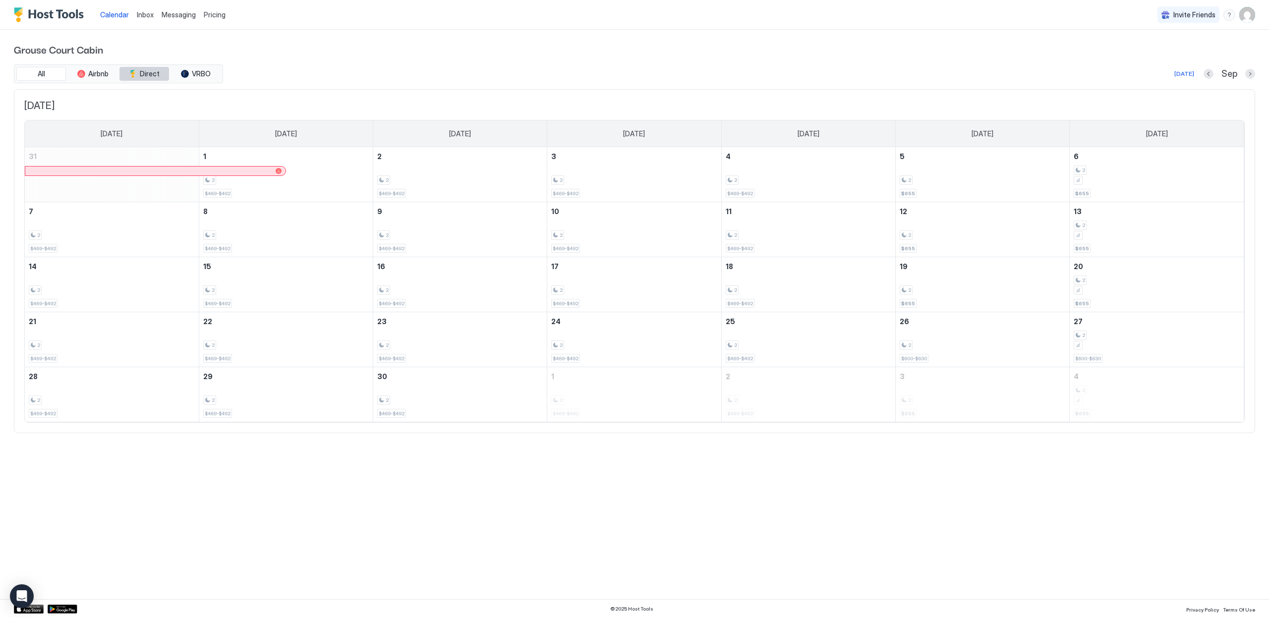
click at [133, 71] on div "tab-group" at bounding box center [133, 74] width 8 height 8
drag, startPoint x: 287, startPoint y: 82, endPoint x: 246, endPoint y: 90, distance: 40.9
click at [287, 82] on div "All Airbnb Direct VRBO Today Sep" at bounding box center [635, 73] width 1242 height 19
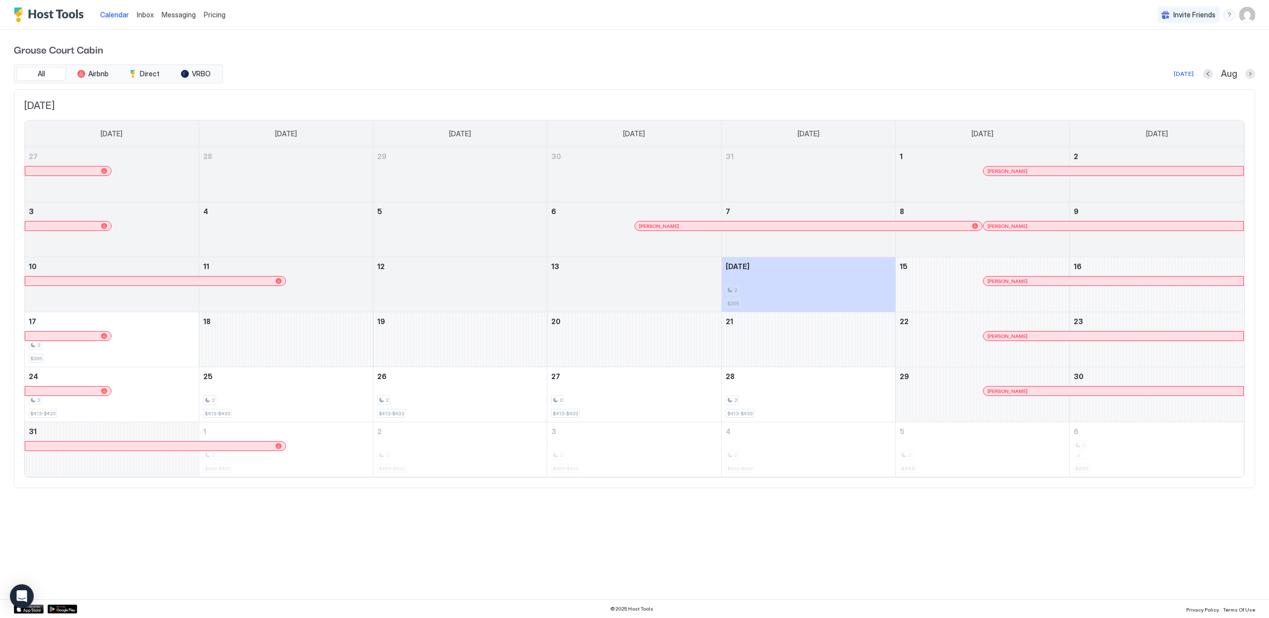
click at [1249, 12] on img "User profile" at bounding box center [1248, 15] width 16 height 16
drag, startPoint x: 1195, startPoint y: 55, endPoint x: 1187, endPoint y: 56, distance: 8.0
click at [1195, 55] on div "Settings" at bounding box center [1192, 55] width 126 height 17
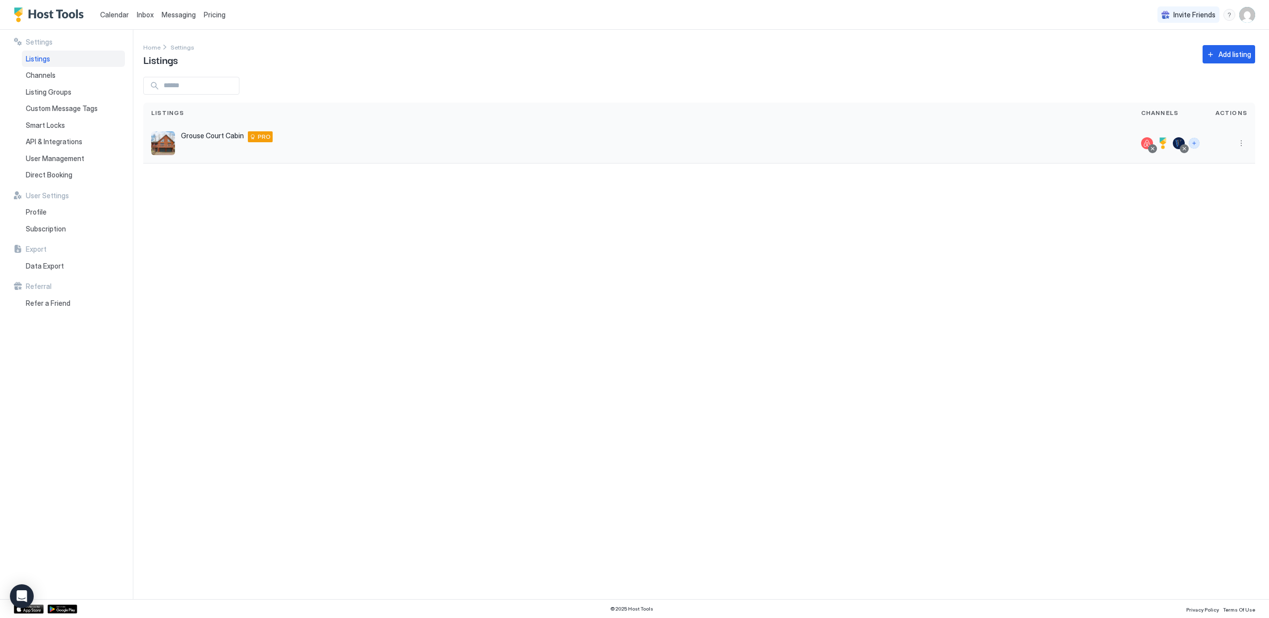
click at [1196, 145] on button "Connect channels" at bounding box center [1194, 143] width 11 height 11
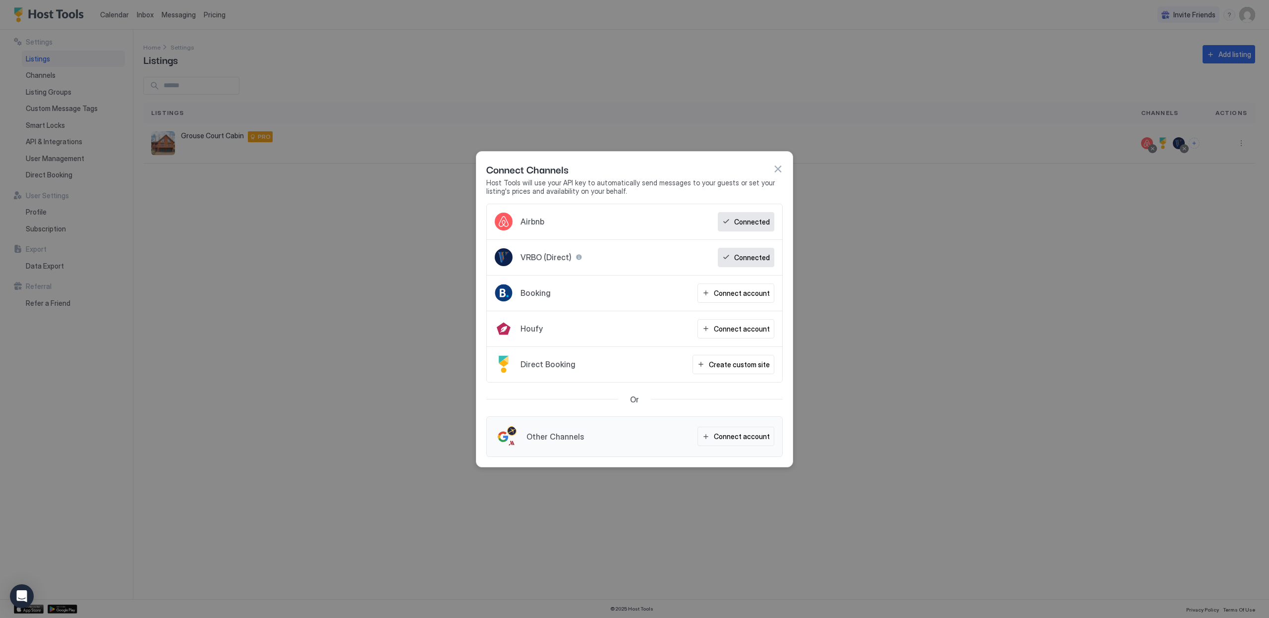
click at [780, 167] on button "button" at bounding box center [778, 169] width 10 height 10
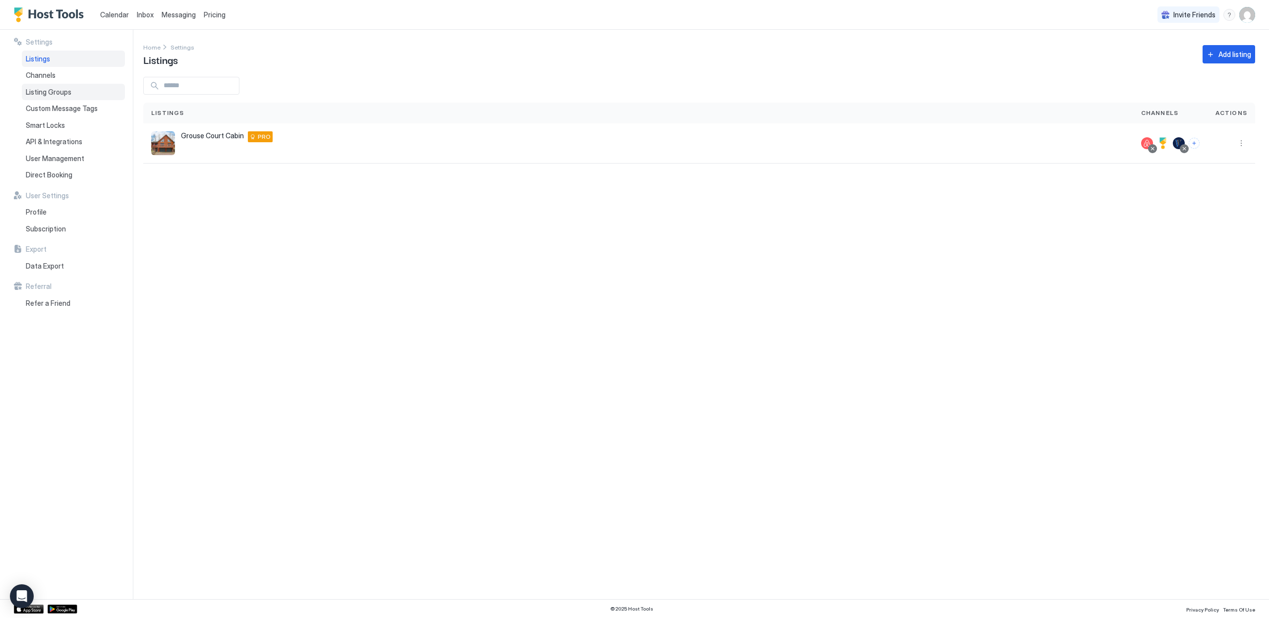
click at [59, 96] on span "Listing Groups" at bounding box center [49, 92] width 46 height 9
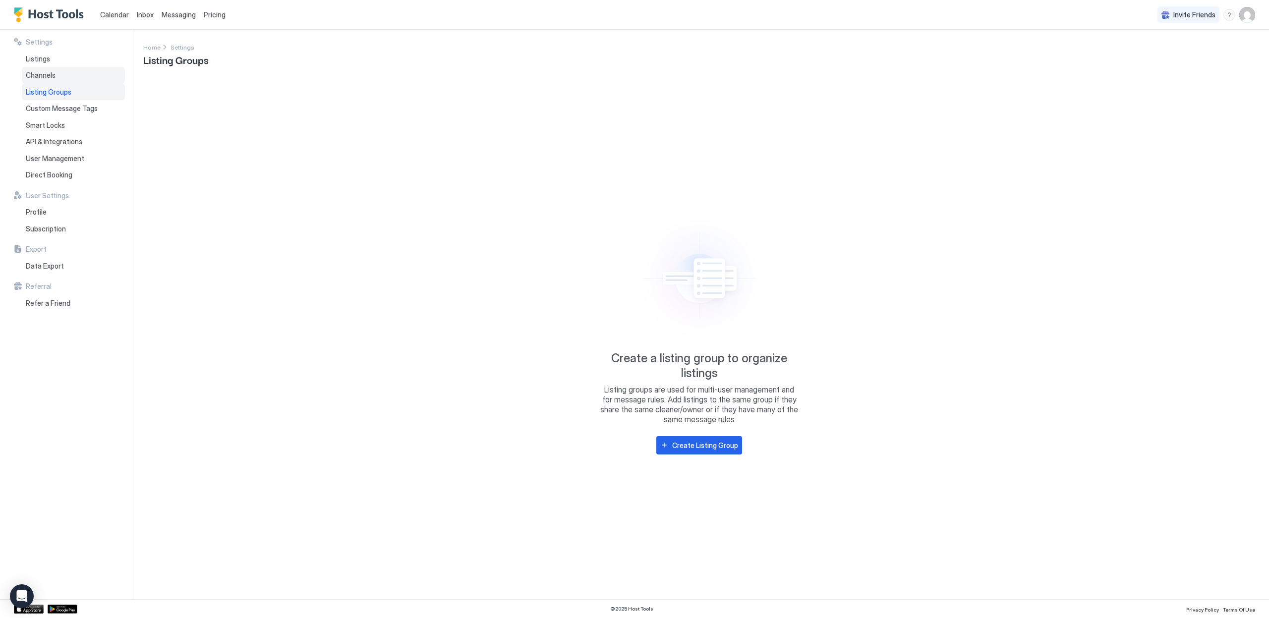
click at [63, 79] on div "Channels" at bounding box center [73, 75] width 103 height 17
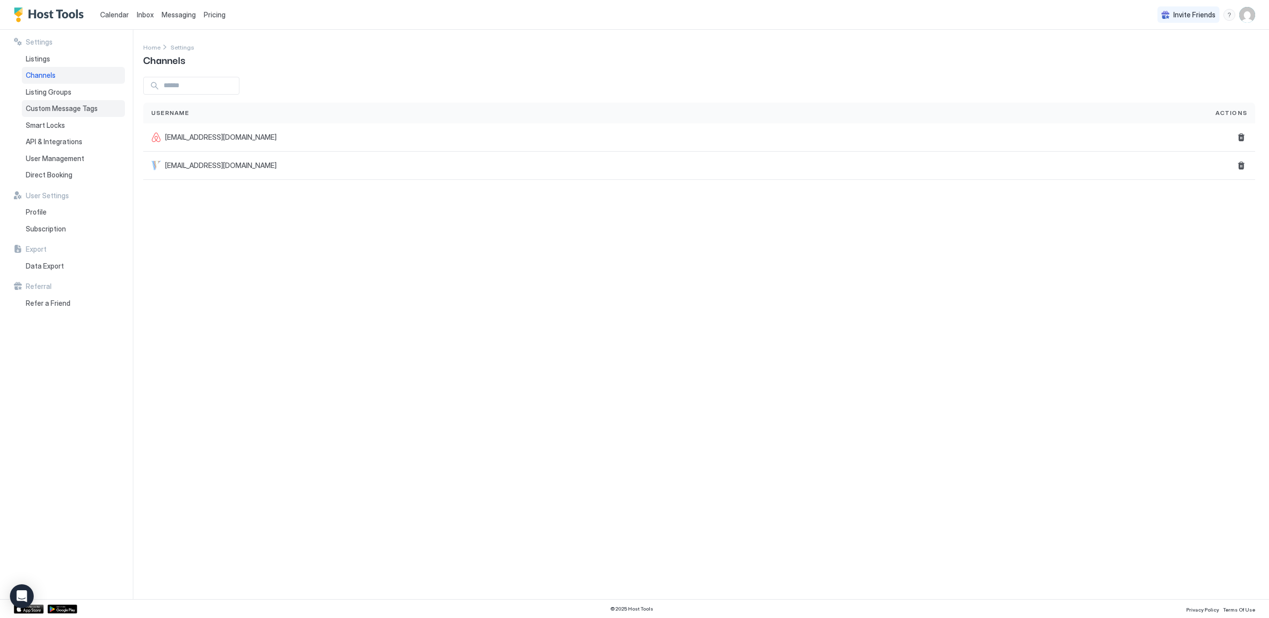
click at [97, 110] on div "Custom Message Tags" at bounding box center [73, 108] width 103 height 17
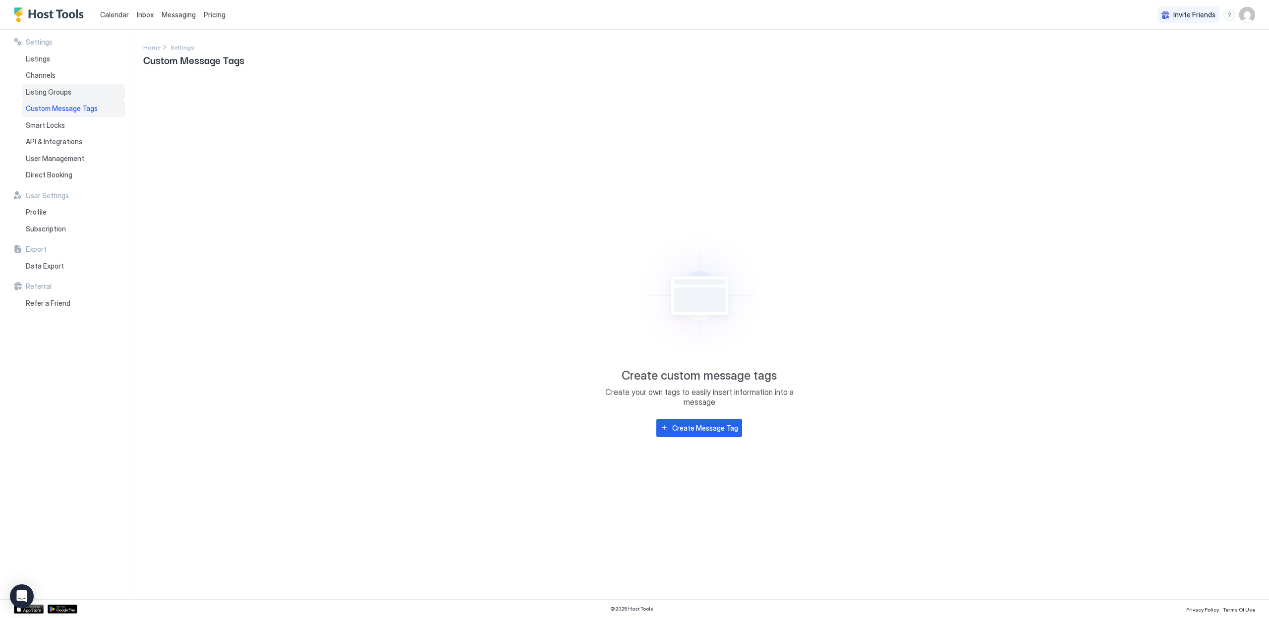
click at [91, 98] on div "Listing Groups" at bounding box center [73, 92] width 103 height 17
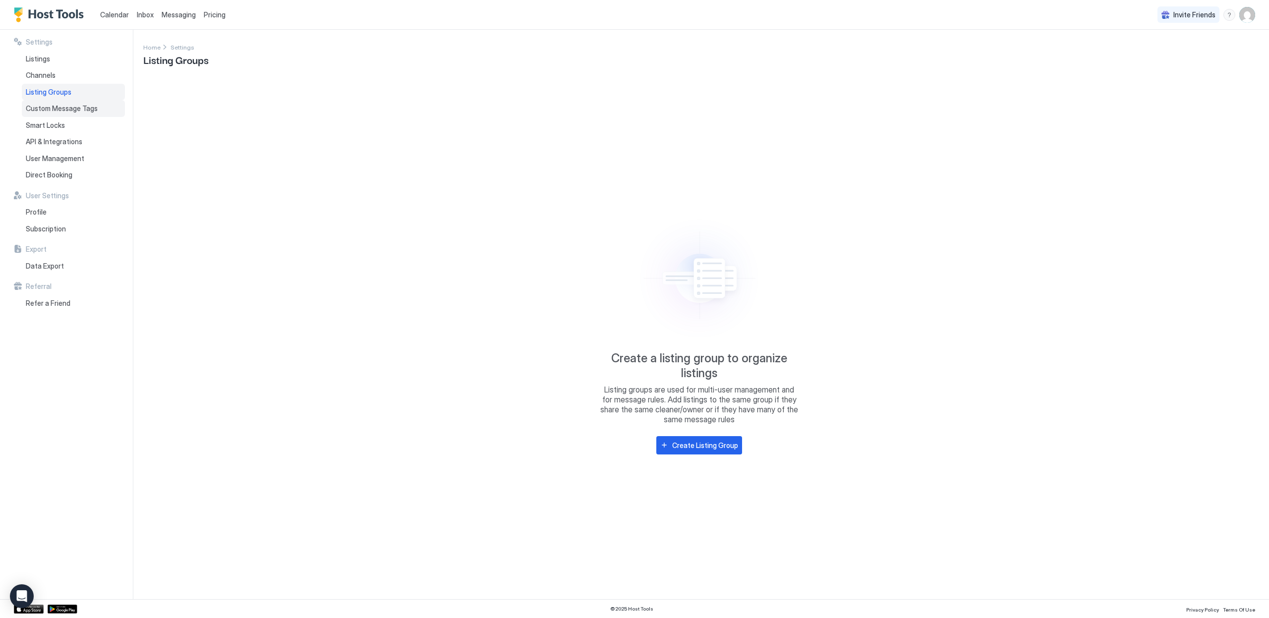
click at [84, 115] on div "Custom Message Tags" at bounding box center [73, 108] width 103 height 17
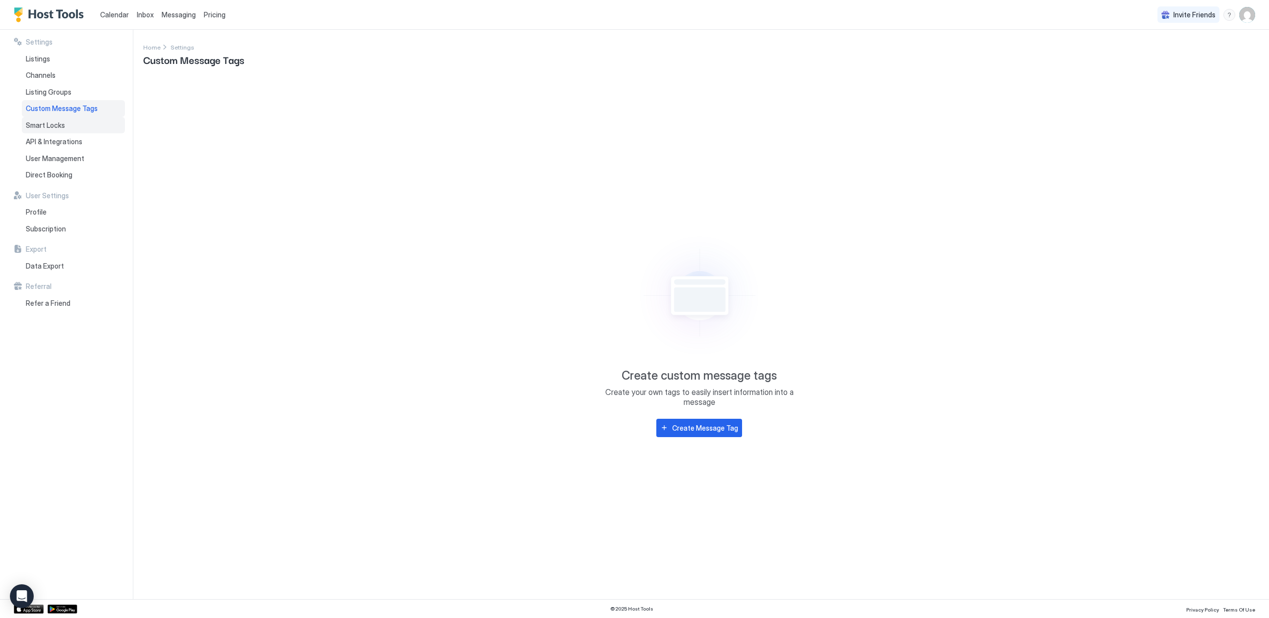
click at [80, 126] on div "Smart Locks" at bounding box center [73, 125] width 103 height 17
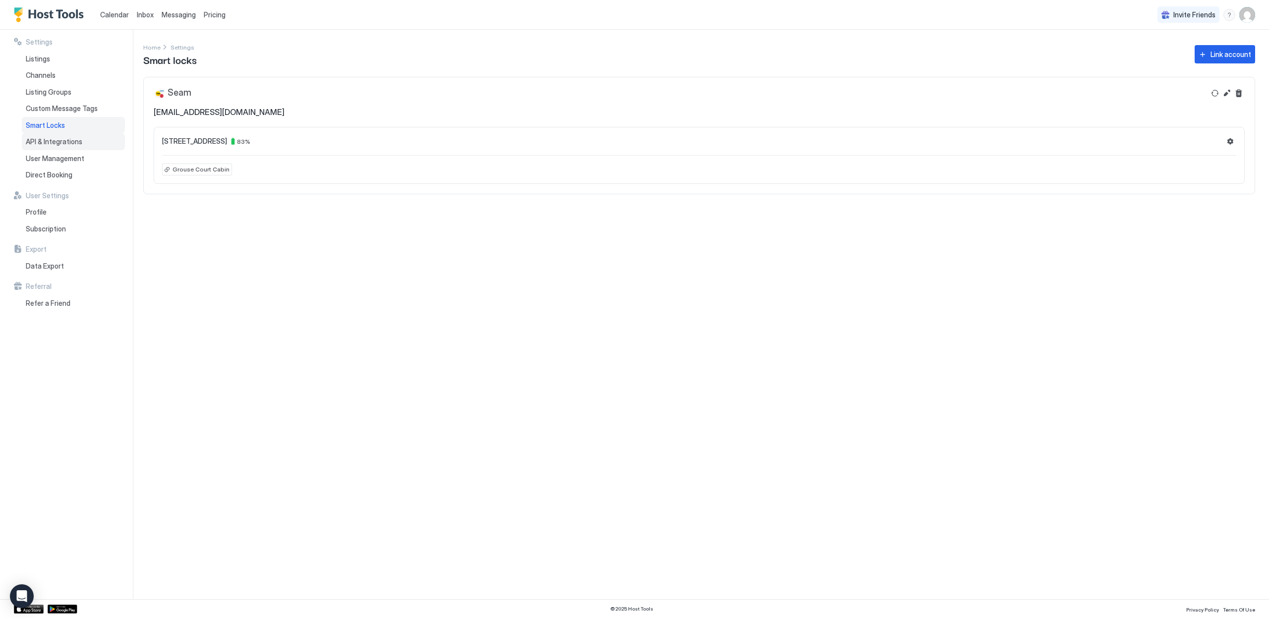
click at [76, 143] on span "API & Integrations" at bounding box center [54, 141] width 57 height 9
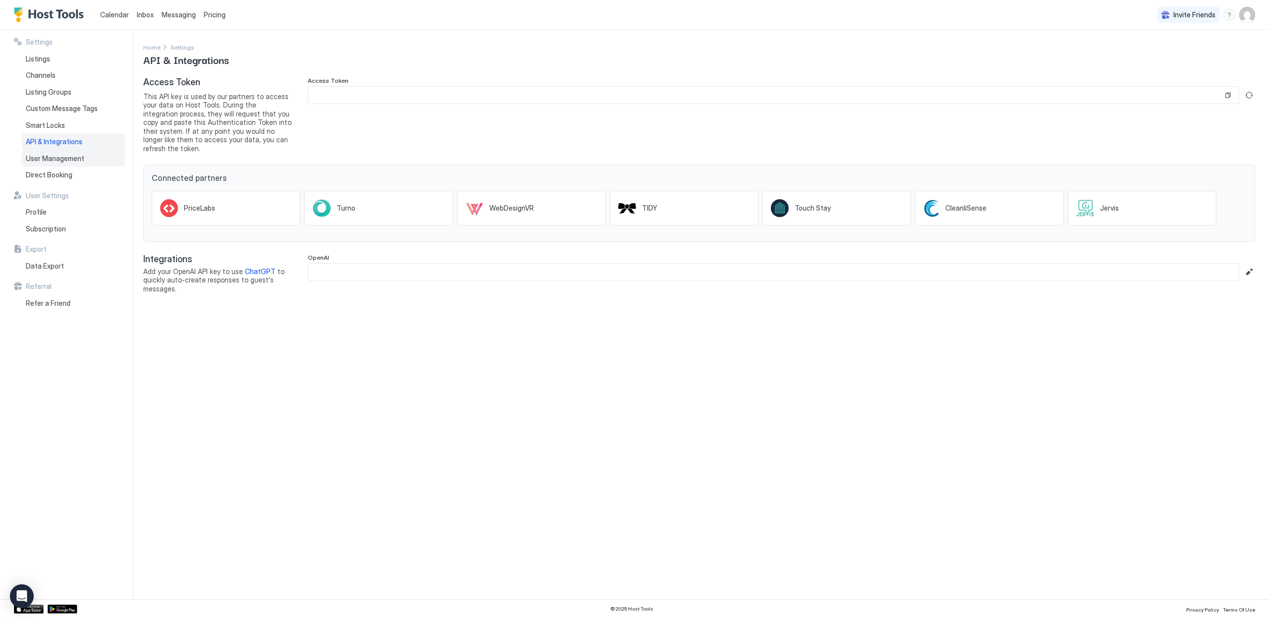
click at [73, 163] on div "User Management" at bounding box center [73, 158] width 103 height 17
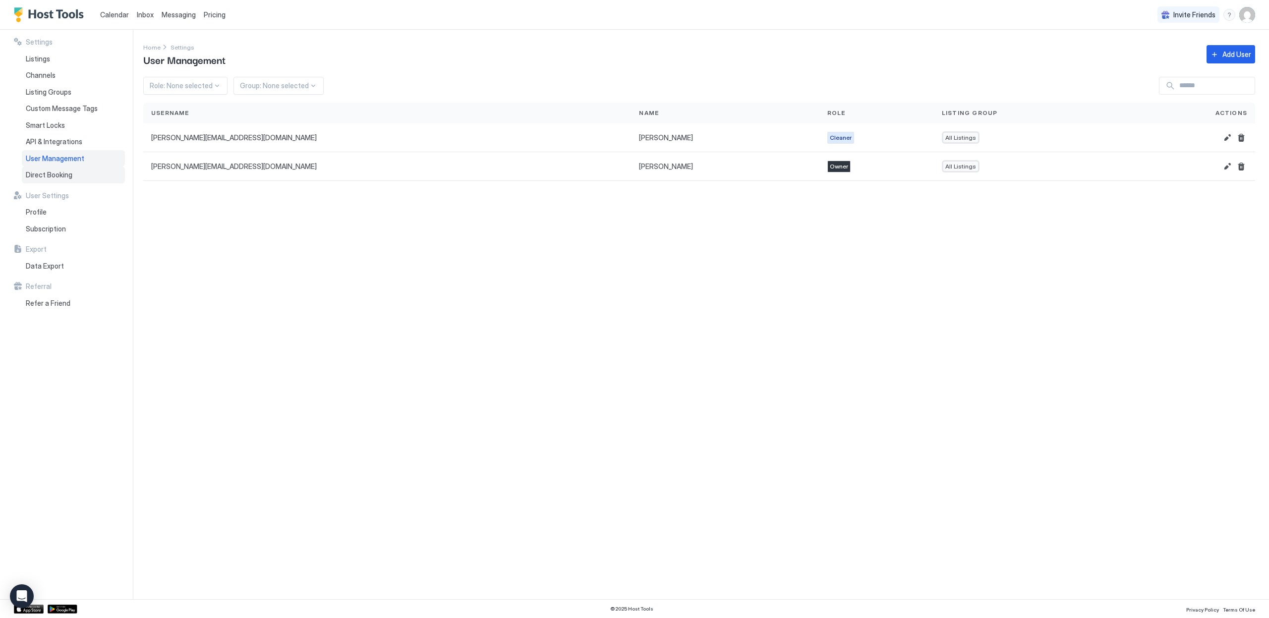
click at [70, 175] on span "Direct Booking" at bounding box center [49, 175] width 47 height 9
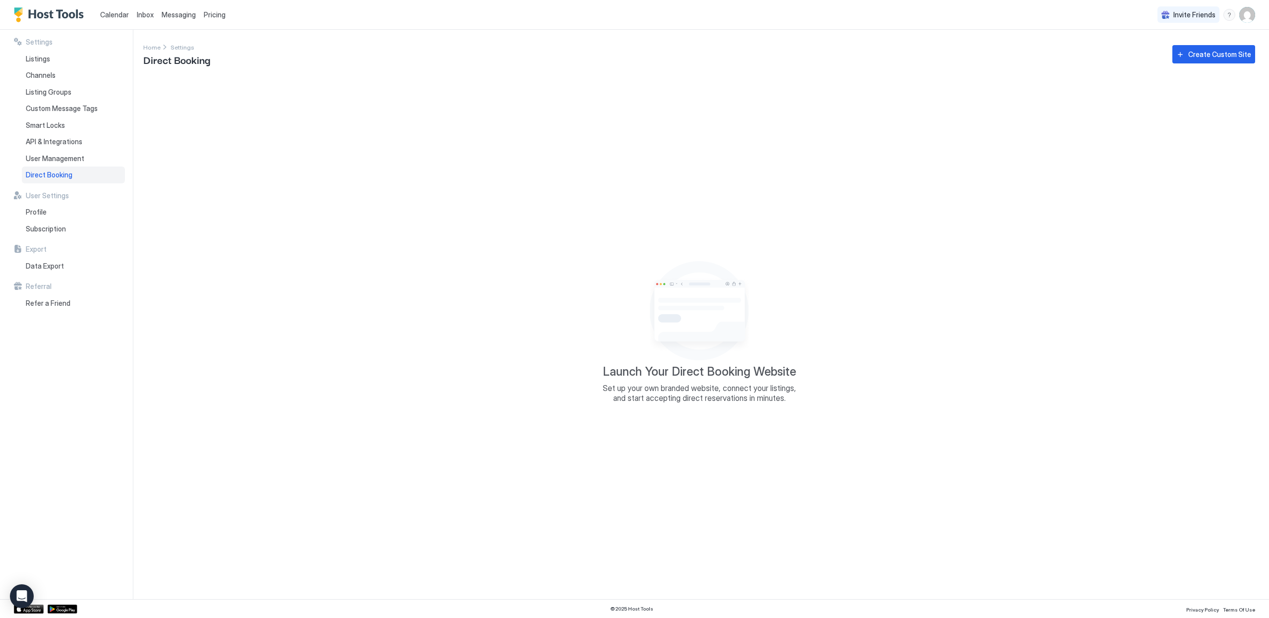
click at [108, 9] on link "Calendar" at bounding box center [114, 14] width 29 height 10
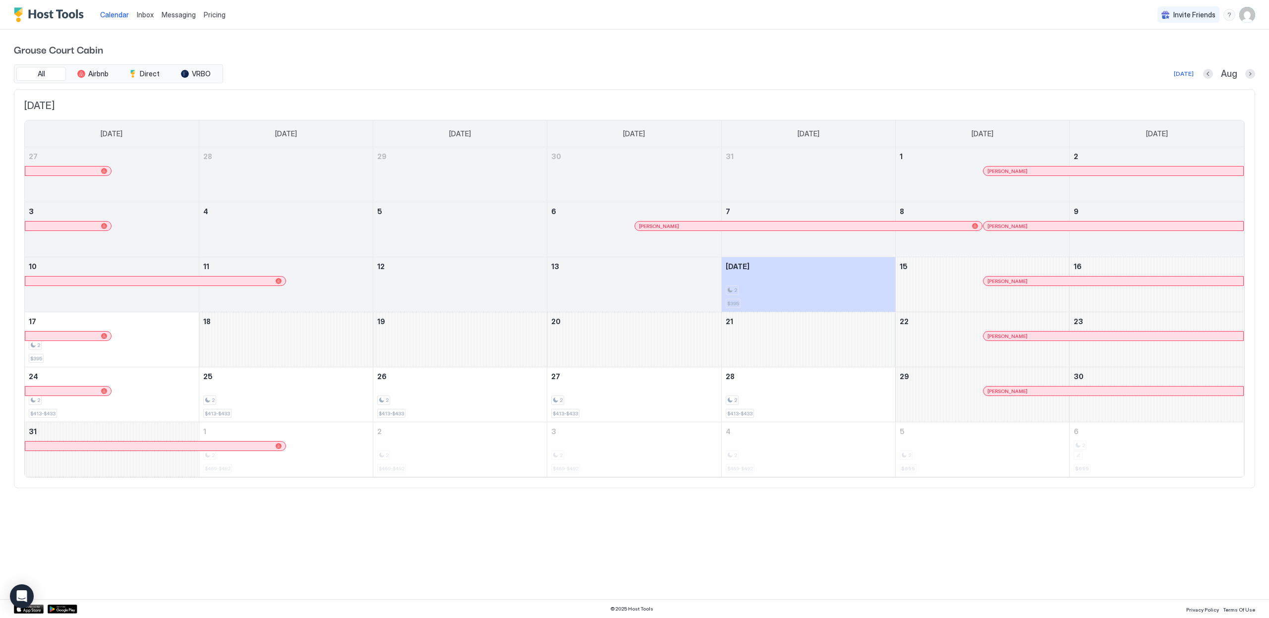
click at [336, 65] on div "All Airbnb Direct VRBO [DATE] Aug" at bounding box center [635, 73] width 1242 height 19
click at [149, 71] on span "Direct" at bounding box center [150, 73] width 20 height 9
click at [187, 71] on div "tab-group" at bounding box center [185, 74] width 8 height 8
click at [155, 72] on span "Direct" at bounding box center [150, 73] width 20 height 9
click at [104, 73] on span "Airbnb" at bounding box center [98, 73] width 20 height 9
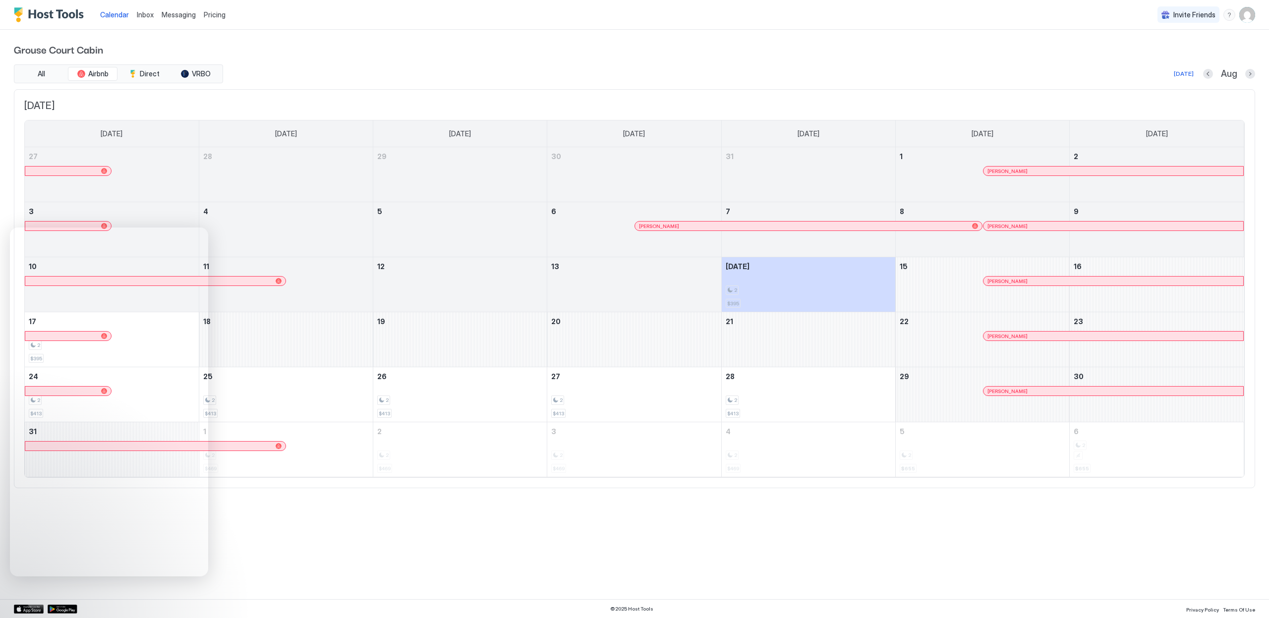
click at [454, 560] on div "Calendar Inbox Messaging Pricing Invite Friends HH Grouse Court Cabin All Airbn…" at bounding box center [634, 309] width 1269 height 618
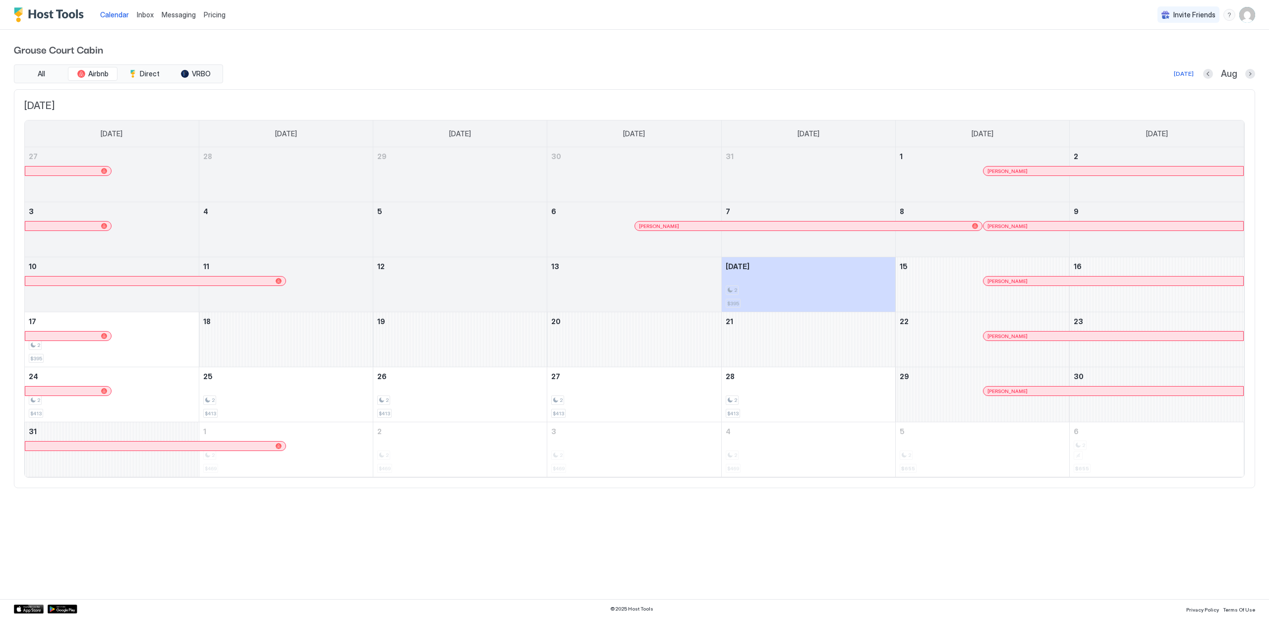
click at [1230, 12] on div "menu" at bounding box center [1230, 15] width 12 height 12
click at [1139, 34] on div "Help Center" at bounding box center [1172, 29] width 126 height 17
click at [344, 491] on div "Grouse Court Cabin All Airbnb Direct VRBO Today Aug August 2025 Sunday Monday T…" at bounding box center [635, 265] width 1242 height 471
click at [1253, 71] on button "Next month" at bounding box center [1251, 74] width 10 height 10
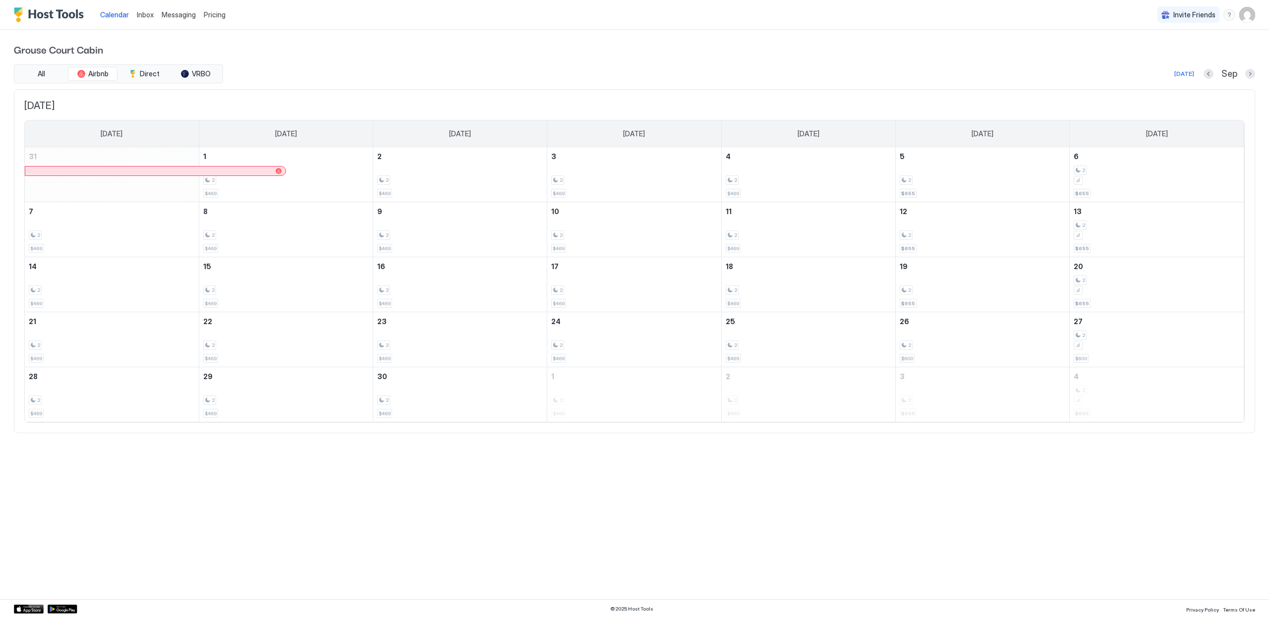
click at [1214, 74] on div "Sep" at bounding box center [1230, 73] width 52 height 11
click at [1211, 75] on button "Previous month" at bounding box center [1209, 74] width 10 height 10
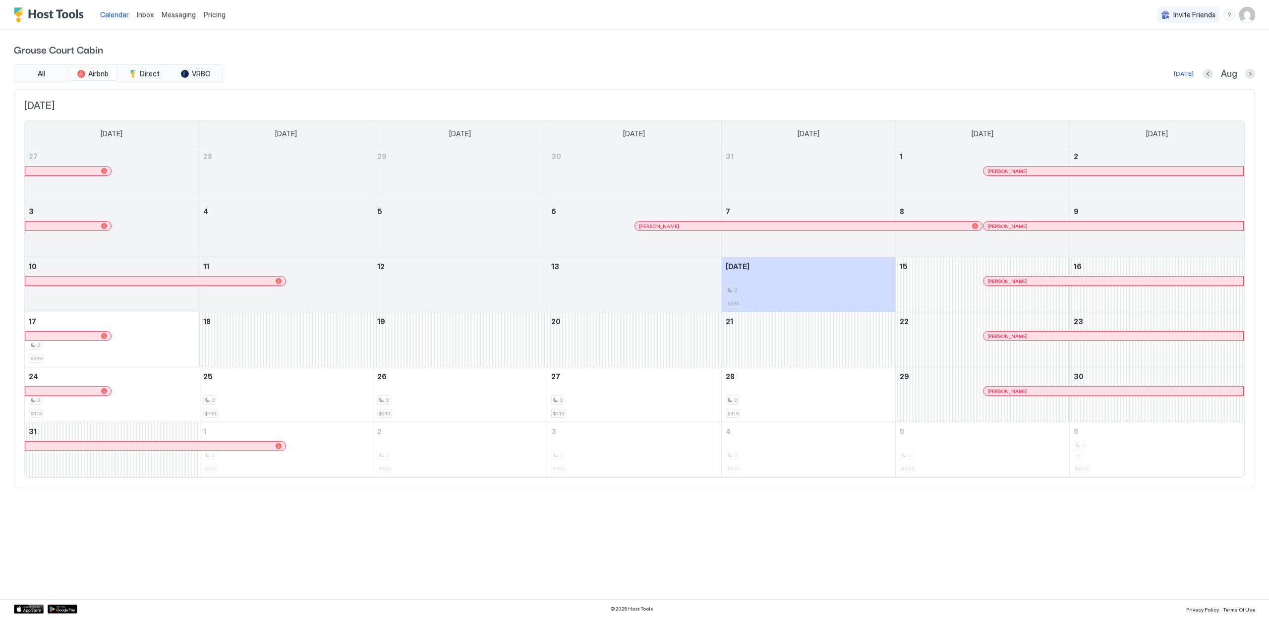
click at [580, 57] on div "Grouse Court Cabin All Airbnb Direct VRBO Today Aug August 2025 Sunday Monday T…" at bounding box center [635, 265] width 1242 height 471
click at [1249, 11] on img "User profile" at bounding box center [1248, 15] width 16 height 16
click at [1199, 53] on div "Settings" at bounding box center [1192, 55] width 126 height 17
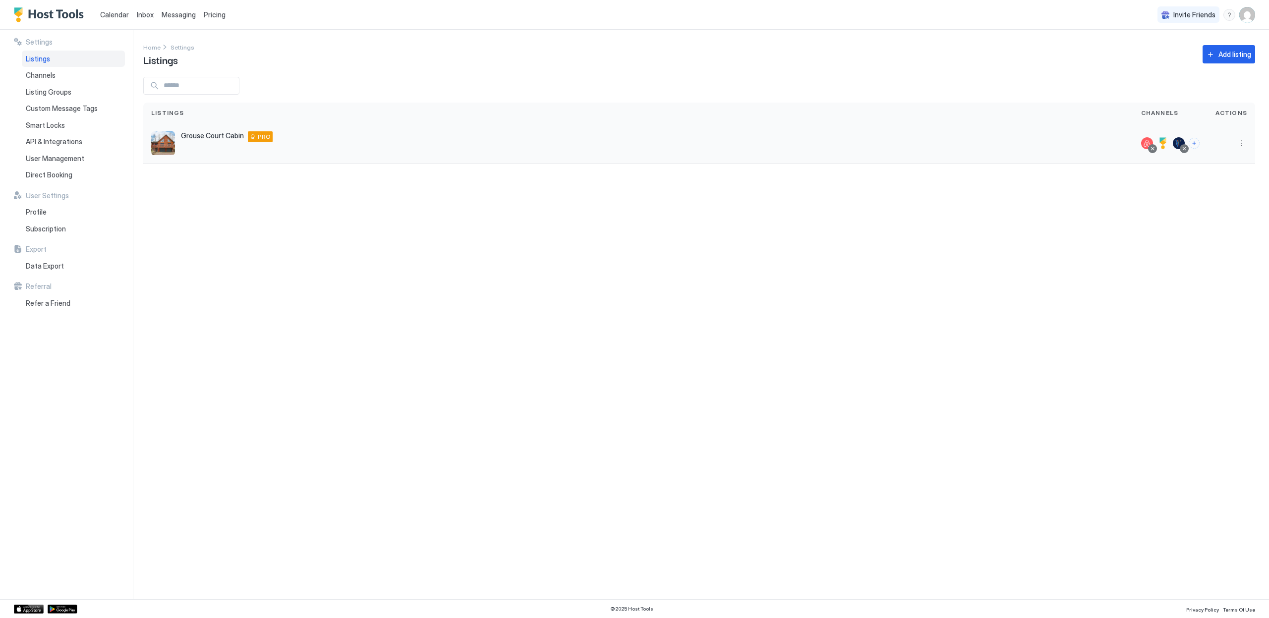
click at [1243, 146] on button "More options" at bounding box center [1242, 143] width 12 height 12
click at [1217, 200] on div "Connect Channel" at bounding box center [1216, 205] width 68 height 16
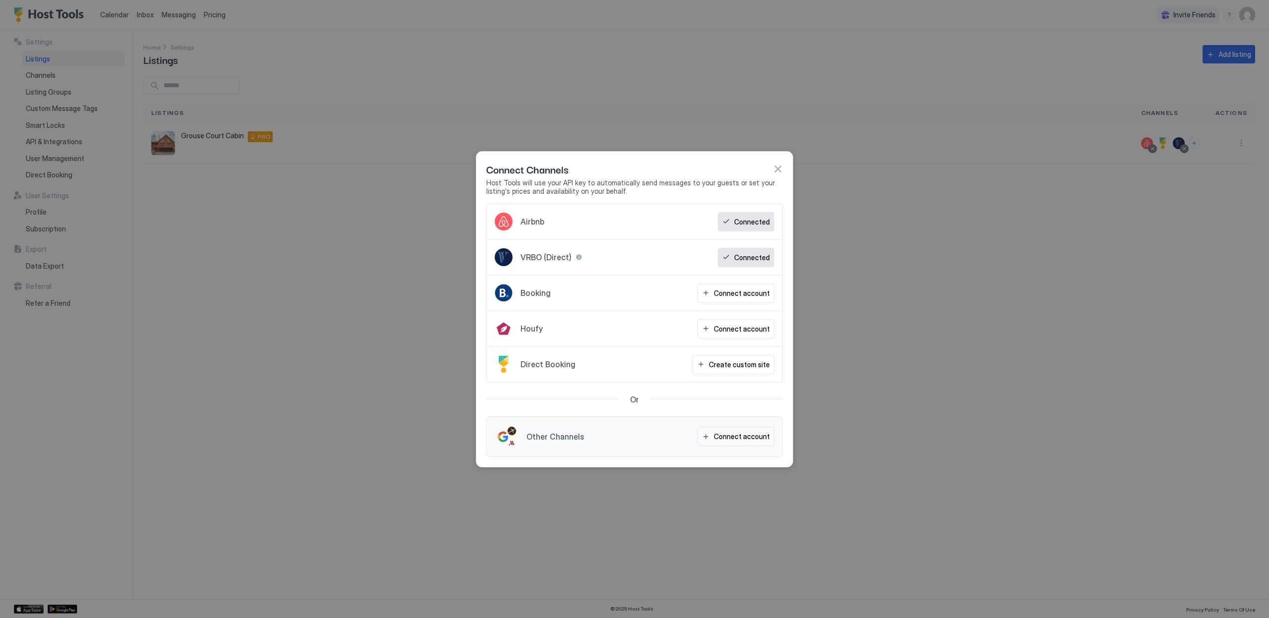
click at [781, 171] on button "button" at bounding box center [778, 169] width 10 height 10
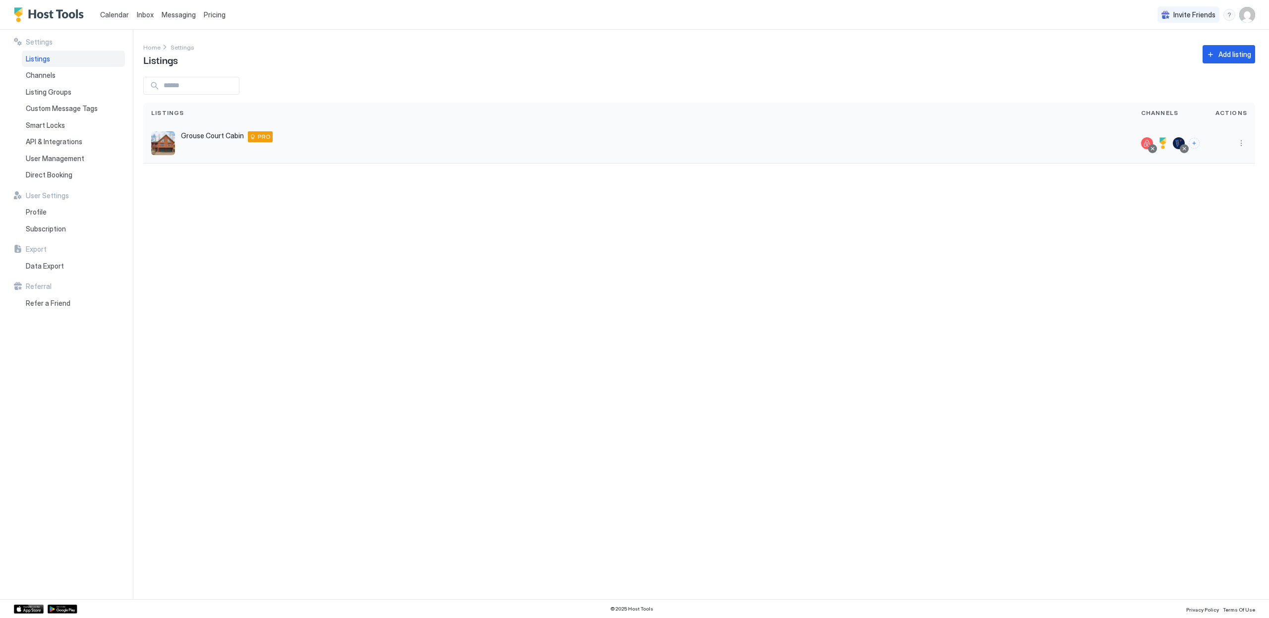
click at [1242, 150] on div at bounding box center [1232, 143] width 48 height 40
click at [1240, 147] on button "More options" at bounding box center [1242, 143] width 12 height 12
click at [1212, 184] on div "Listing Settings" at bounding box center [1216, 189] width 68 height 16
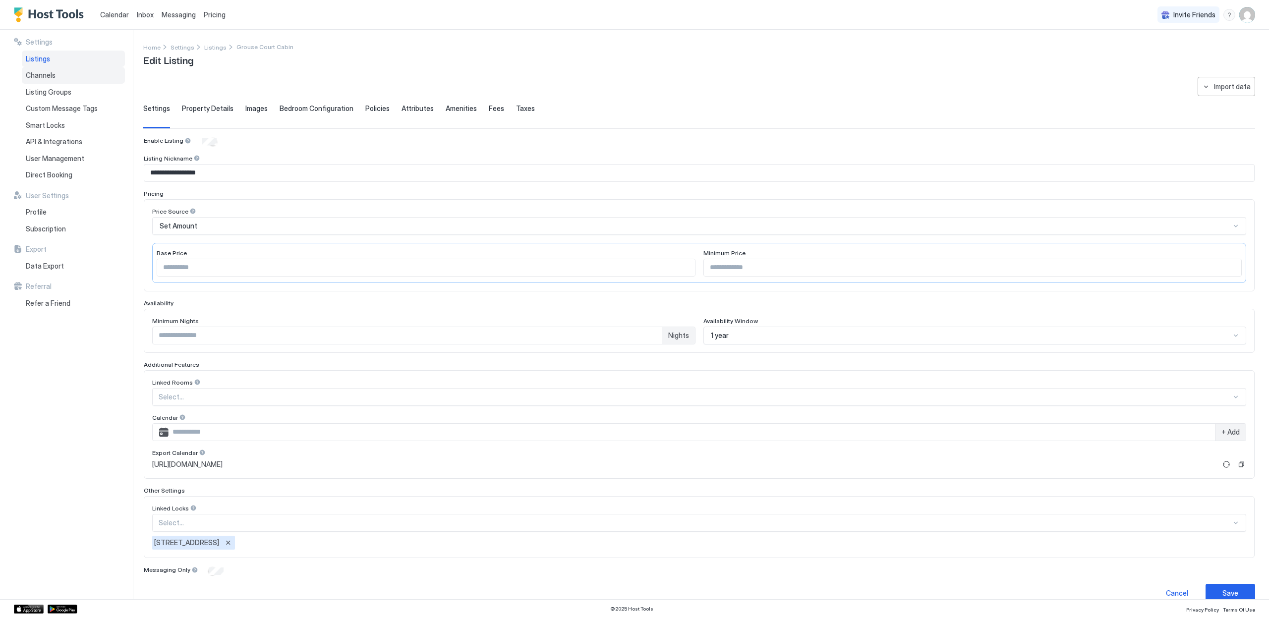
click at [41, 76] on span "Channels" at bounding box center [41, 75] width 30 height 9
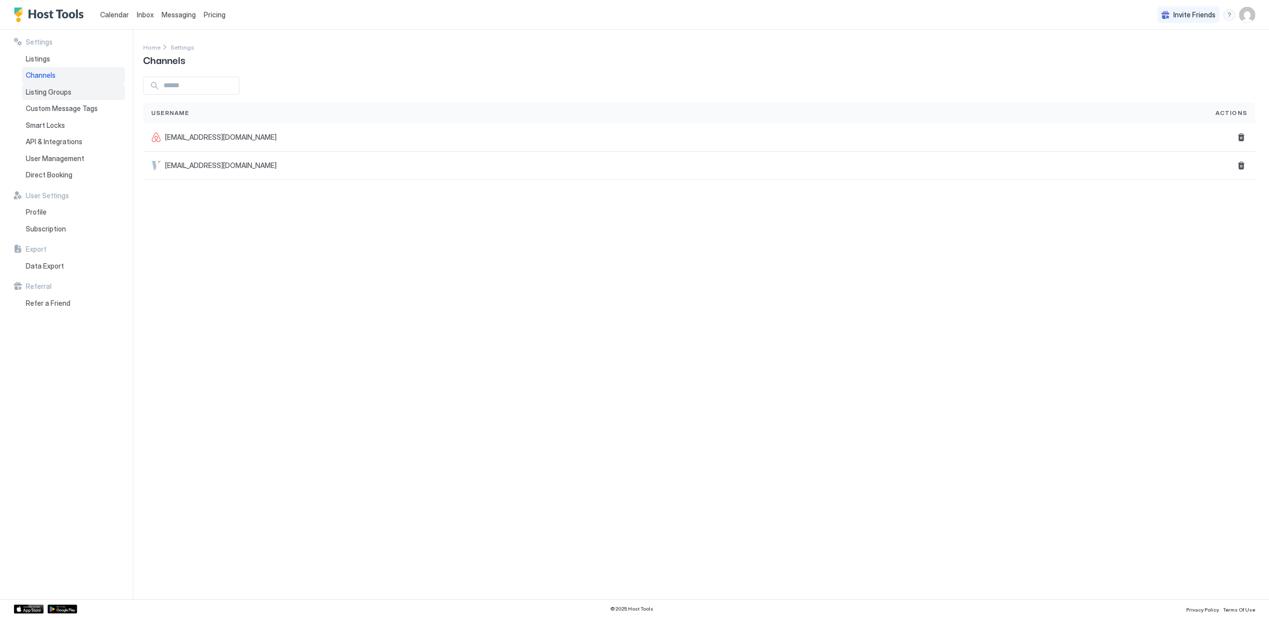
click at [45, 96] on span "Listing Groups" at bounding box center [49, 92] width 46 height 9
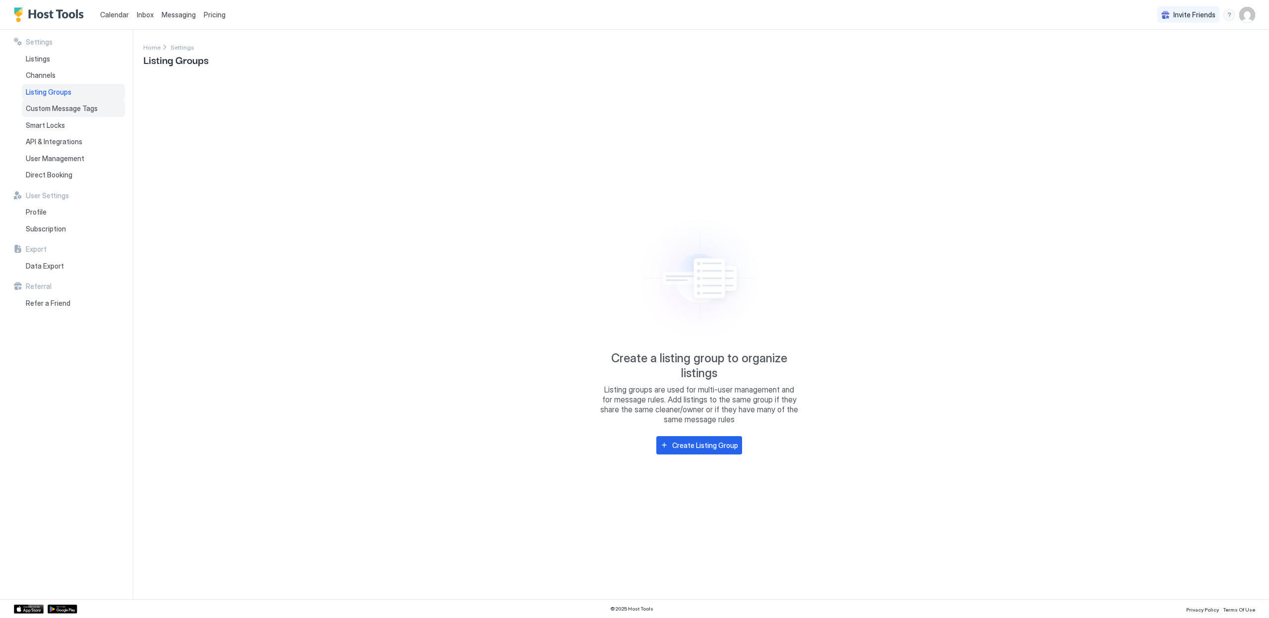
click at [50, 113] on span "Custom Message Tags" at bounding box center [62, 108] width 72 height 9
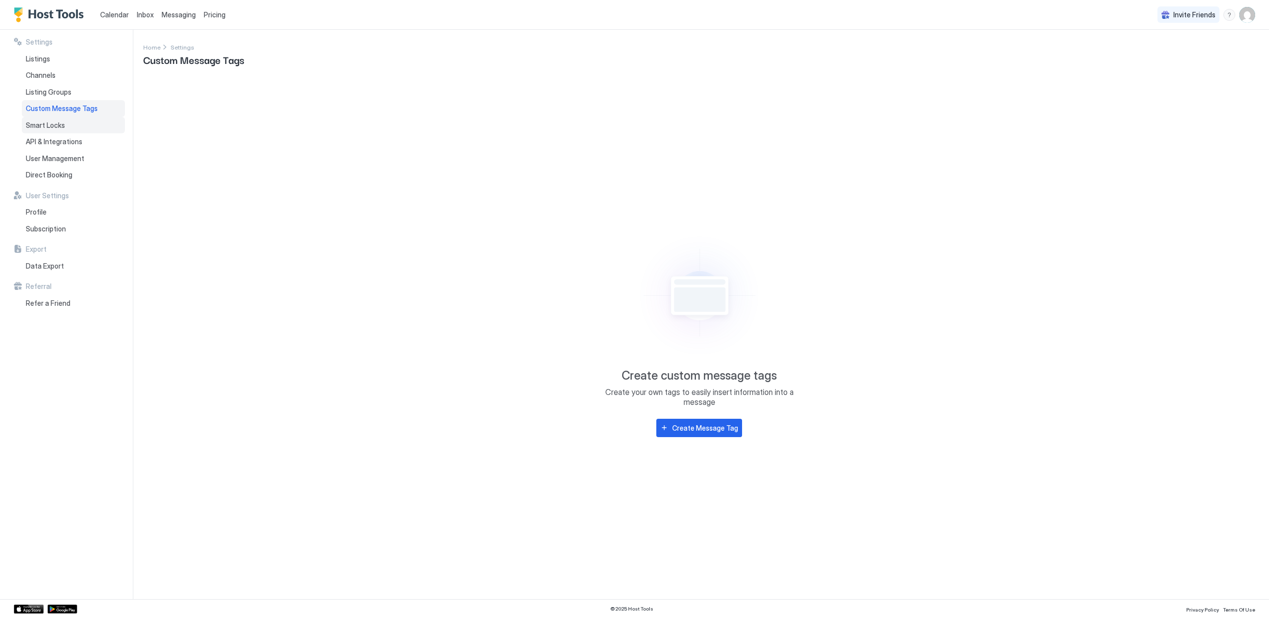
click at [52, 122] on span "Smart Locks" at bounding box center [45, 125] width 39 height 9
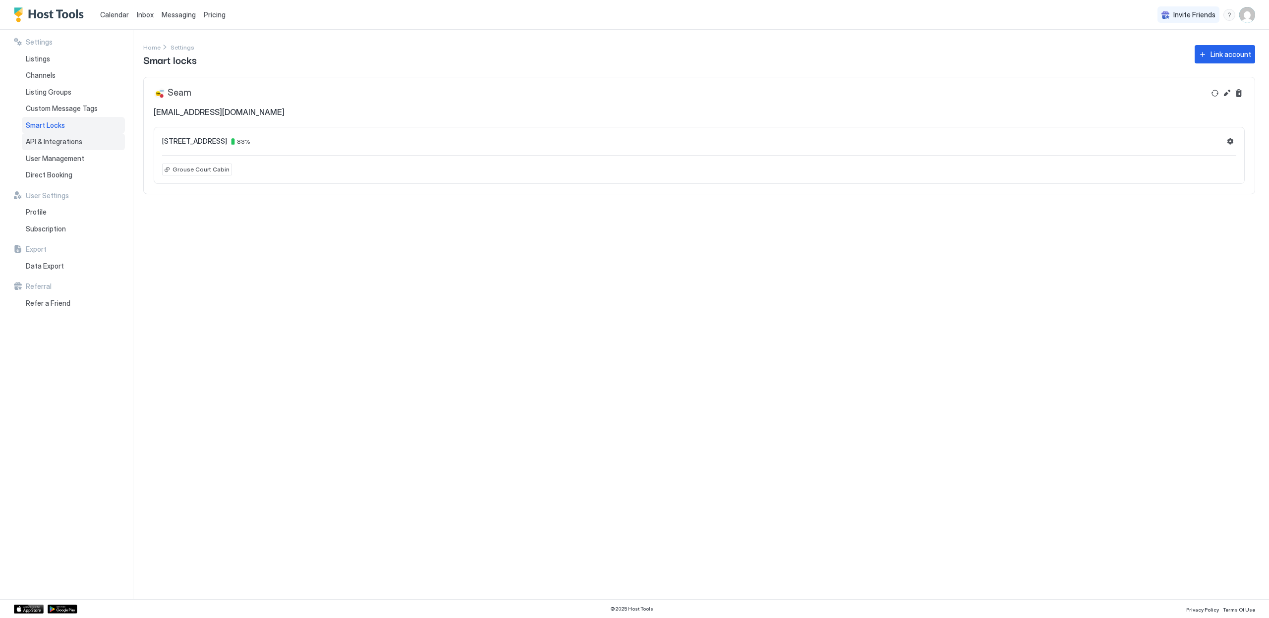
click at [52, 139] on span "API & Integrations" at bounding box center [54, 141] width 57 height 9
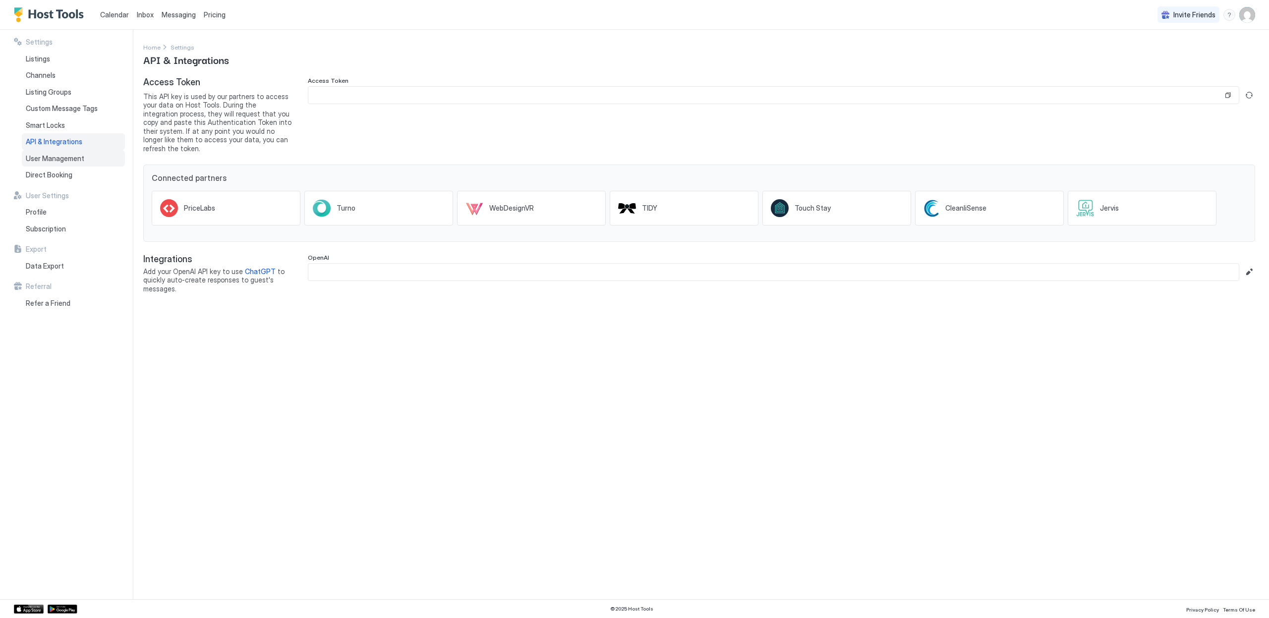
click at [52, 155] on span "User Management" at bounding box center [55, 158] width 59 height 9
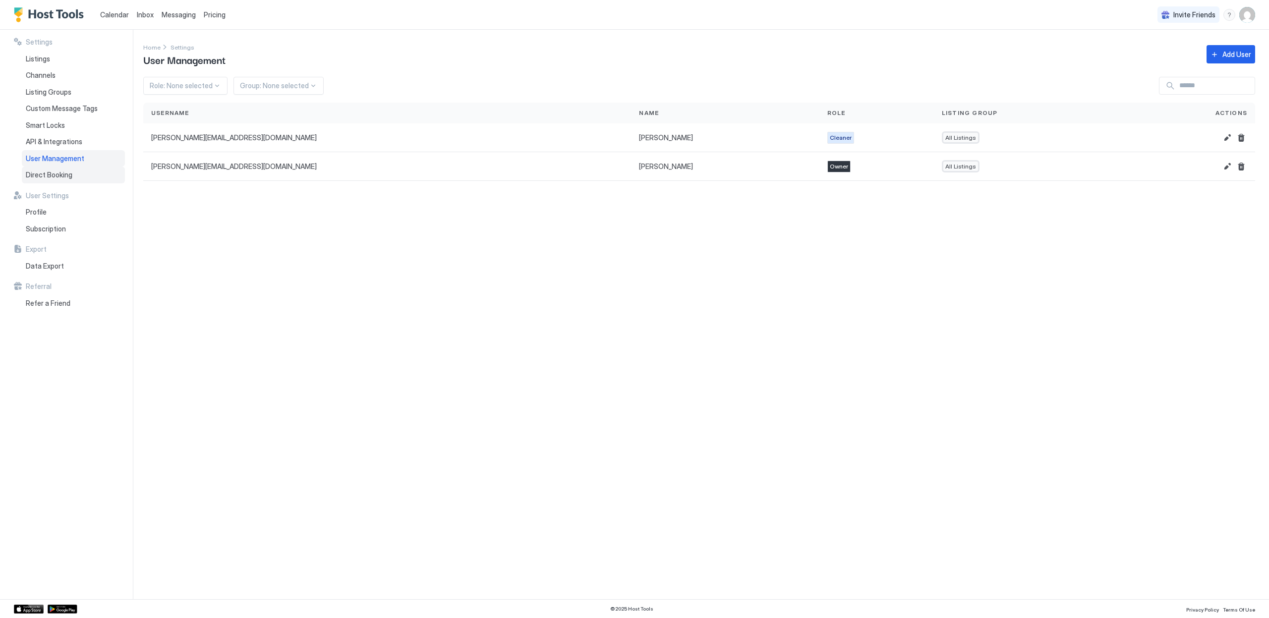
click at [59, 174] on span "Direct Booking" at bounding box center [49, 175] width 47 height 9
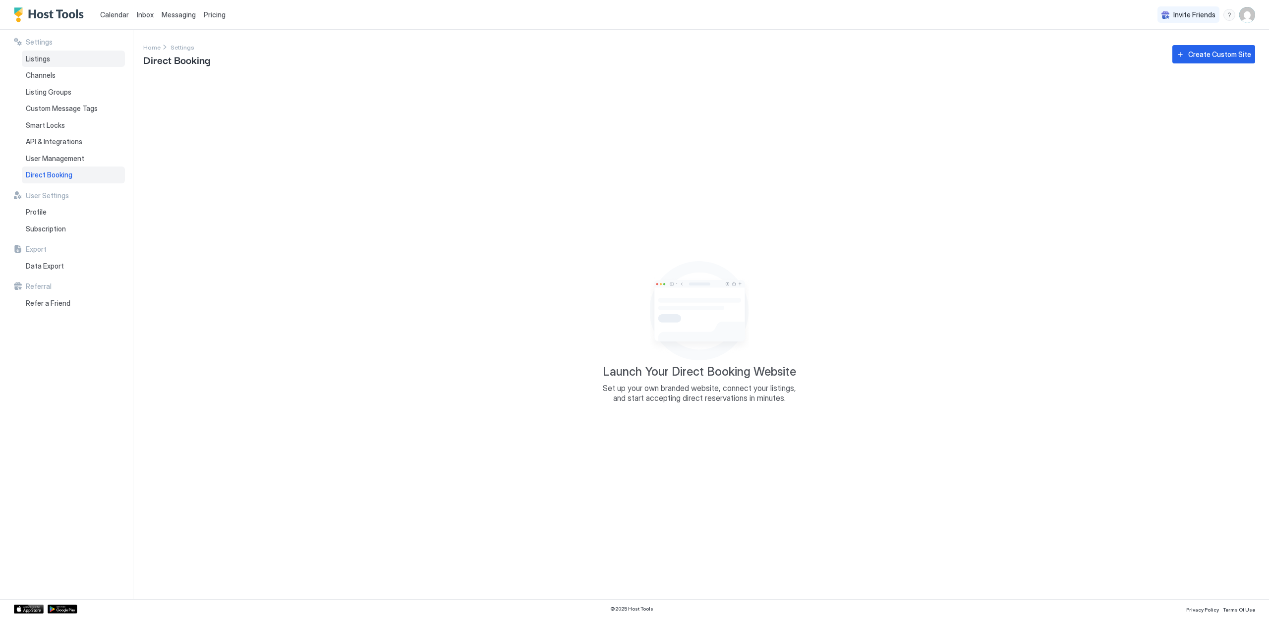
click at [46, 61] on span "Listings" at bounding box center [38, 59] width 24 height 9
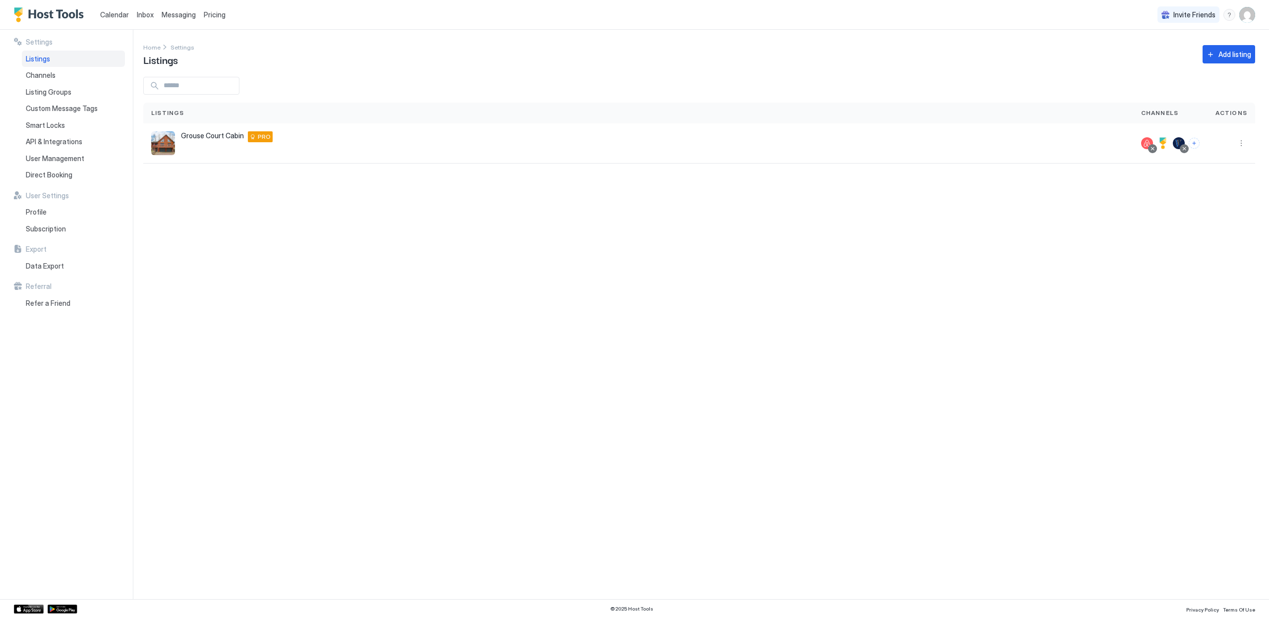
click at [116, 10] on link "Calendar" at bounding box center [114, 14] width 29 height 10
